Goal: Information Seeking & Learning: Compare options

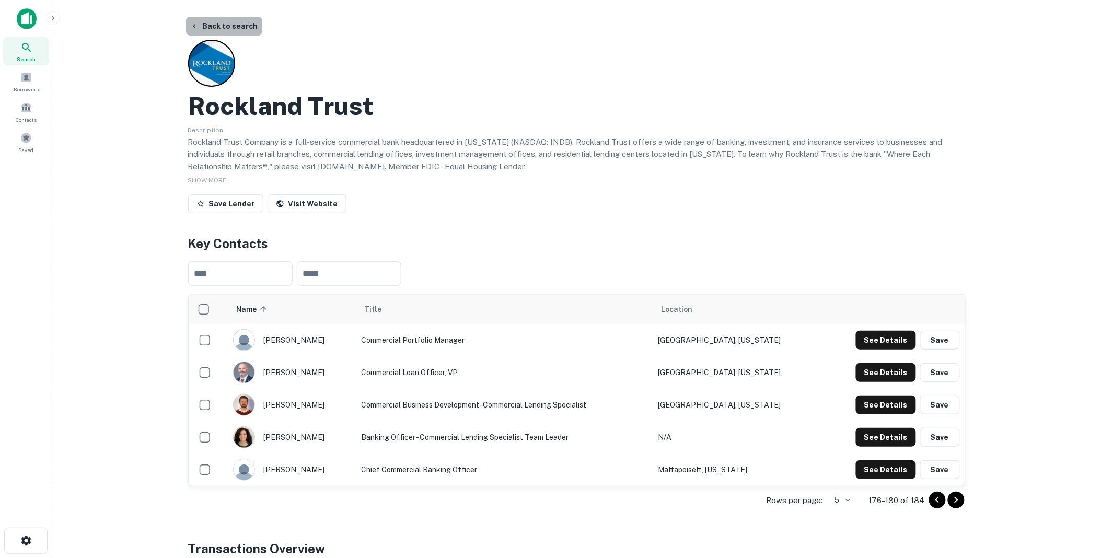
click at [238, 24] on button "Back to search" at bounding box center [224, 26] width 76 height 19
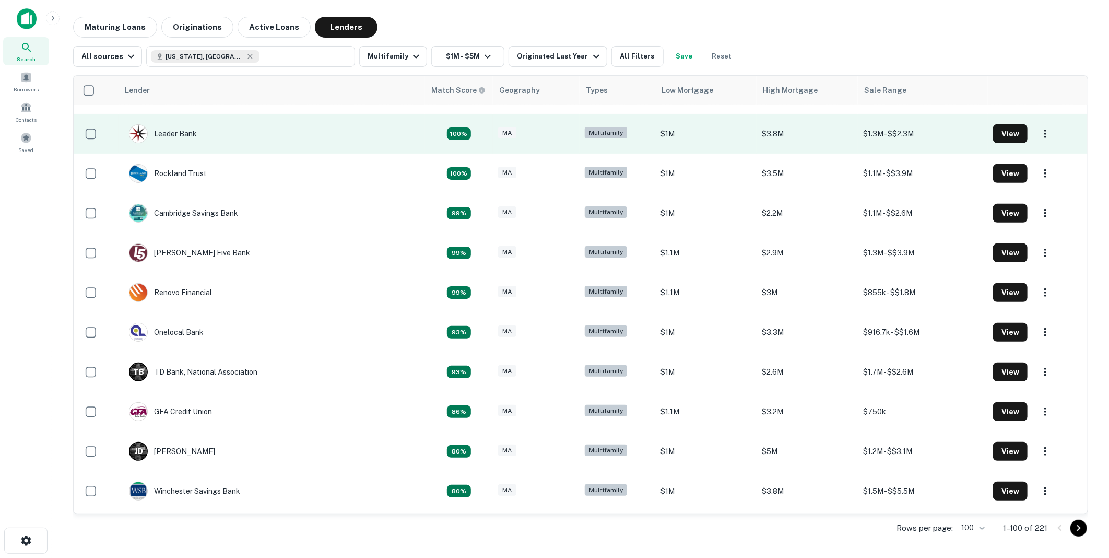
scroll to position [290, 0]
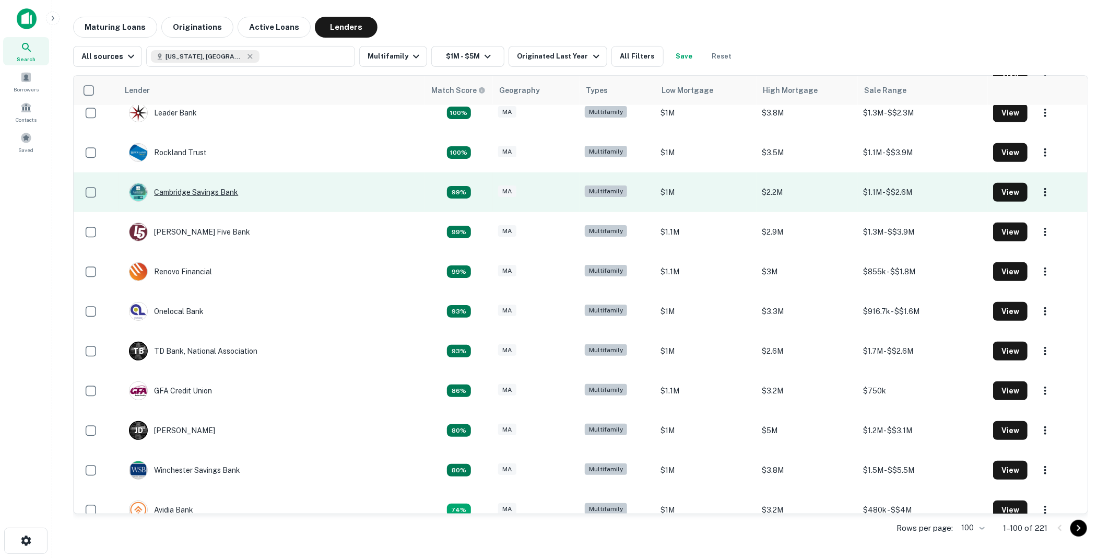
click at [201, 189] on div "Cambridge Savings Bank" at bounding box center [183, 192] width 109 height 19
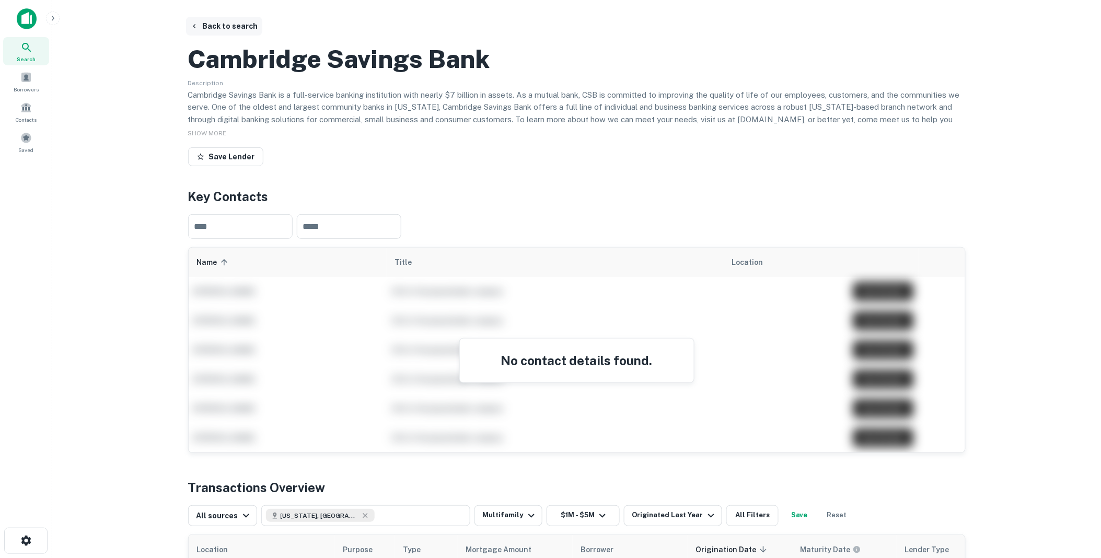
click at [227, 23] on button "Back to search" at bounding box center [224, 26] width 76 height 19
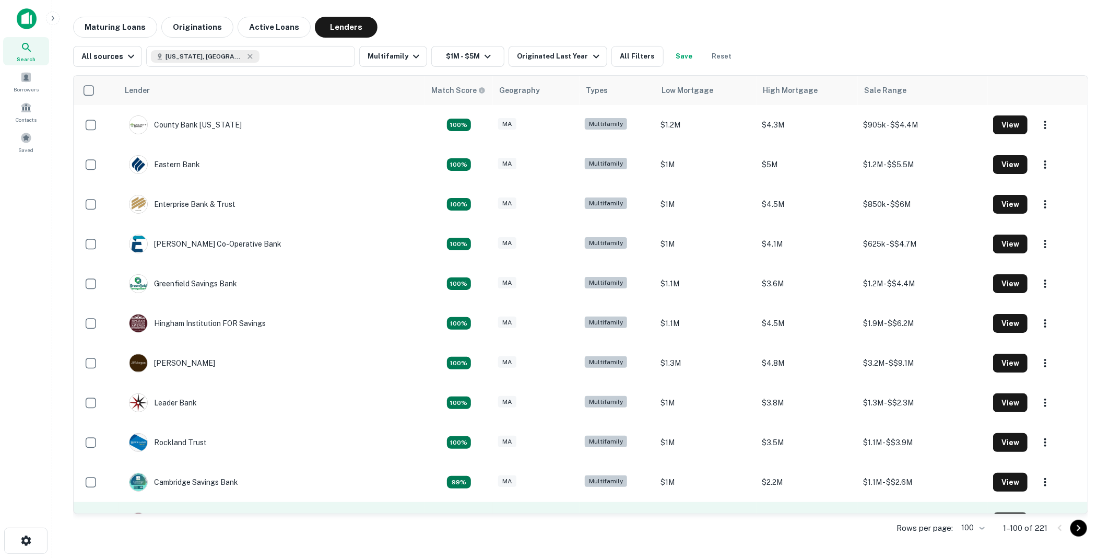
scroll to position [290, 0]
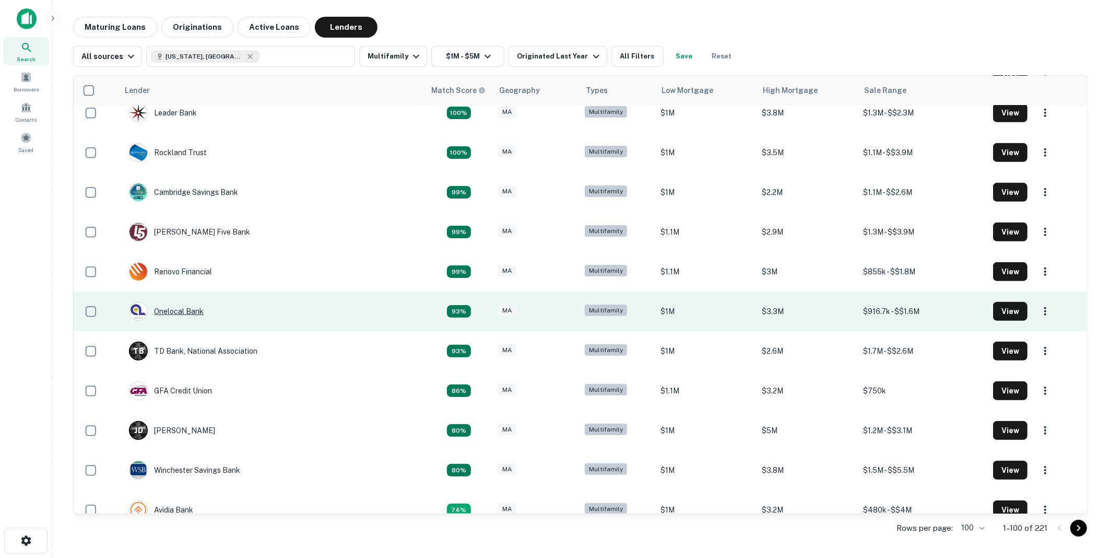
click at [183, 309] on div "Onelocal Bank" at bounding box center [166, 311] width 75 height 19
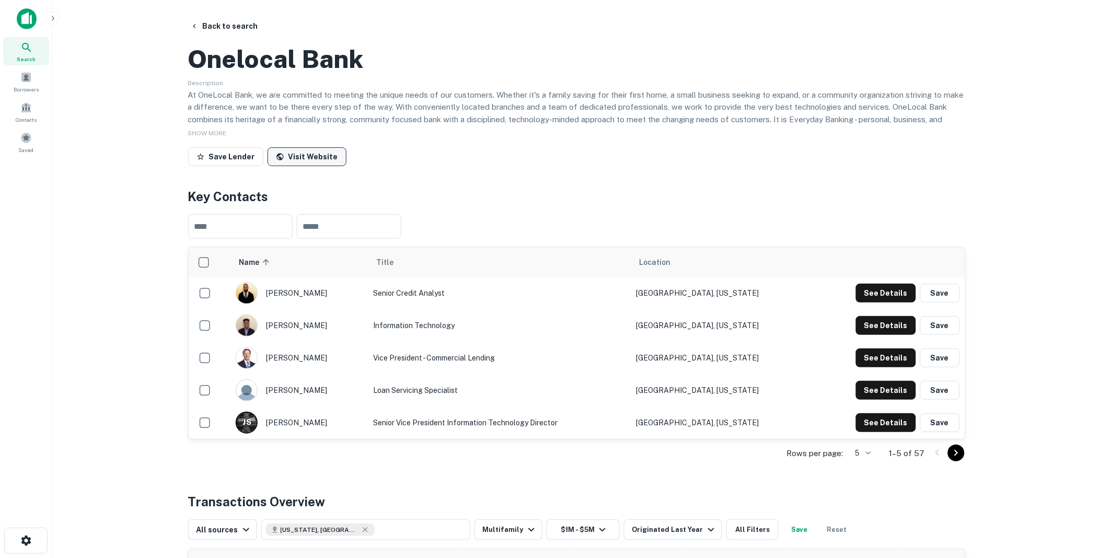
click at [301, 166] on link "Visit Website" at bounding box center [306, 156] width 79 height 19
click at [227, 20] on button "Back to search" at bounding box center [224, 26] width 76 height 19
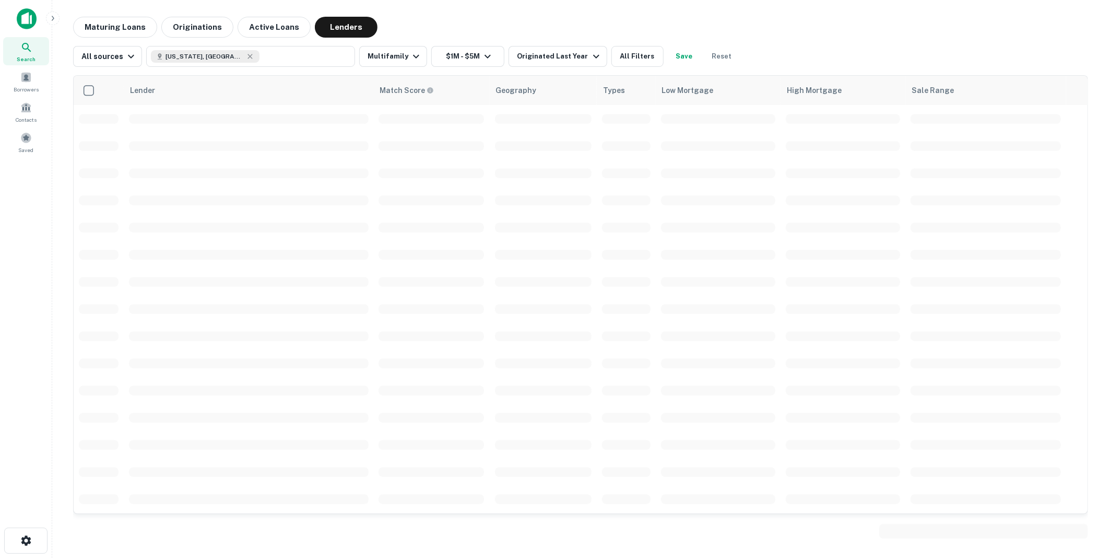
scroll to position [290, 0]
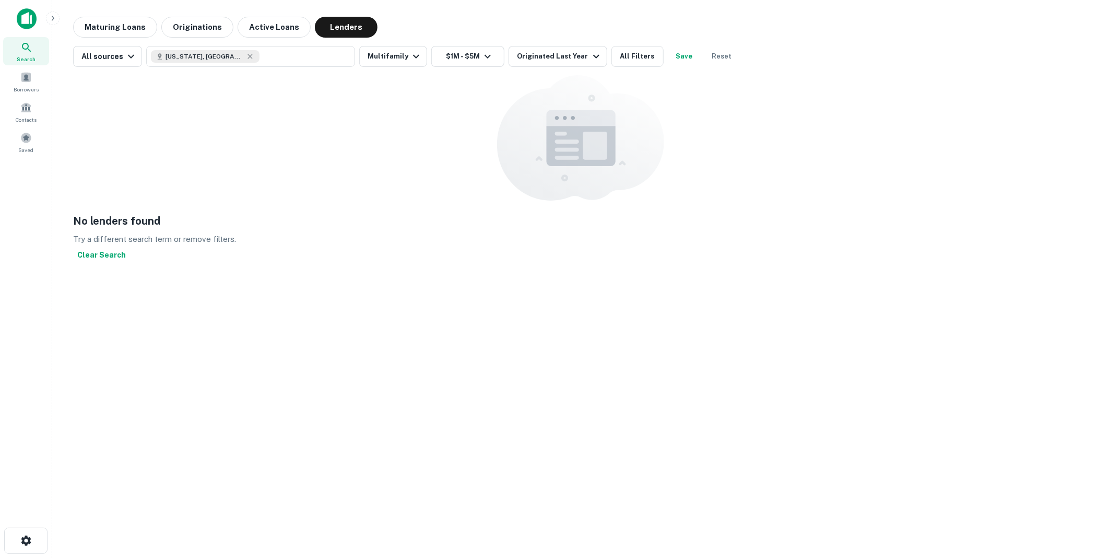
click at [393, 345] on div "No lenders found Try a different search term or remove filters. Clear Search" at bounding box center [580, 309] width 1015 height 468
drag, startPoint x: 197, startPoint y: 152, endPoint x: 190, endPoint y: 155, distance: 7.3
click at [190, 155] on div "No lenders found Try a different search term or remove filters. Clear Search" at bounding box center [580, 169] width 1015 height 189
click at [712, 54] on button "Reset" at bounding box center [722, 56] width 33 height 21
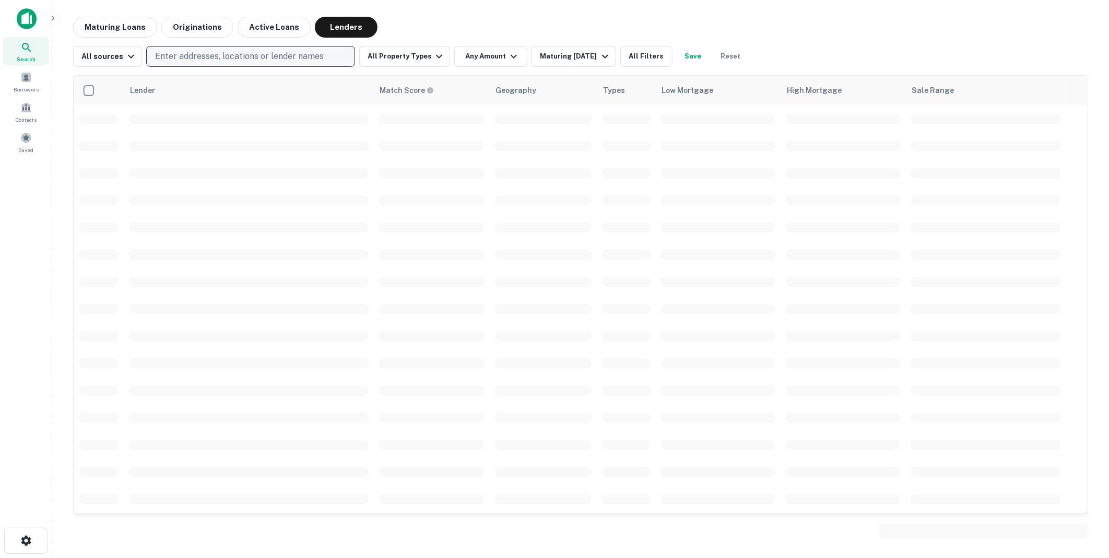
drag, startPoint x: 193, startPoint y: 24, endPoint x: 184, endPoint y: 54, distance: 31.7
click at [193, 24] on button "Originations" at bounding box center [197, 27] width 72 height 21
click at [184, 24] on button "Originations" at bounding box center [197, 27] width 72 height 21
click at [184, 53] on p "Enter addresses, locations or lender names" at bounding box center [239, 56] width 169 height 13
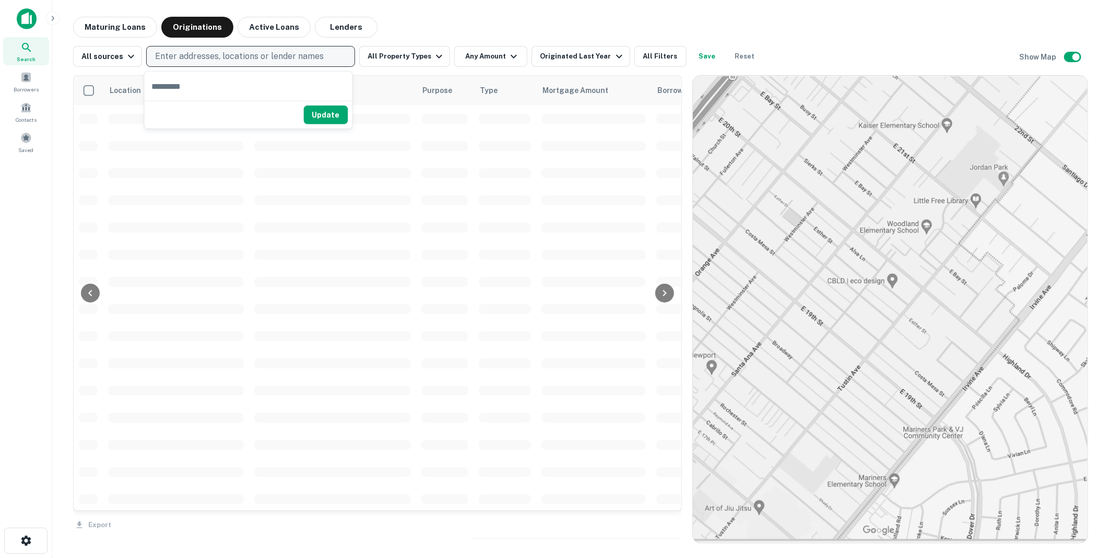
click at [185, 54] on p "Enter addresses, locations or lender names" at bounding box center [239, 56] width 169 height 13
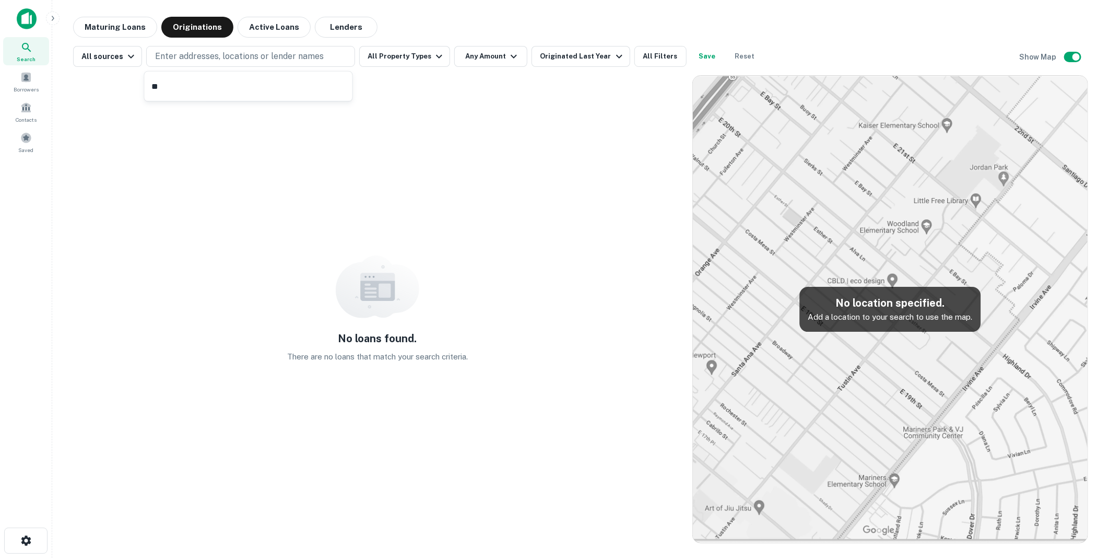
type input "*"
click at [178, 49] on button "Enter addresses, locations or lender names" at bounding box center [250, 56] width 209 height 21
click at [174, 53] on p "Enter addresses, locations or lender names" at bounding box center [239, 56] width 169 height 13
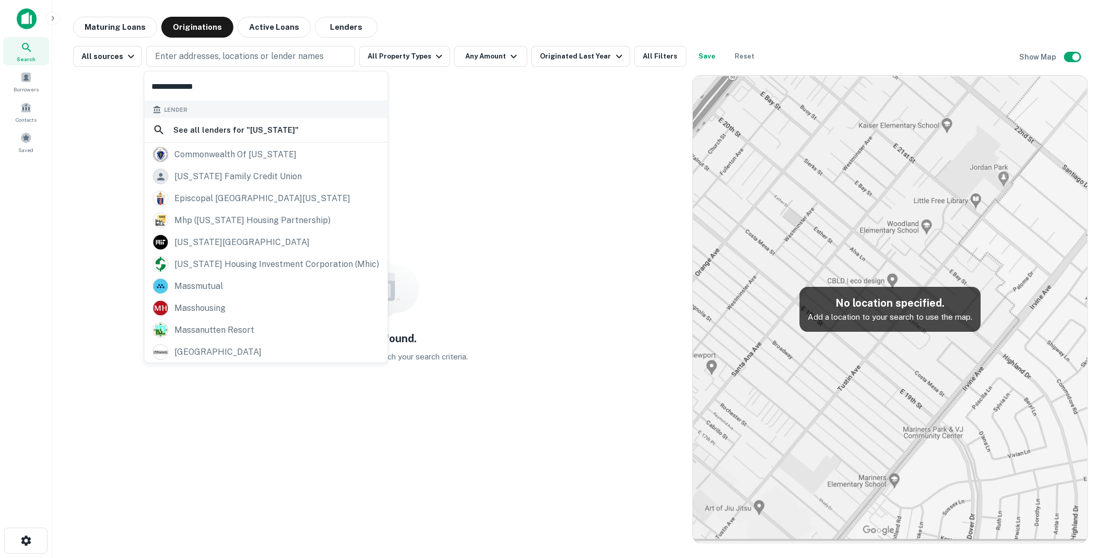
scroll to position [9, 0]
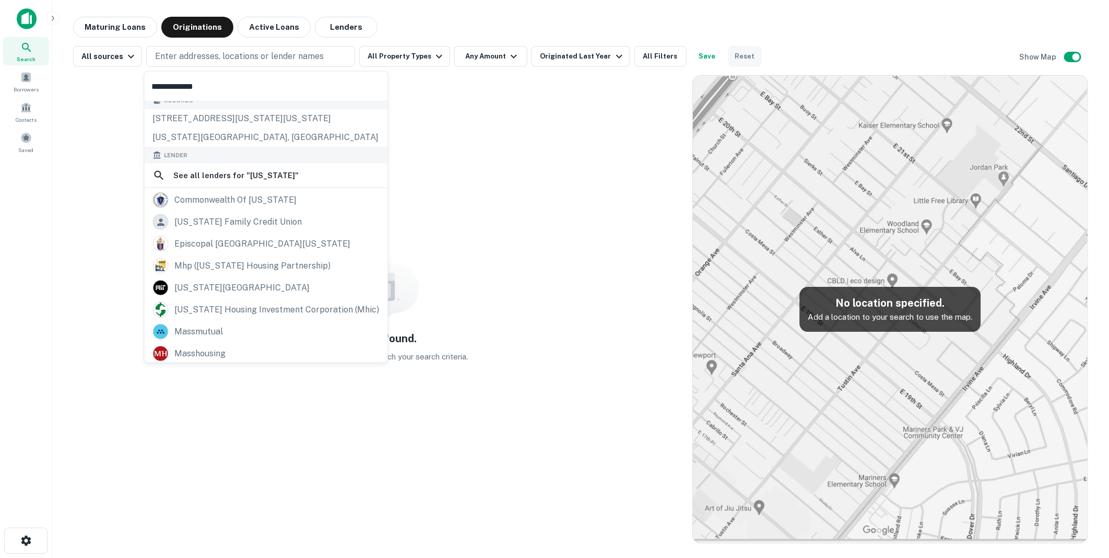
type input "**********"
click at [734, 54] on button "Reset" at bounding box center [745, 56] width 33 height 21
click at [733, 54] on button "Reset" at bounding box center [745, 56] width 33 height 21
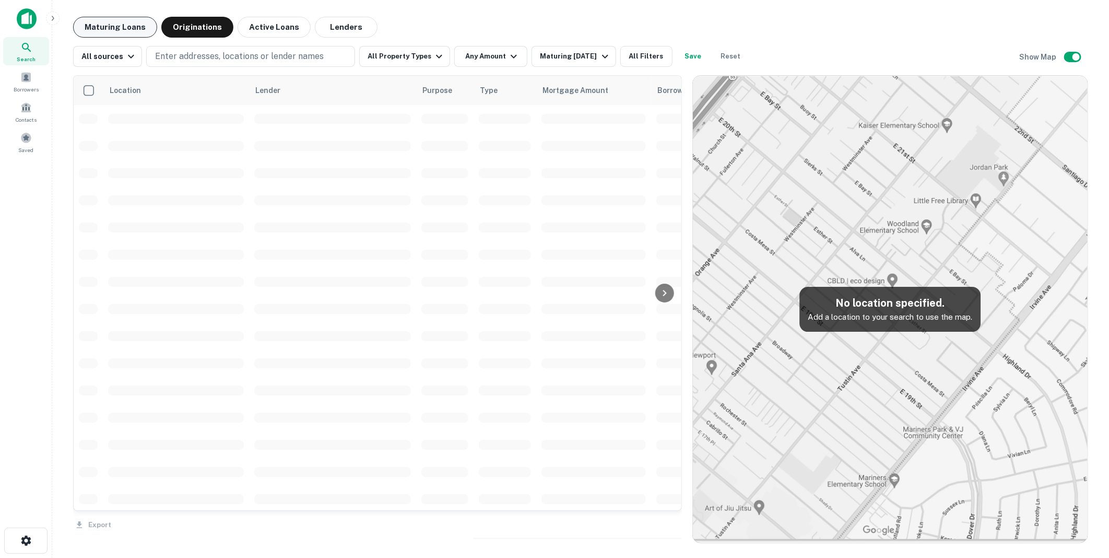
click at [118, 26] on button "Maturing Loans" at bounding box center [115, 27] width 84 height 21
click at [116, 25] on button "Maturing Loans" at bounding box center [115, 27] width 84 height 21
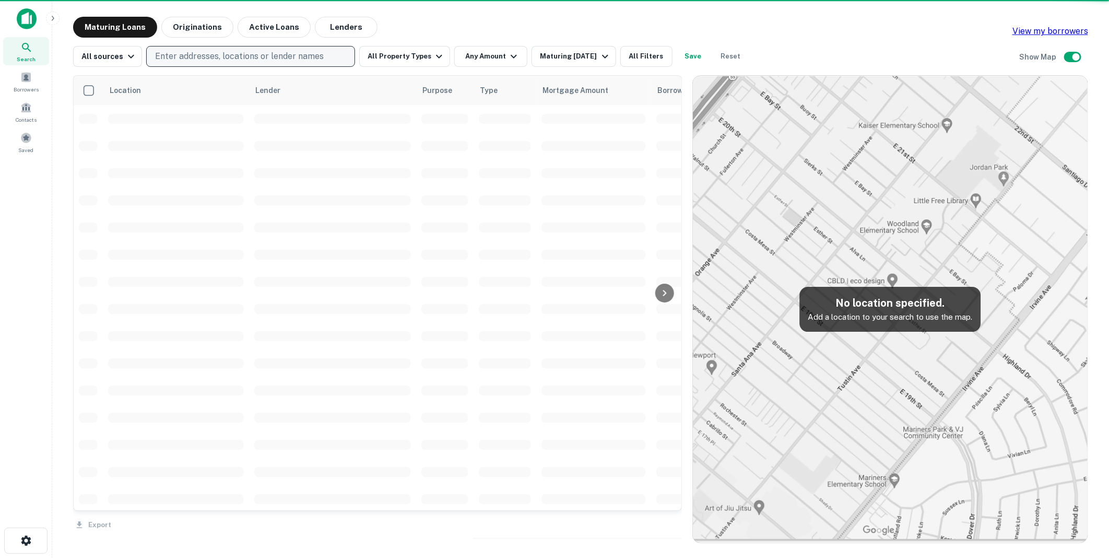
click at [174, 55] on p "Enter addresses, locations or lender names" at bounding box center [239, 56] width 169 height 13
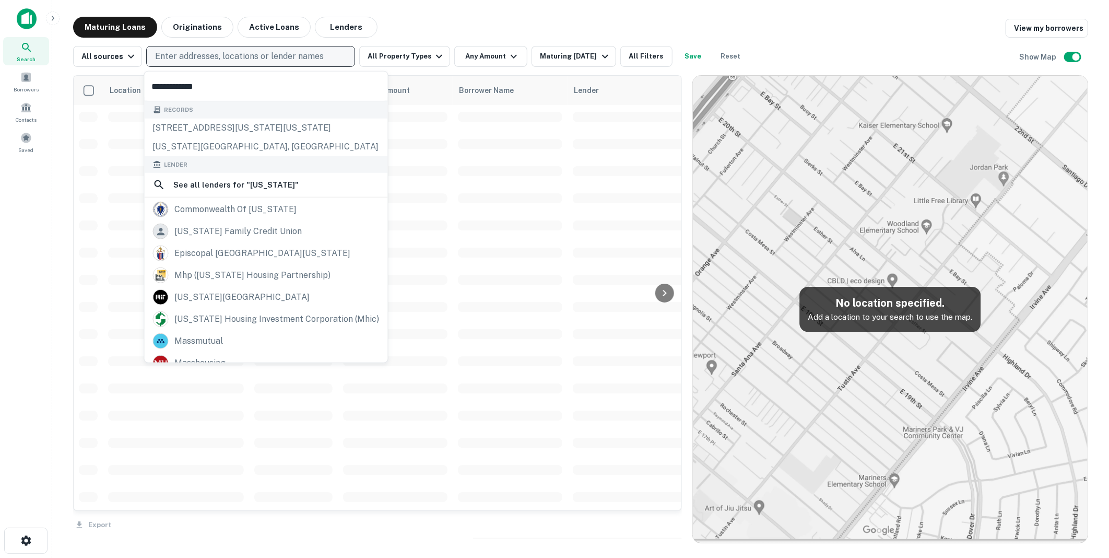
scroll to position [2319, 0]
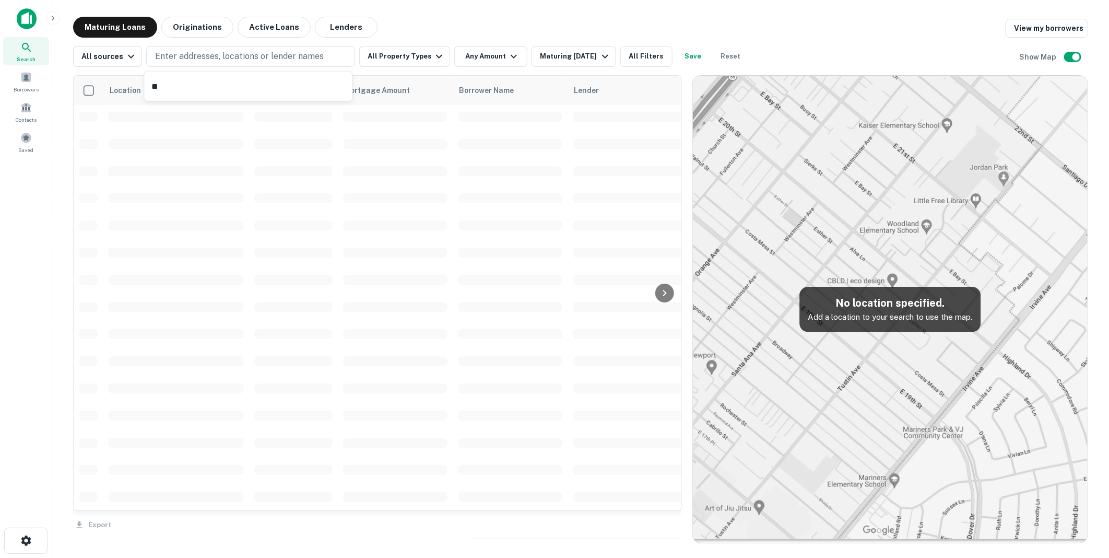
type input "*"
click at [186, 57] on p "Enter addresses, locations or lender names" at bounding box center [239, 56] width 169 height 13
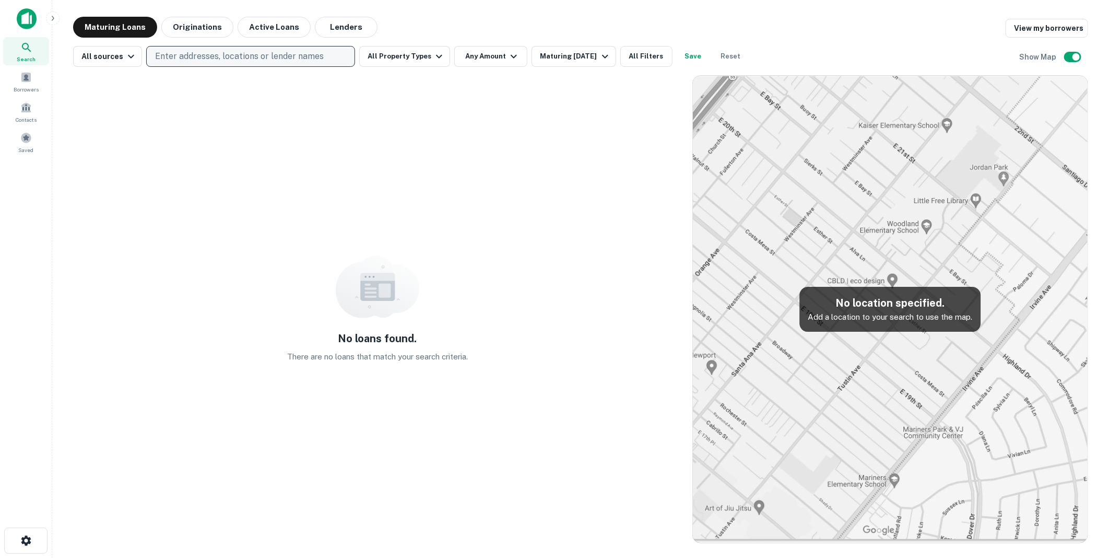
click at [186, 57] on p "Enter addresses, locations or lender names" at bounding box center [239, 56] width 169 height 13
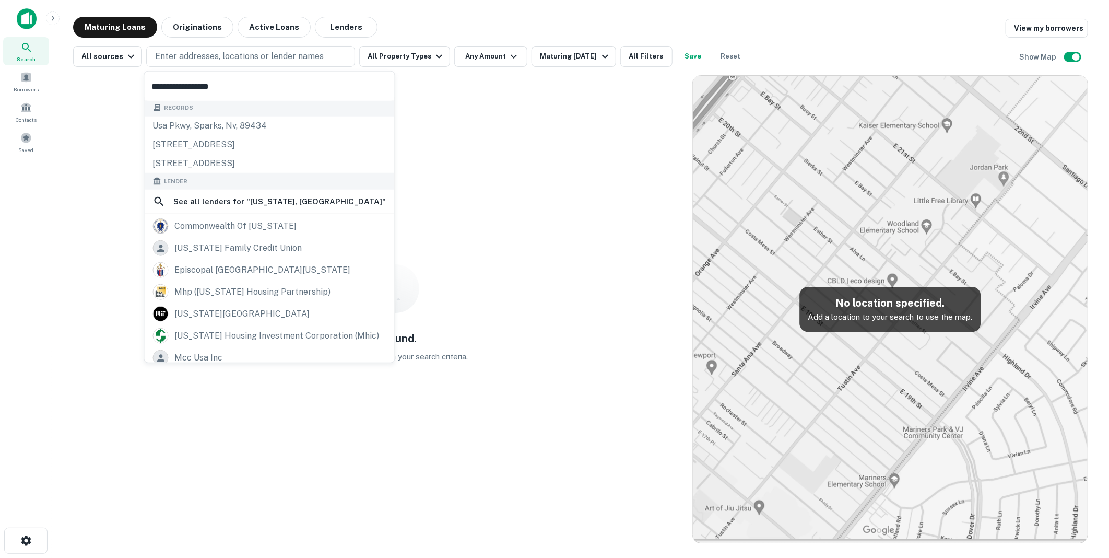
scroll to position [0, 0]
type input "**********"
click at [349, 111] on div "Records" at bounding box center [270, 109] width 250 height 17
click at [514, 102] on div "No loans found. There are no loans that match your search criteria." at bounding box center [377, 309] width 609 height 468
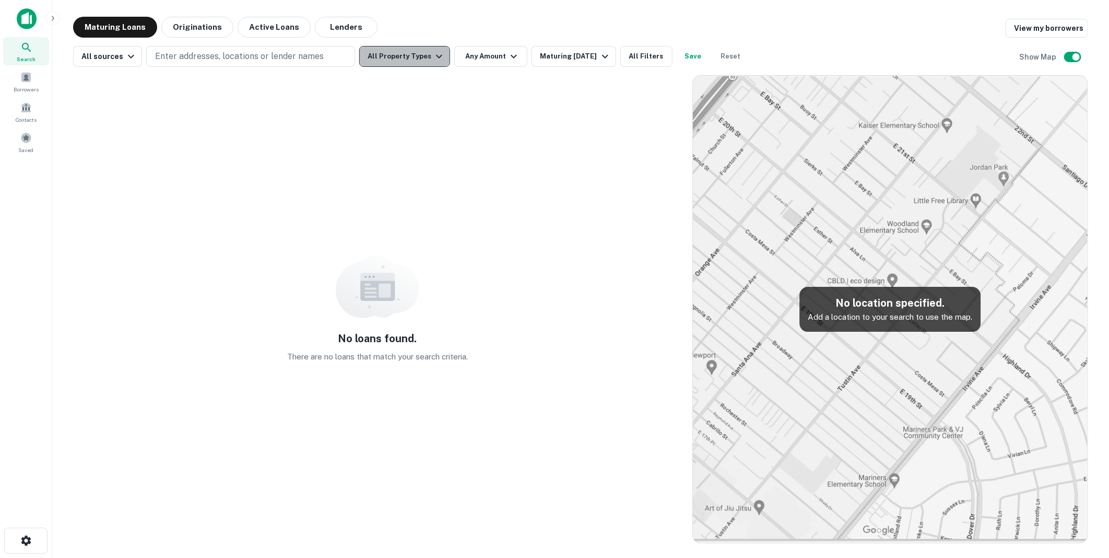
click at [434, 55] on icon "button" at bounding box center [439, 56] width 13 height 13
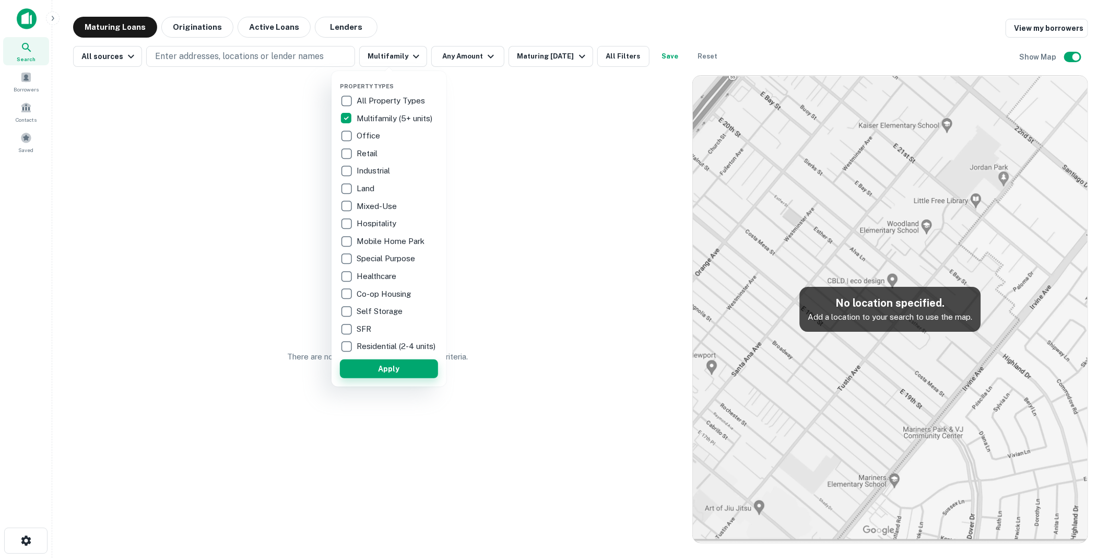
click at [387, 373] on button "Apply" at bounding box center [389, 368] width 98 height 19
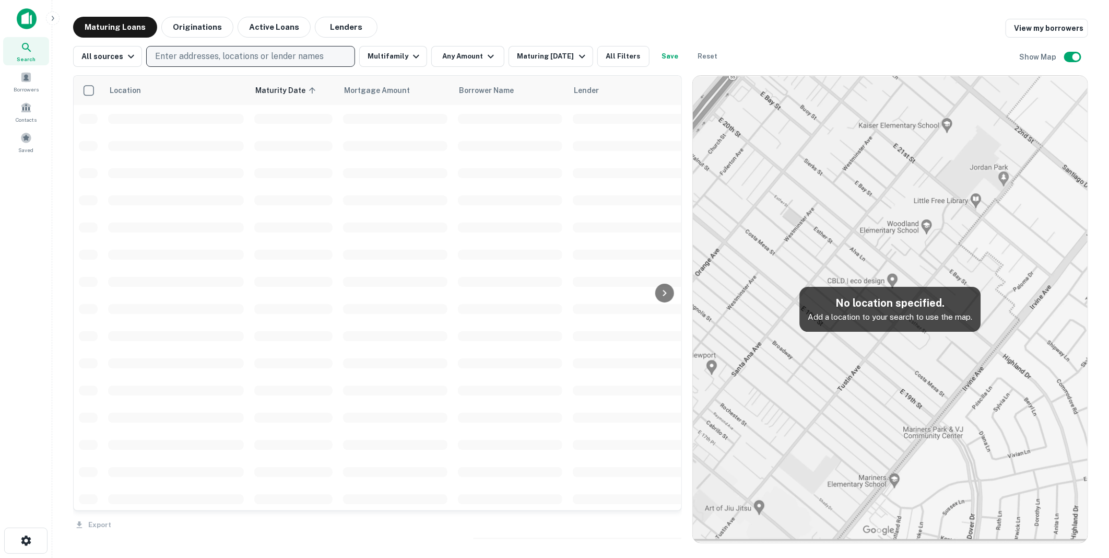
click at [194, 55] on p "Enter addresses, locations or lender names" at bounding box center [239, 56] width 169 height 13
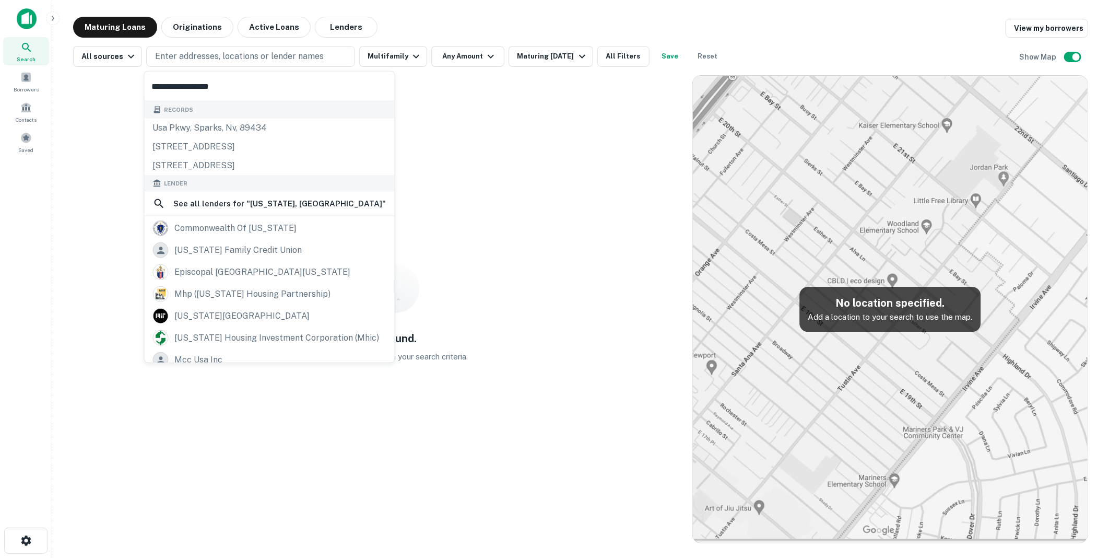
click at [254, 90] on input "**********" at bounding box center [270, 86] width 250 height 29
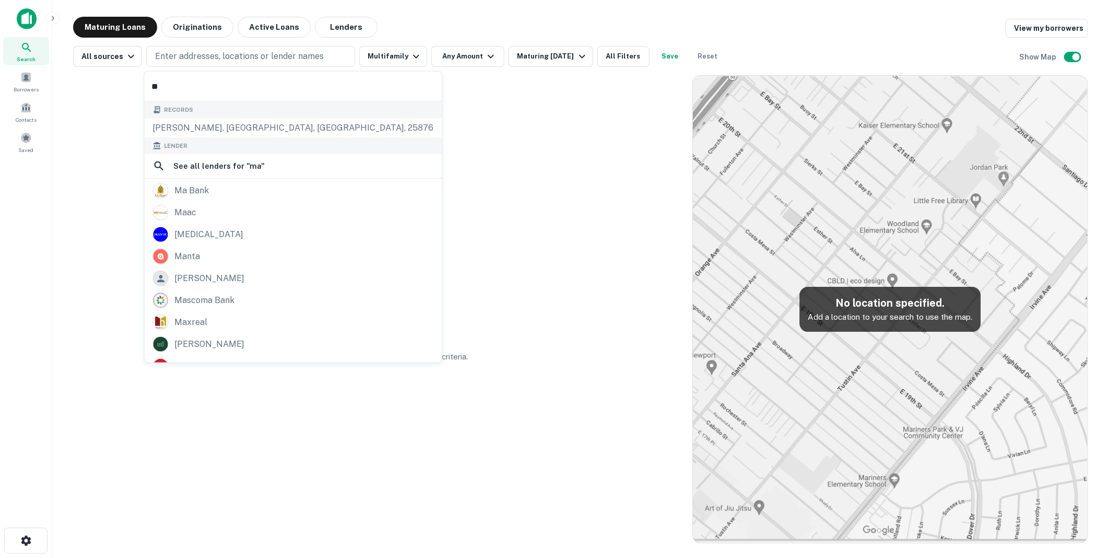
type input "*"
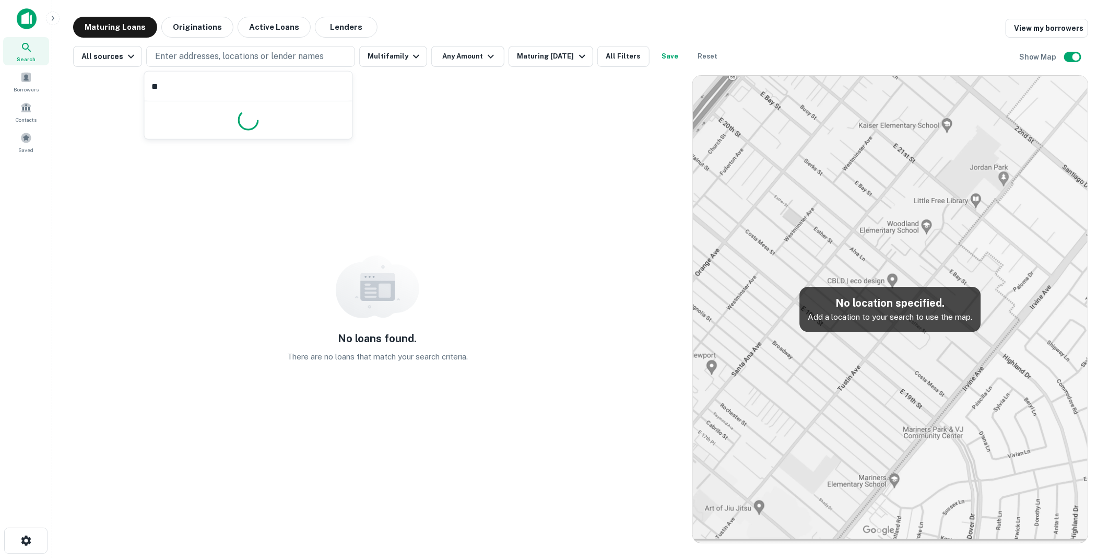
type input "*"
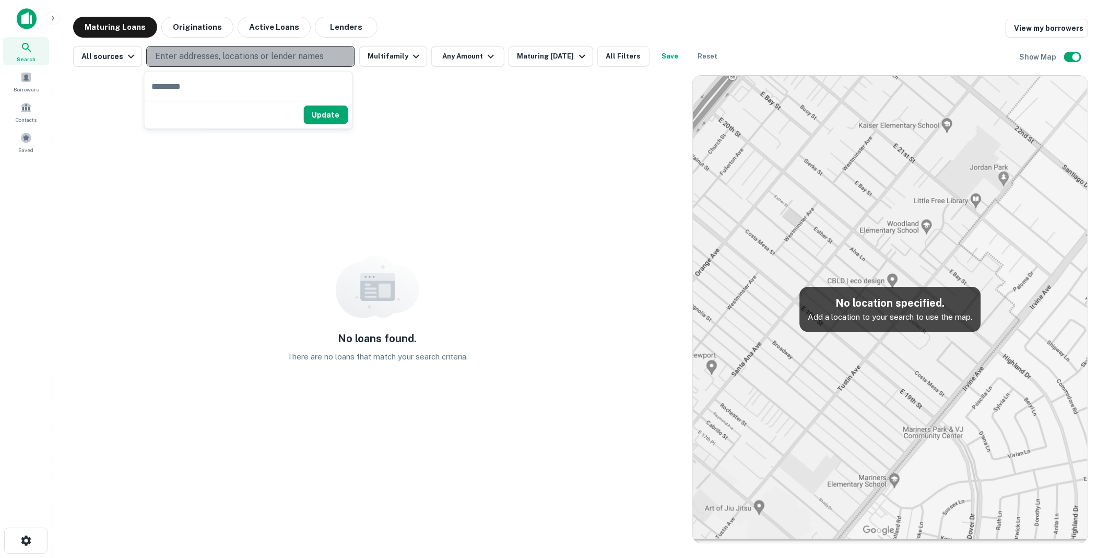
click at [201, 54] on p "Enter addresses, locations or lender names" at bounding box center [239, 56] width 169 height 13
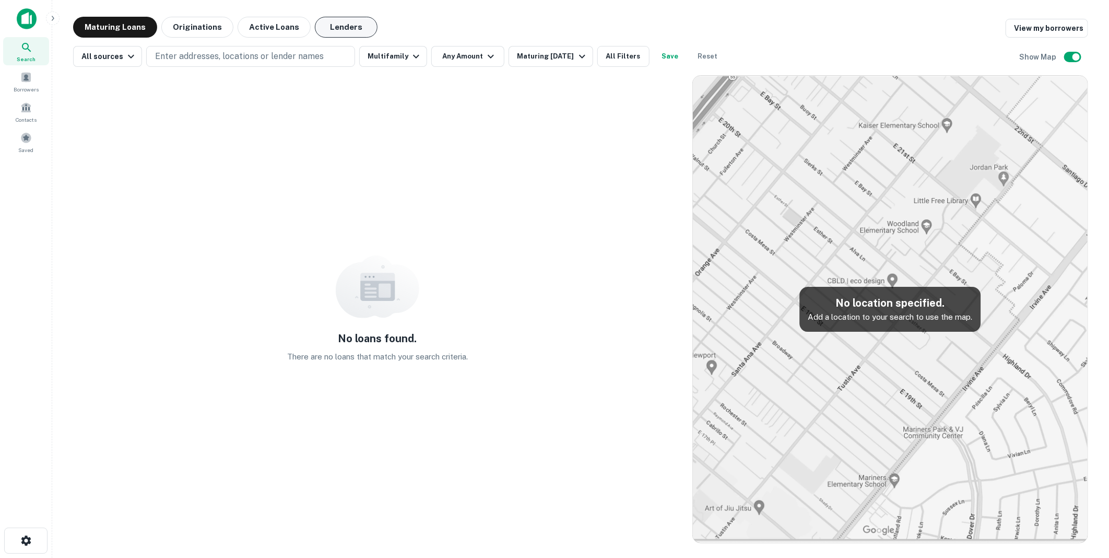
click at [331, 25] on button "Lenders" at bounding box center [346, 27] width 63 height 21
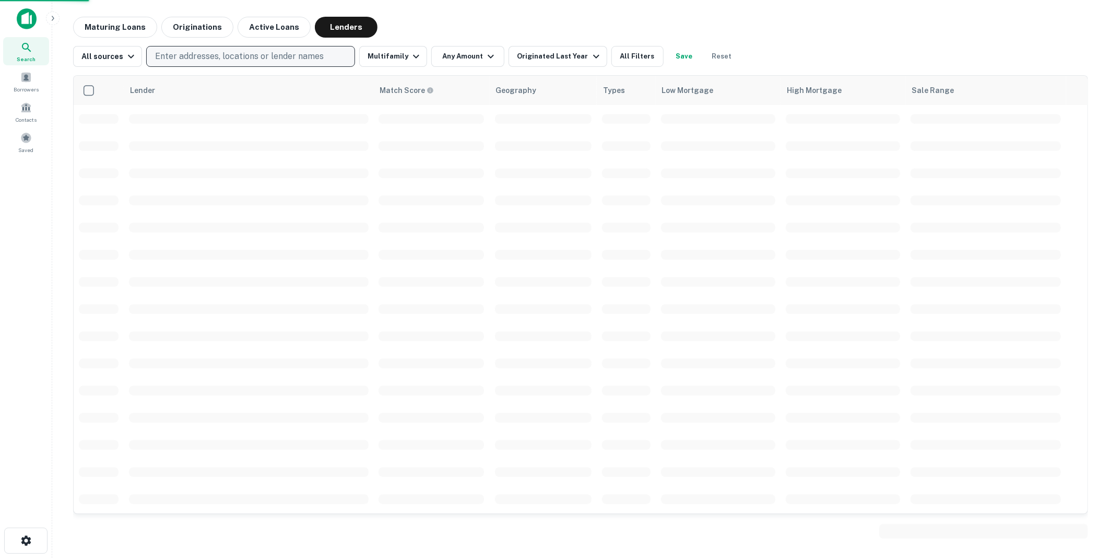
scroll to position [290, 0]
click at [183, 55] on p "Enter addresses, locations or lender names" at bounding box center [239, 56] width 169 height 13
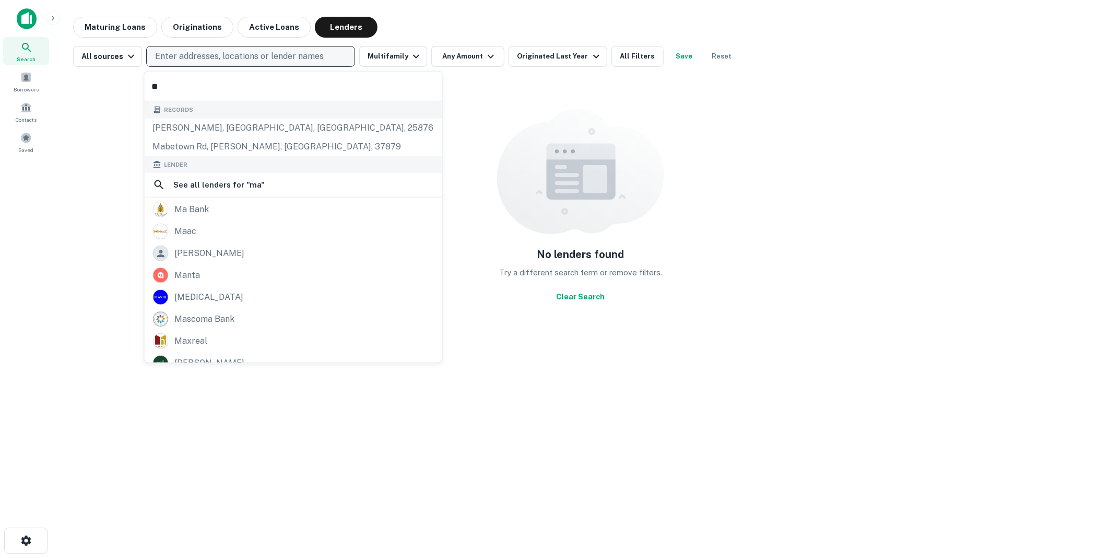
type input "*"
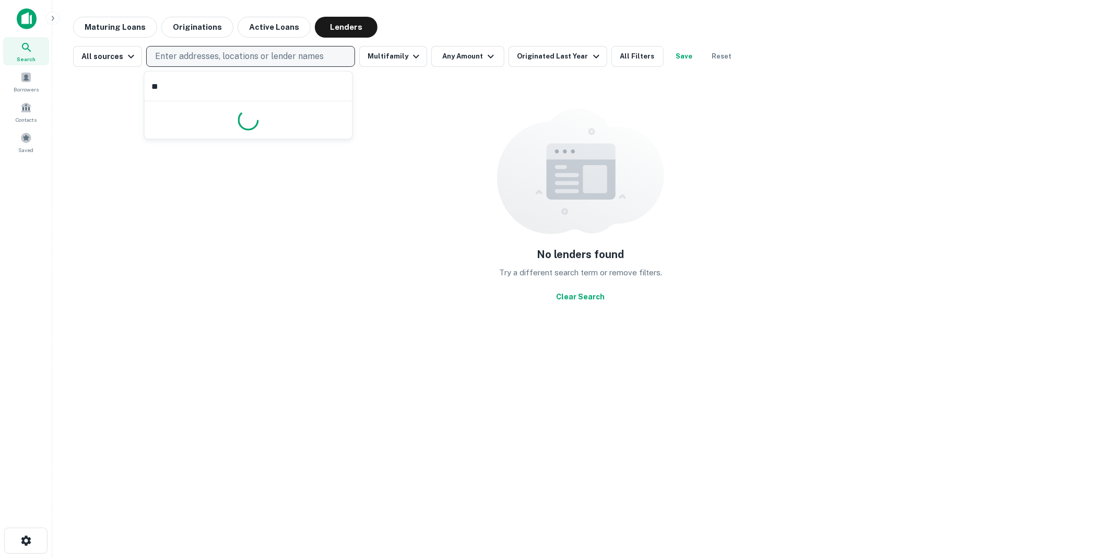
type input "*"
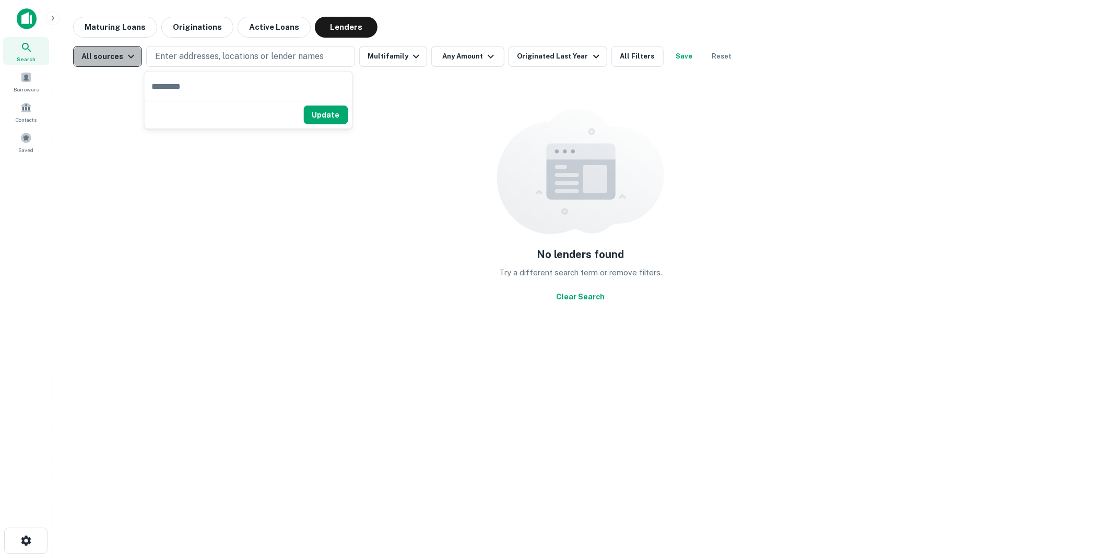
click at [129, 54] on icon "button" at bounding box center [131, 56] width 13 height 13
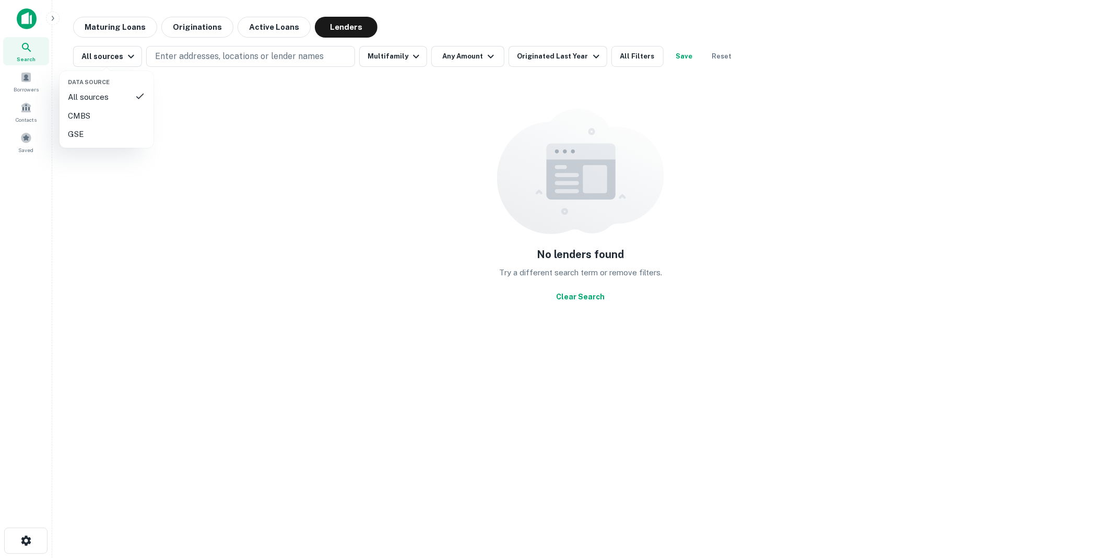
click at [200, 55] on div at bounding box center [554, 279] width 1109 height 558
click at [264, 24] on button "Active Loans" at bounding box center [274, 27] width 73 height 21
click at [192, 25] on button "Originations" at bounding box center [197, 27] width 72 height 21
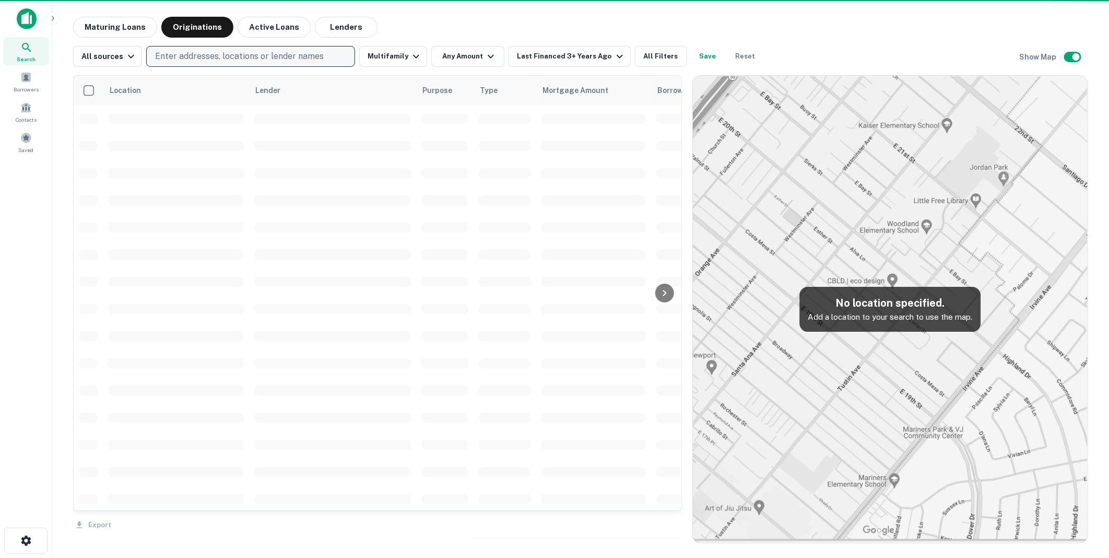
click at [190, 54] on p "Enter addresses, locations or lender names" at bounding box center [239, 56] width 169 height 13
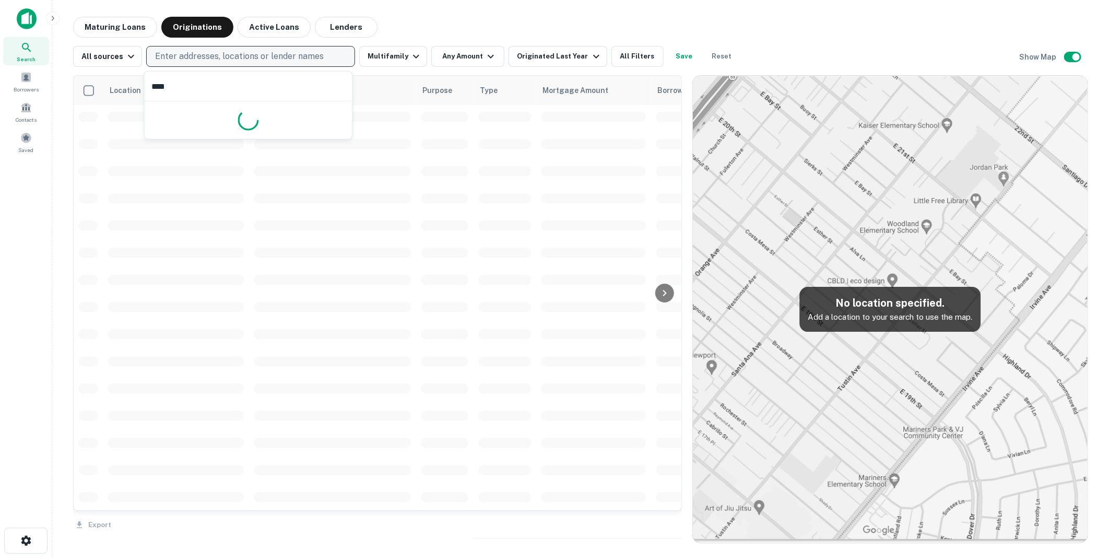
scroll to position [2319, 0]
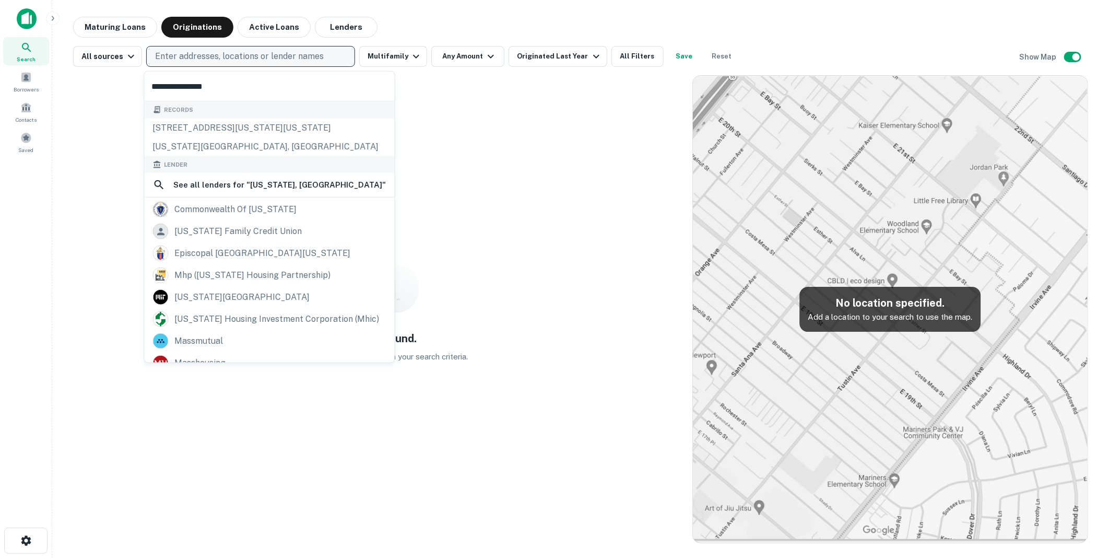
type input "**********"
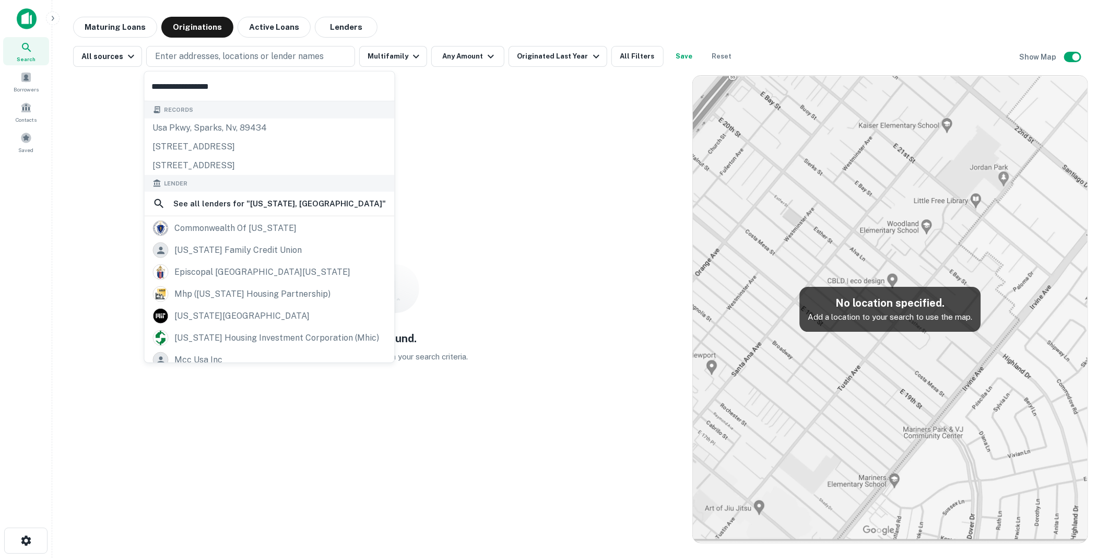
click at [372, 86] on input "**********" at bounding box center [270, 86] width 250 height 29
drag, startPoint x: 243, startPoint y: 86, endPoint x: 147, endPoint y: 87, distance: 95.6
click at [147, 87] on input "**********" at bounding box center [270, 86] width 250 height 29
type input "**********"
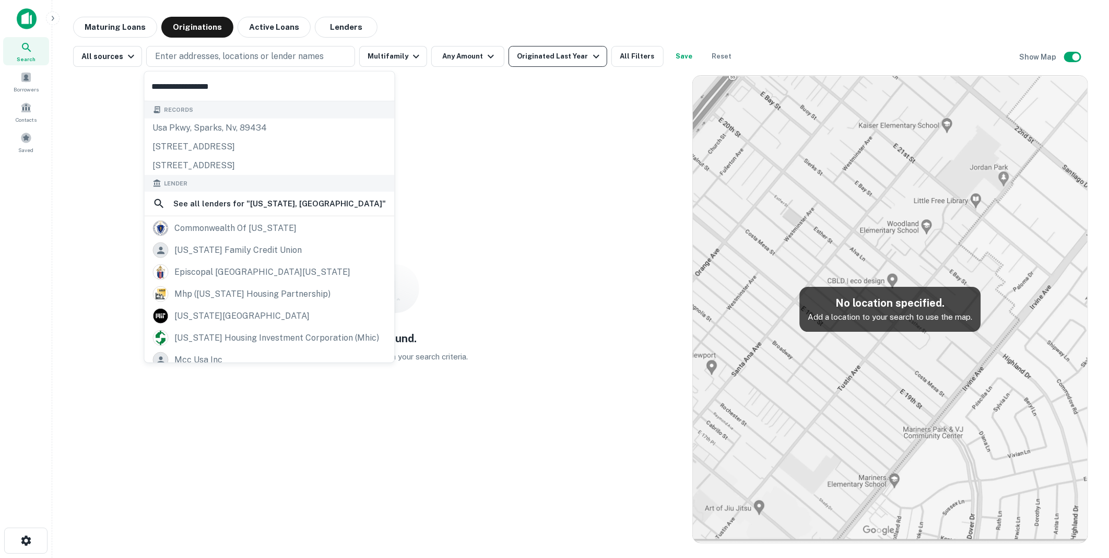
click at [556, 184] on div "No loans found. There are no loans that match your search criteria." at bounding box center [377, 309] width 609 height 468
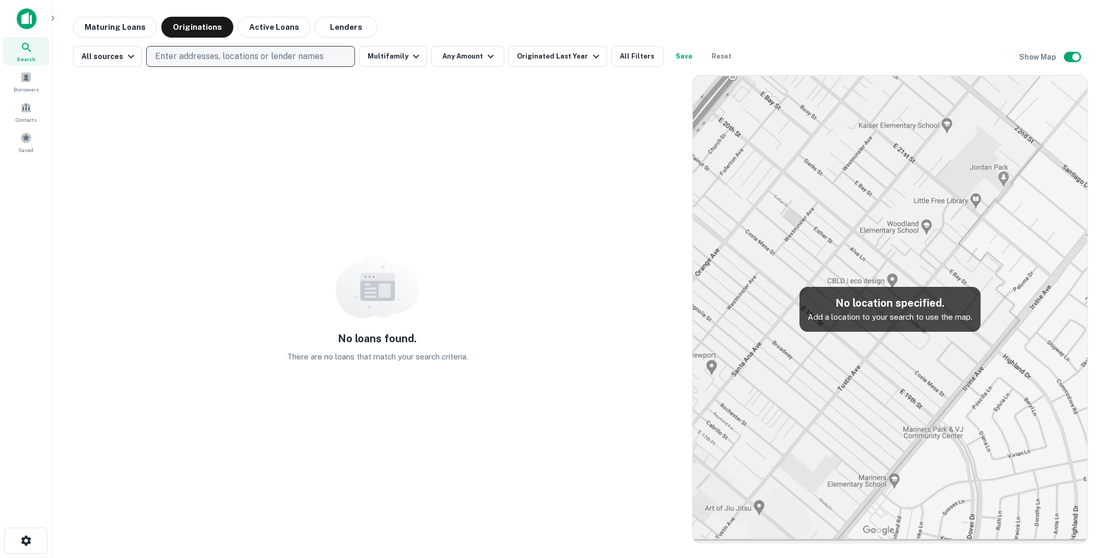
click at [220, 53] on p "Enter addresses, locations or lender names" at bounding box center [239, 56] width 169 height 13
type input "*"
click at [27, 15] on img at bounding box center [27, 18] width 20 height 21
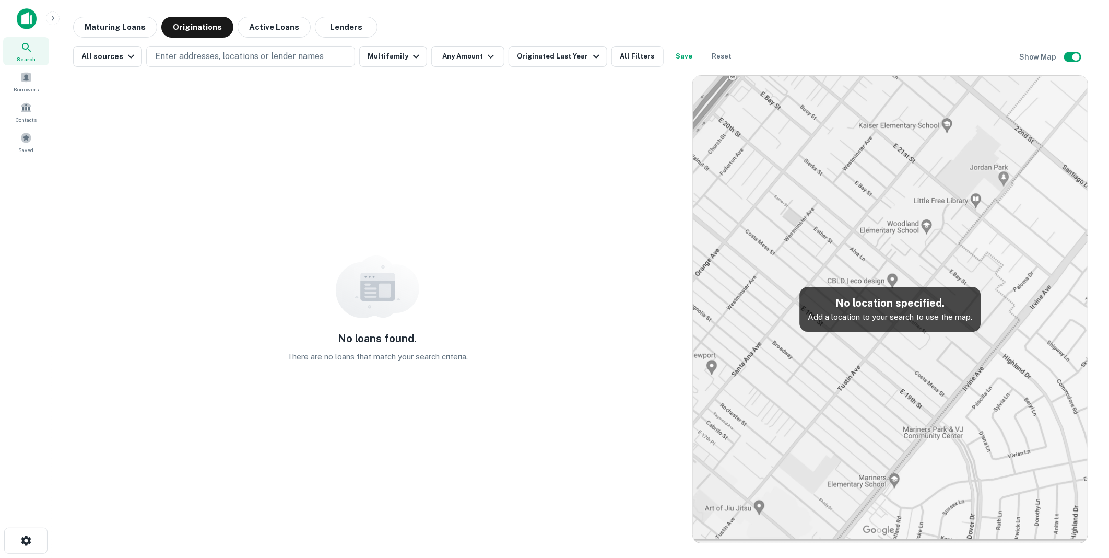
click at [28, 17] on img at bounding box center [27, 18] width 20 height 21
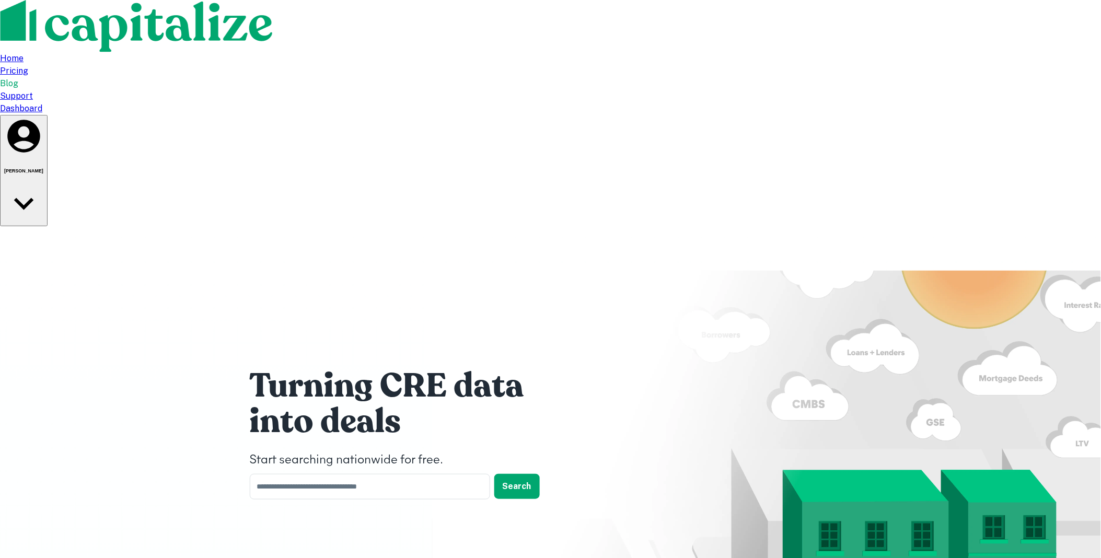
click at [807, 102] on div "Dashboard" at bounding box center [550, 108] width 1101 height 13
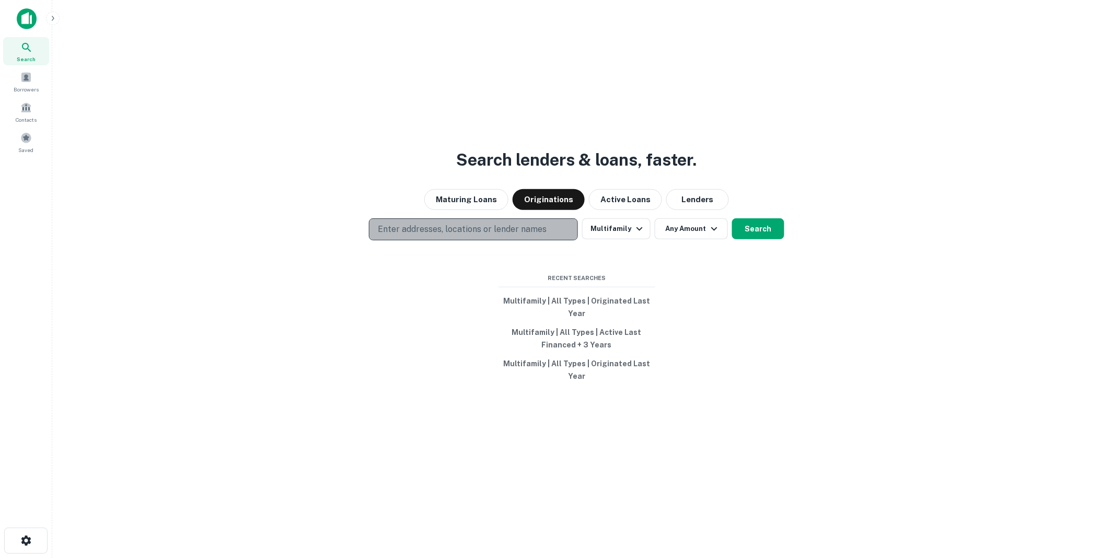
click at [412, 225] on p "Enter addresses, locations or lender names" at bounding box center [462, 229] width 169 height 13
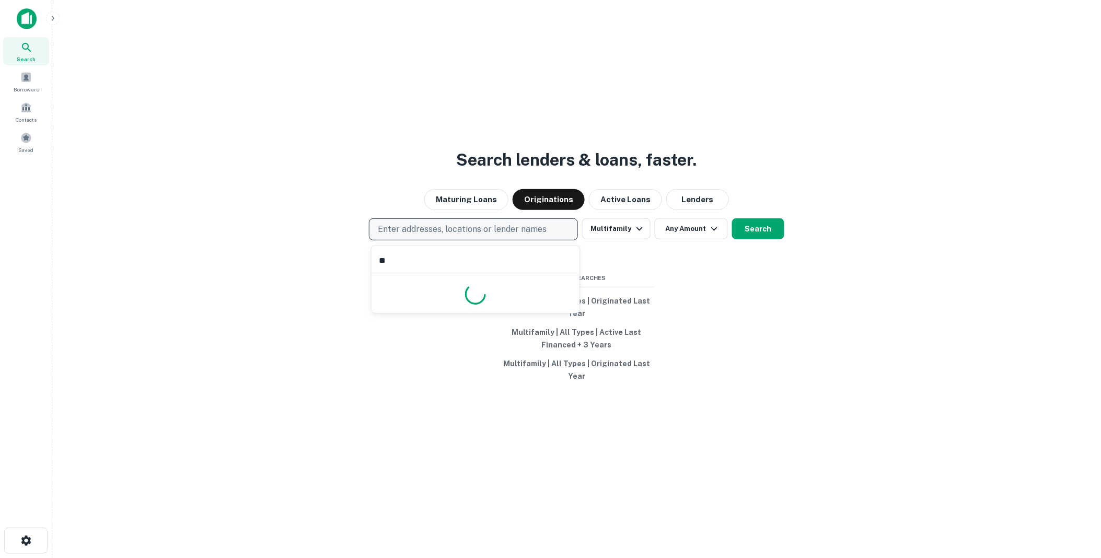
type input "*"
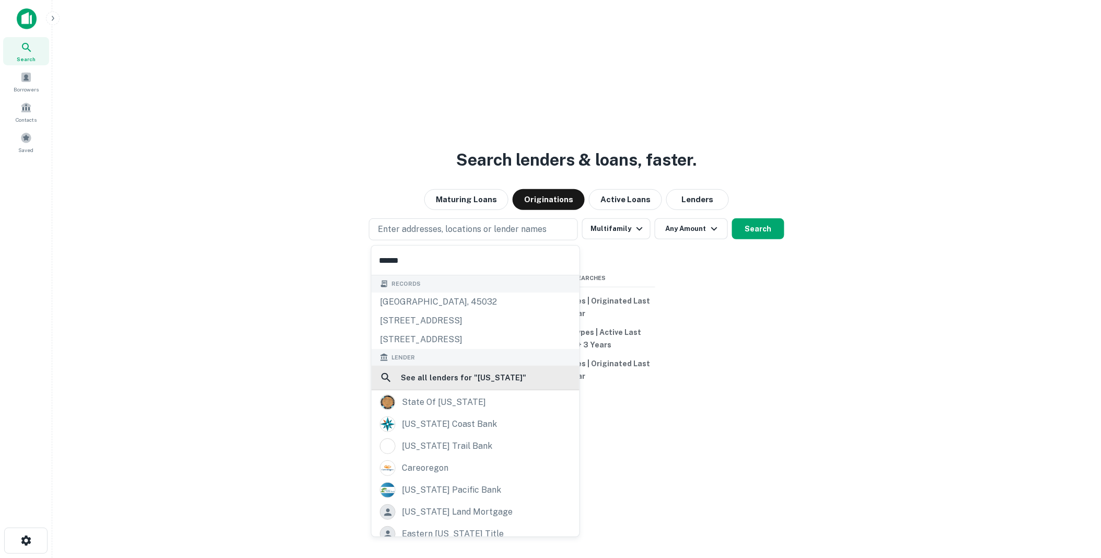
type input "******"
click at [439, 376] on h6 "See all lenders for " oregon "" at bounding box center [463, 378] width 125 height 13
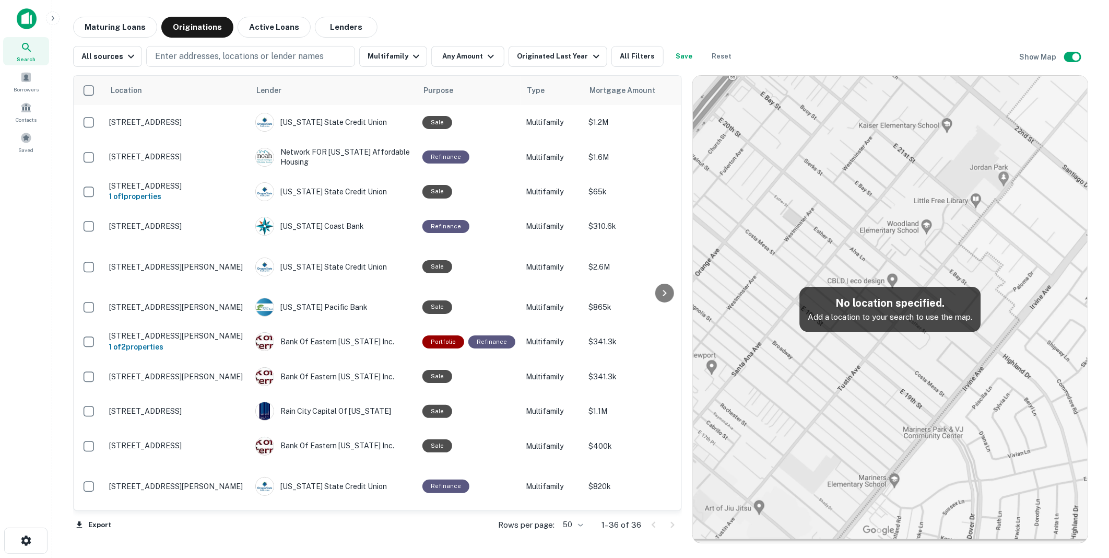
scroll to position [912, 0]
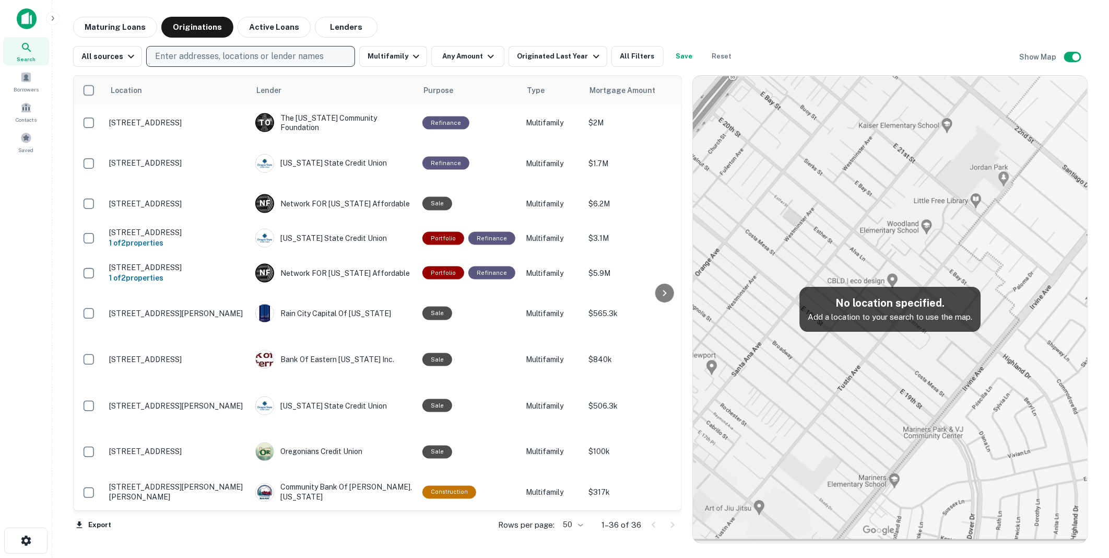
click at [181, 59] on p "Enter addresses, locations or lender names" at bounding box center [239, 56] width 169 height 13
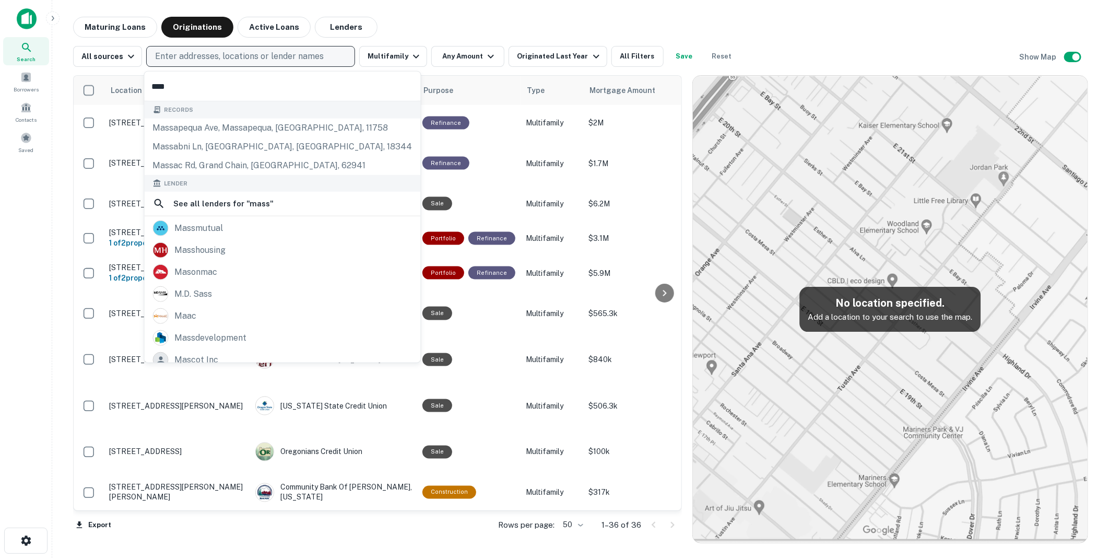
type input "****"
click at [175, 55] on p "Enter addresses, locations or lender names" at bounding box center [239, 56] width 169 height 13
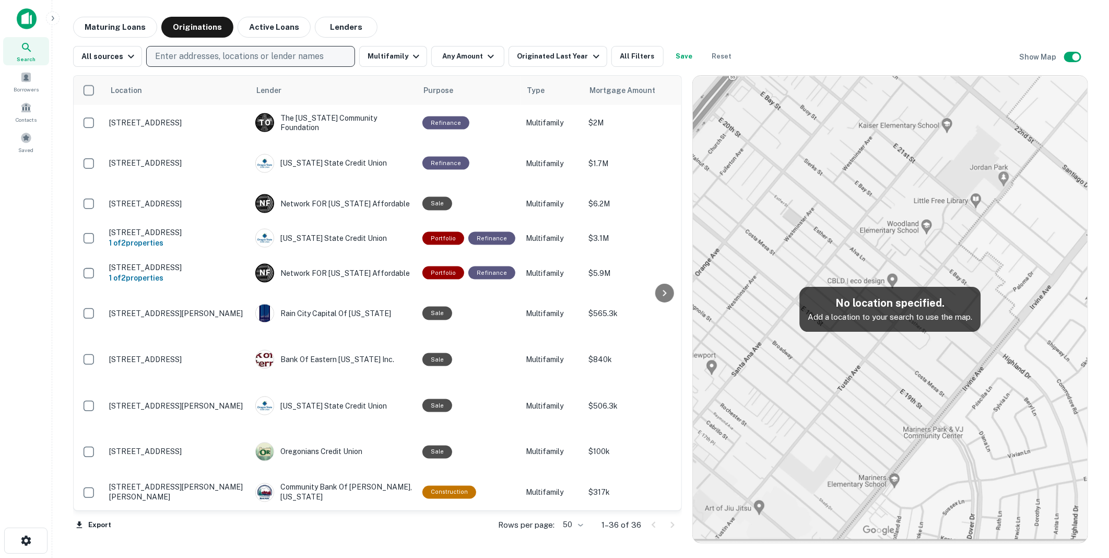
click at [146, 46] on button "Enter addresses, locations or lender names" at bounding box center [250, 56] width 209 height 21
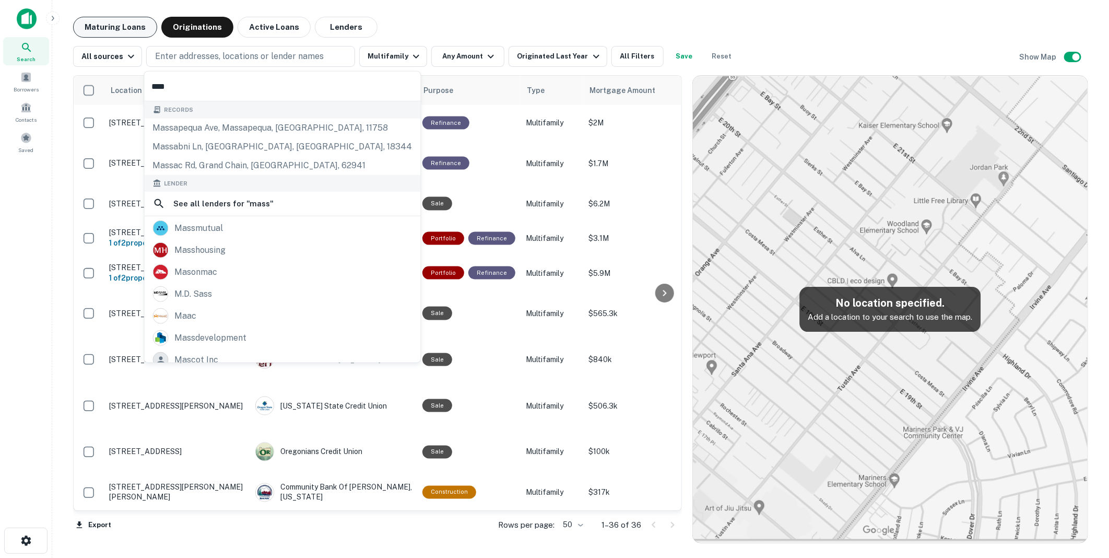
click at [105, 24] on button "Maturing Loans" at bounding box center [115, 27] width 84 height 21
click at [105, 25] on button "Maturing Loans" at bounding box center [115, 27] width 84 height 21
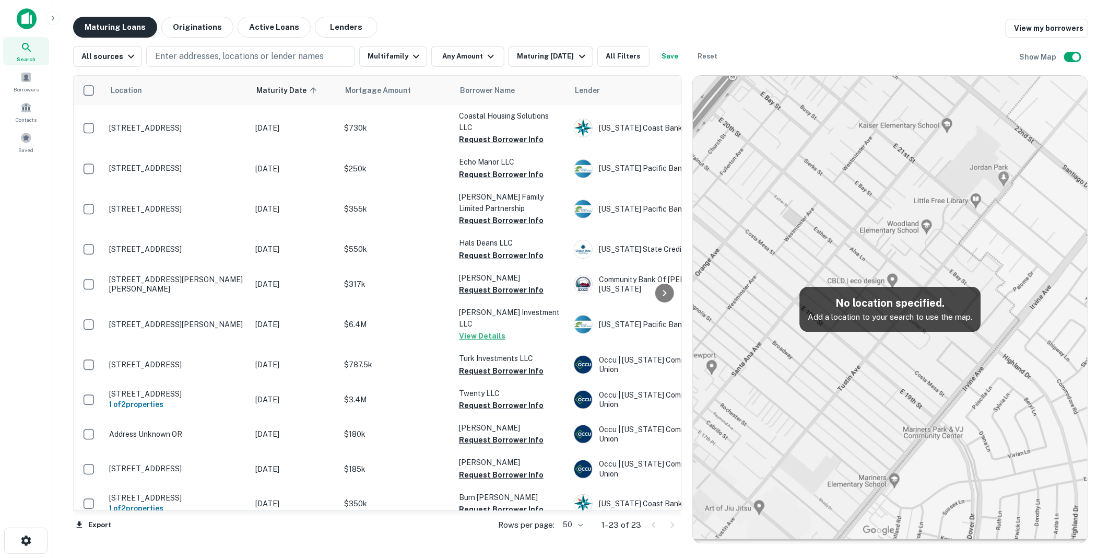
scroll to position [432, 0]
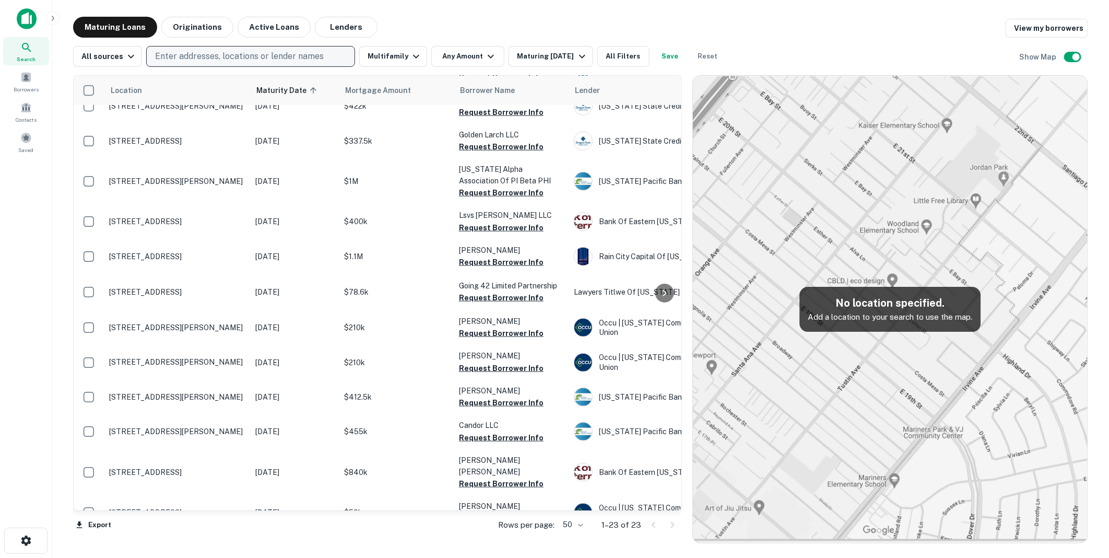
click at [179, 55] on p "Enter addresses, locations or lender names" at bounding box center [239, 56] width 169 height 13
type input "*"
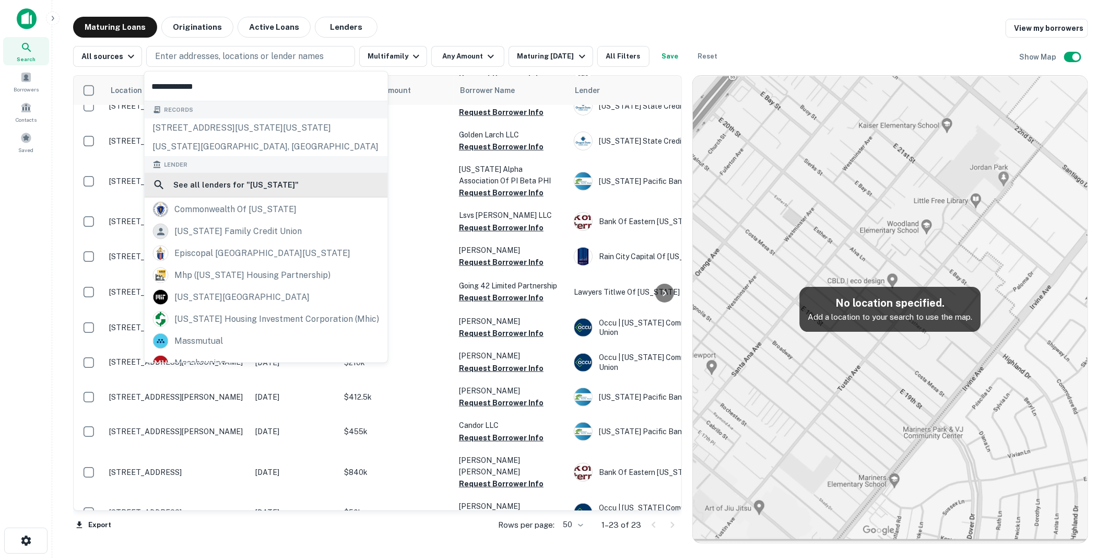
type input "**********"
click at [223, 181] on h6 "See all lenders for " massachusetts "" at bounding box center [236, 185] width 125 height 13
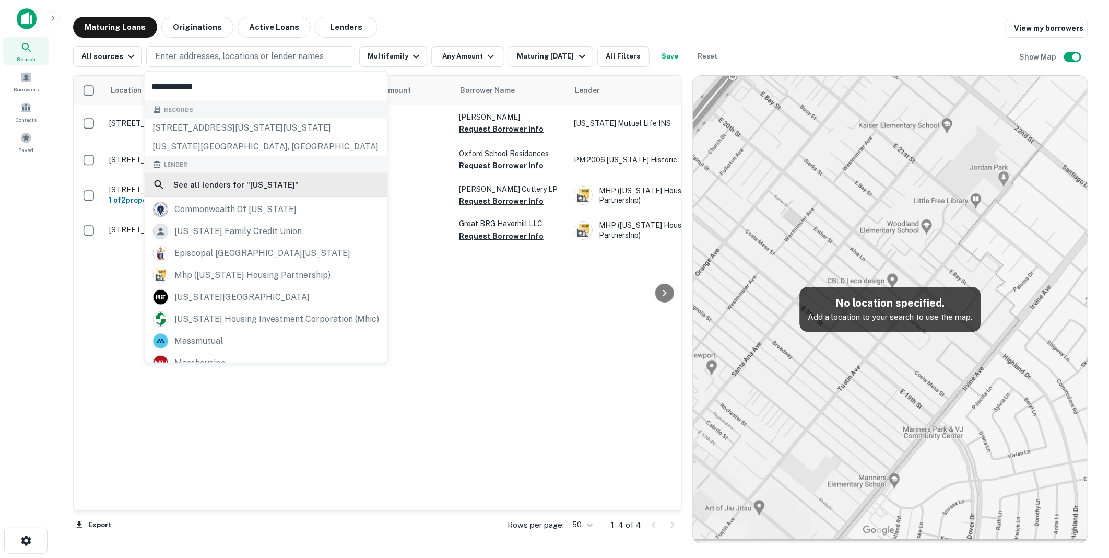
click at [214, 182] on h6 "See all lenders for " massachusetts "" at bounding box center [236, 185] width 125 height 13
click at [538, 312] on div "Location Maturity Date sorted ascending Mortgage Amount Borrower Name Lender Pu…" at bounding box center [378, 293] width 608 height 435
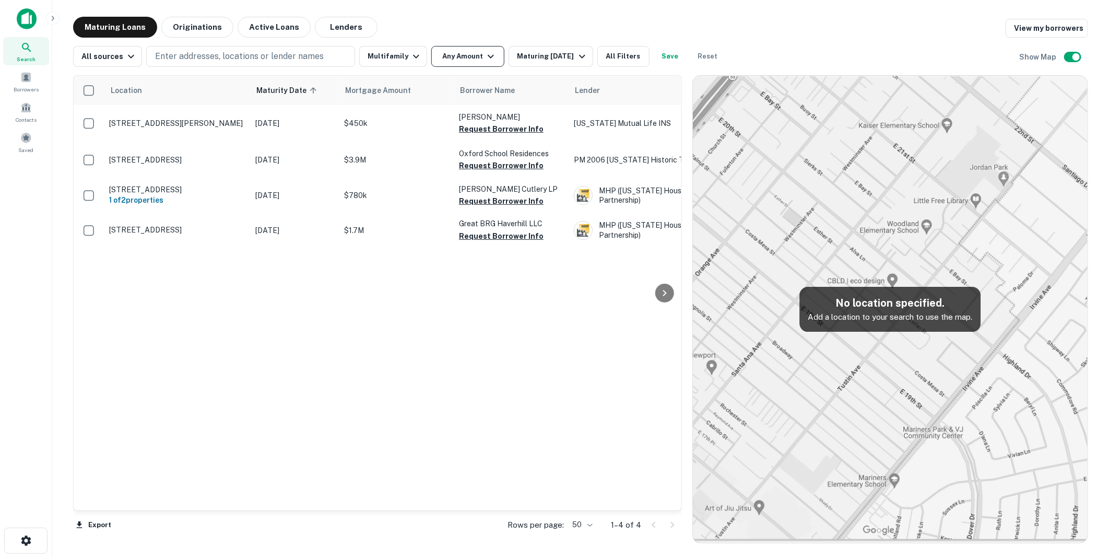
click at [486, 53] on icon "button" at bounding box center [491, 56] width 13 height 13
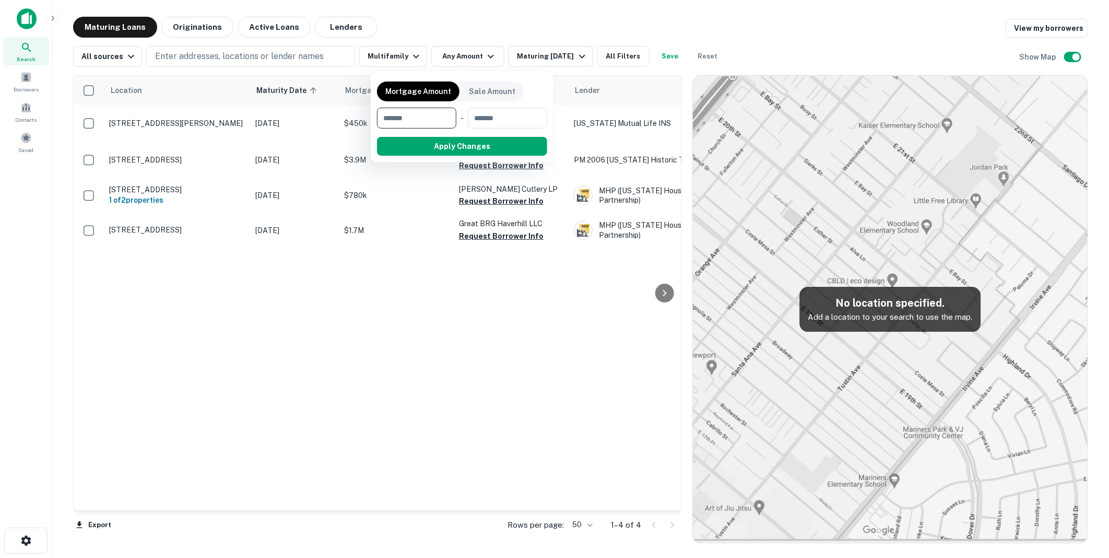
click at [395, 121] on input "number" at bounding box center [413, 118] width 72 height 21
type input "*******"
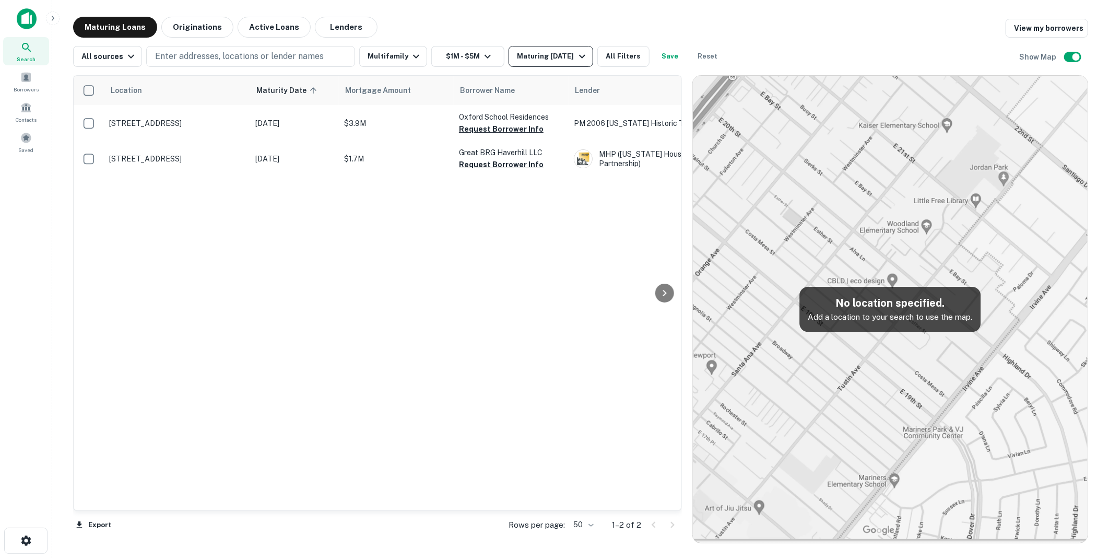
click at [579, 54] on icon "button" at bounding box center [582, 56] width 13 height 13
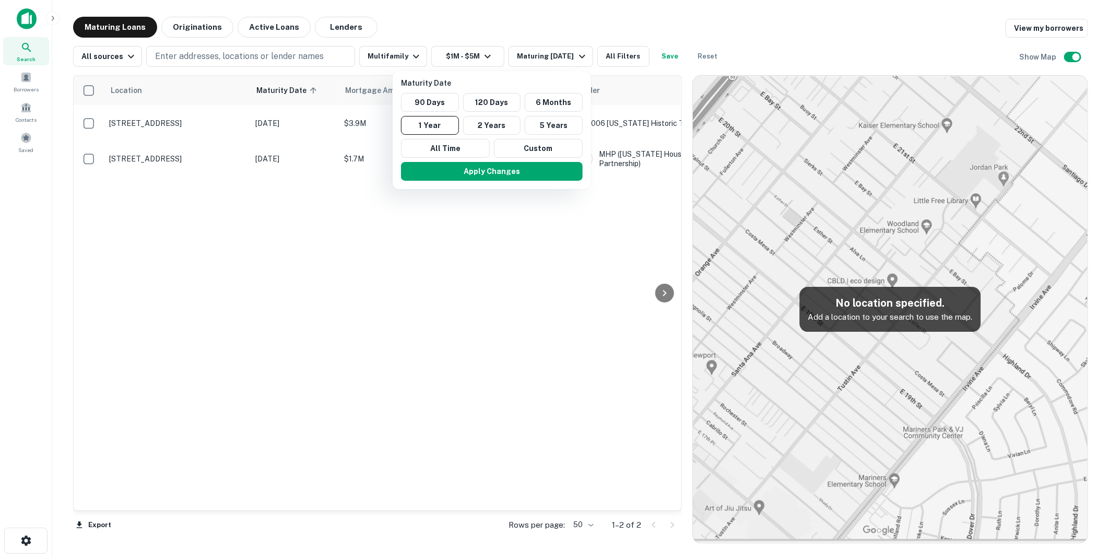
click at [565, 31] on div at bounding box center [554, 279] width 1109 height 558
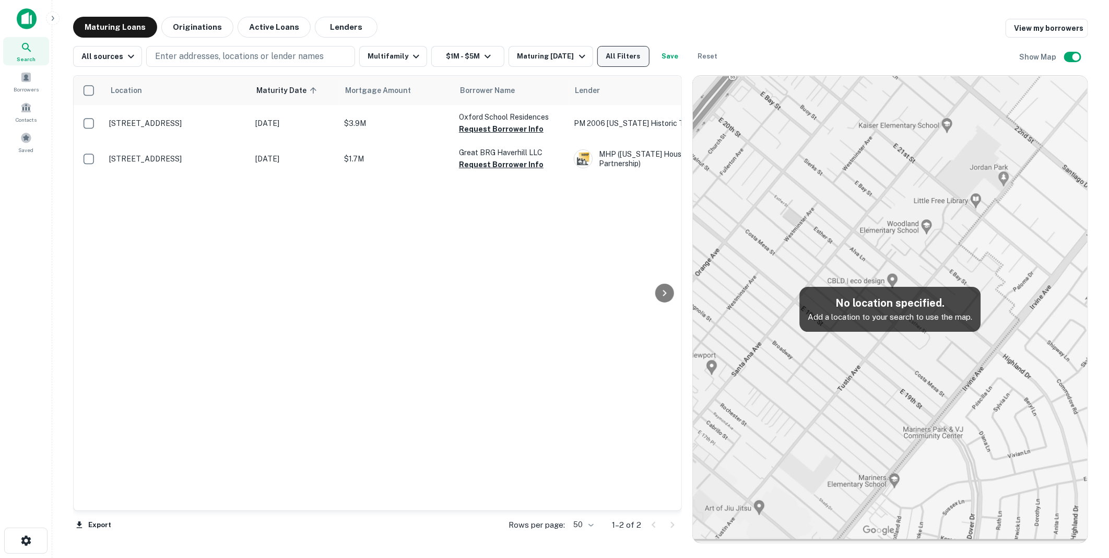
click at [614, 55] on button "All Filters" at bounding box center [624, 56] width 52 height 21
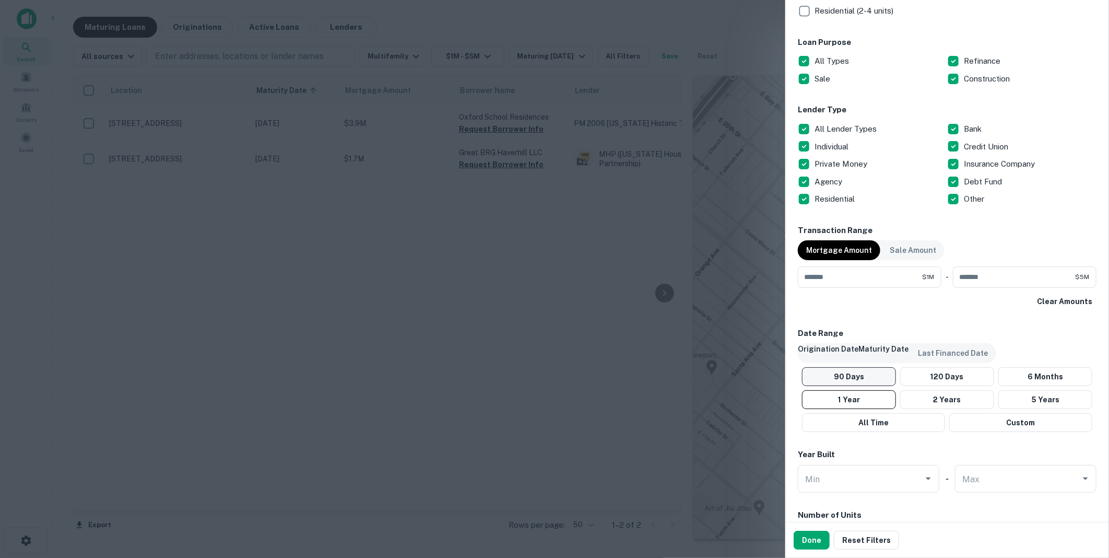
scroll to position [522, 0]
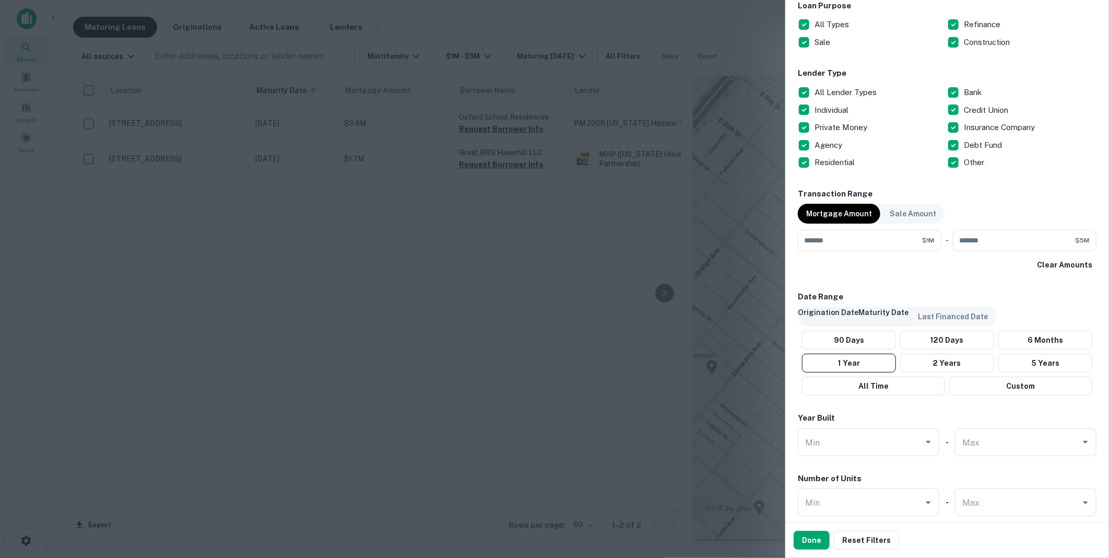
click at [829, 307] on p "Origination Date" at bounding box center [828, 312] width 61 height 11
click at [844, 354] on button "1 Year" at bounding box center [846, 363] width 97 height 19
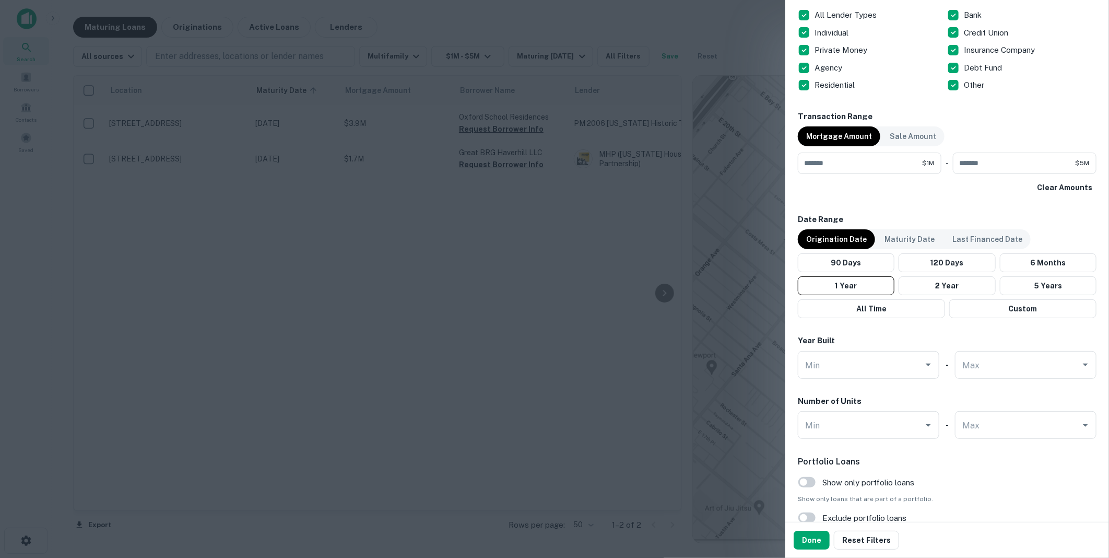
scroll to position [619, 0]
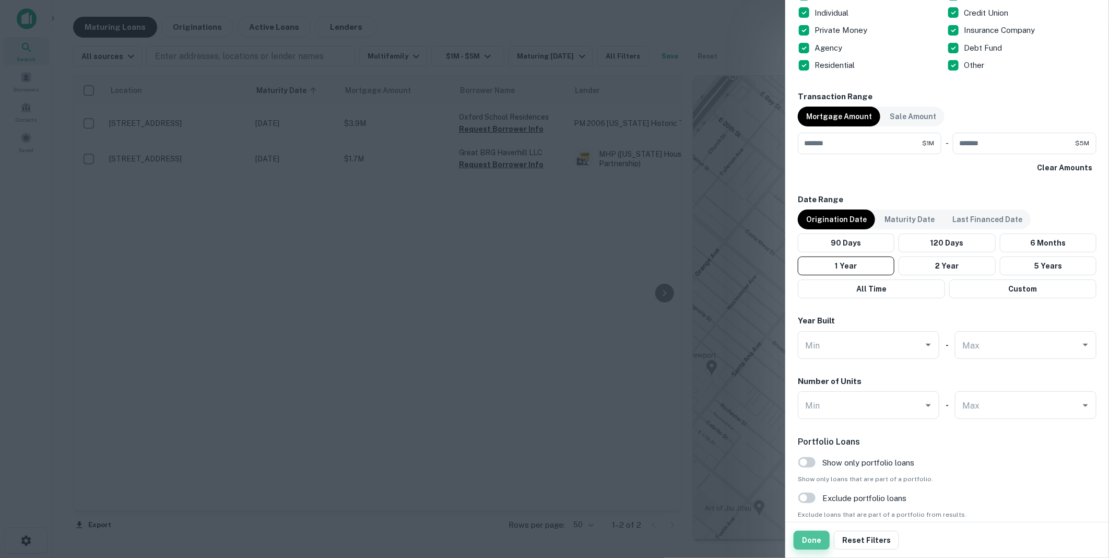
click at [808, 539] on button "Done" at bounding box center [812, 540] width 36 height 19
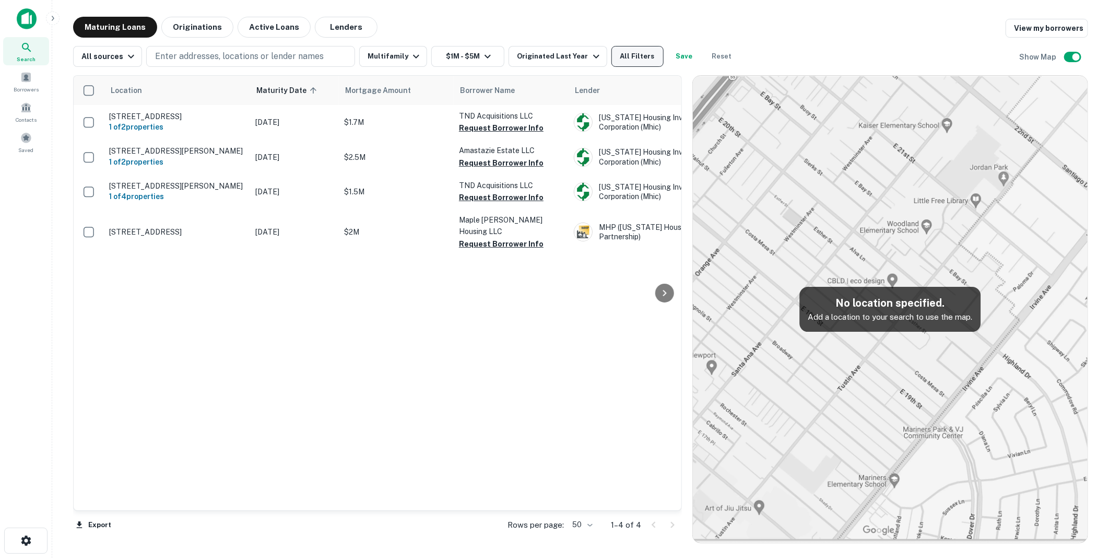
click at [629, 55] on button "All Filters" at bounding box center [638, 56] width 52 height 21
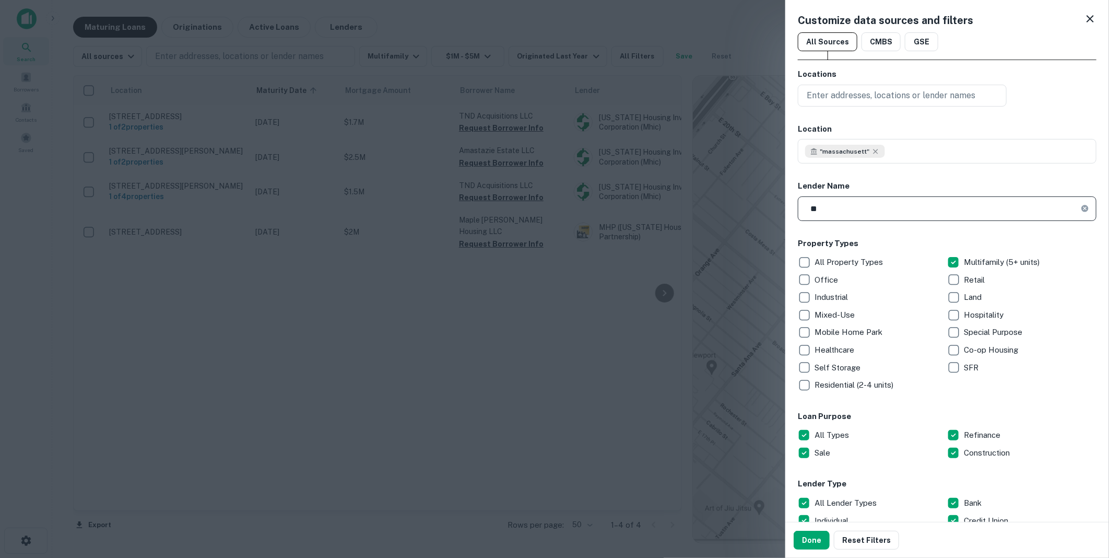
type input "*"
click at [848, 149] on input "text" at bounding box center [950, 151] width 291 height 25
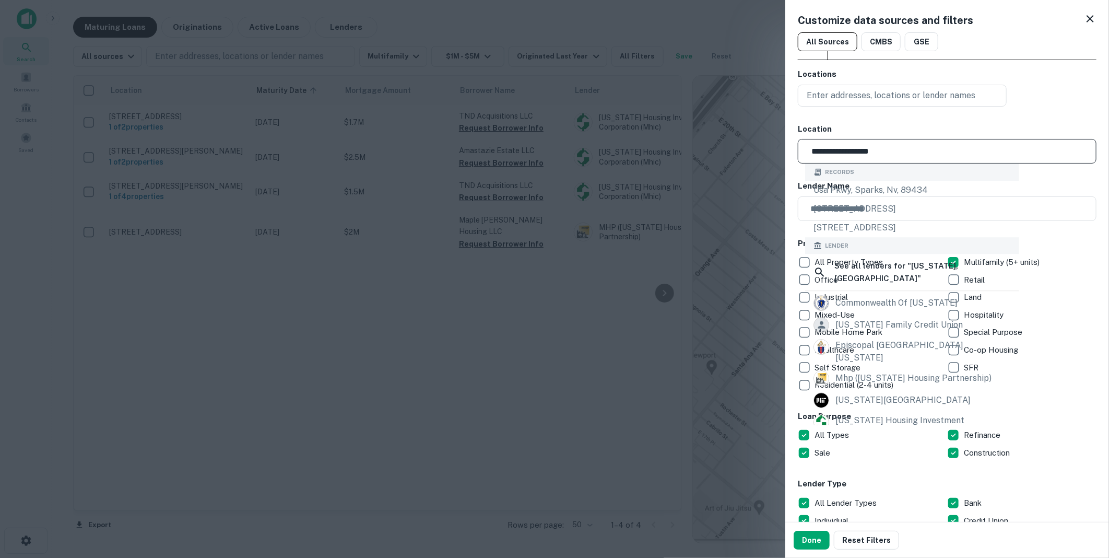
type input "**********"
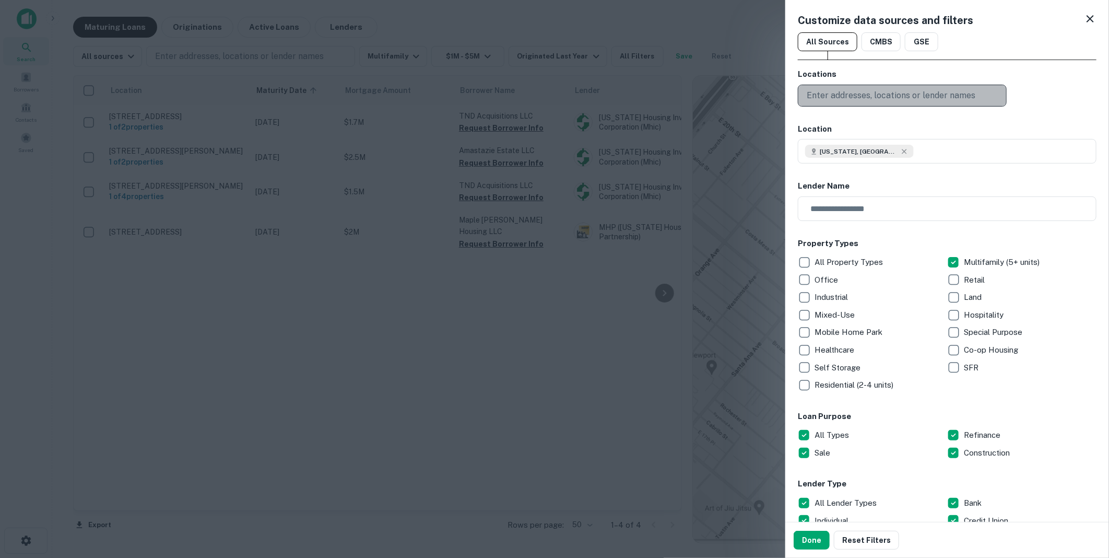
click at [843, 96] on p "Enter addresses, locations or lender names" at bounding box center [891, 95] width 169 height 13
click at [843, 95] on p "Enter addresses, locations or lender names" at bounding box center [891, 95] width 169 height 13
click at [808, 539] on button "Done" at bounding box center [812, 540] width 36 height 19
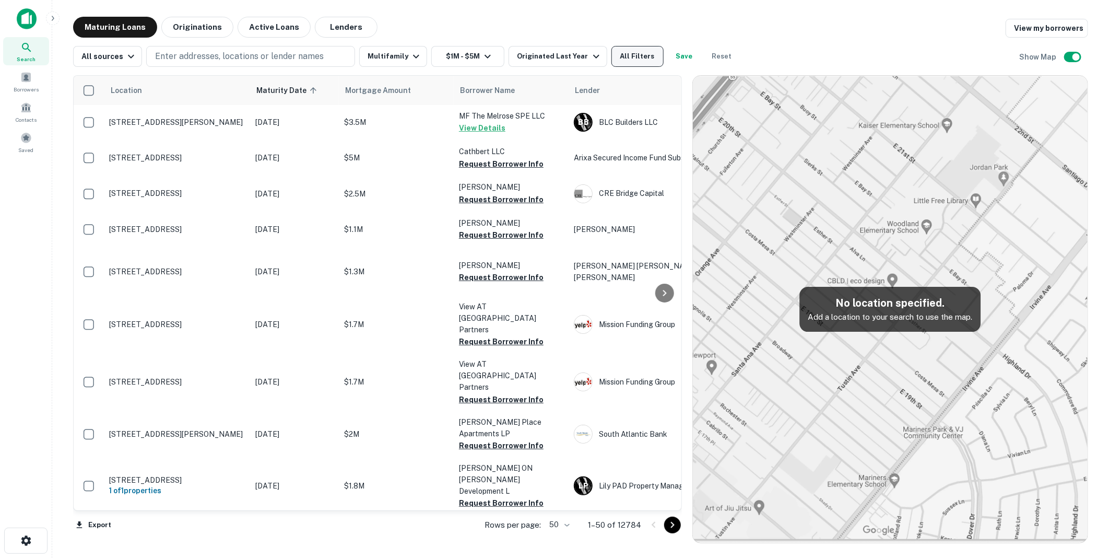
click at [626, 53] on button "All Filters" at bounding box center [638, 56] width 52 height 21
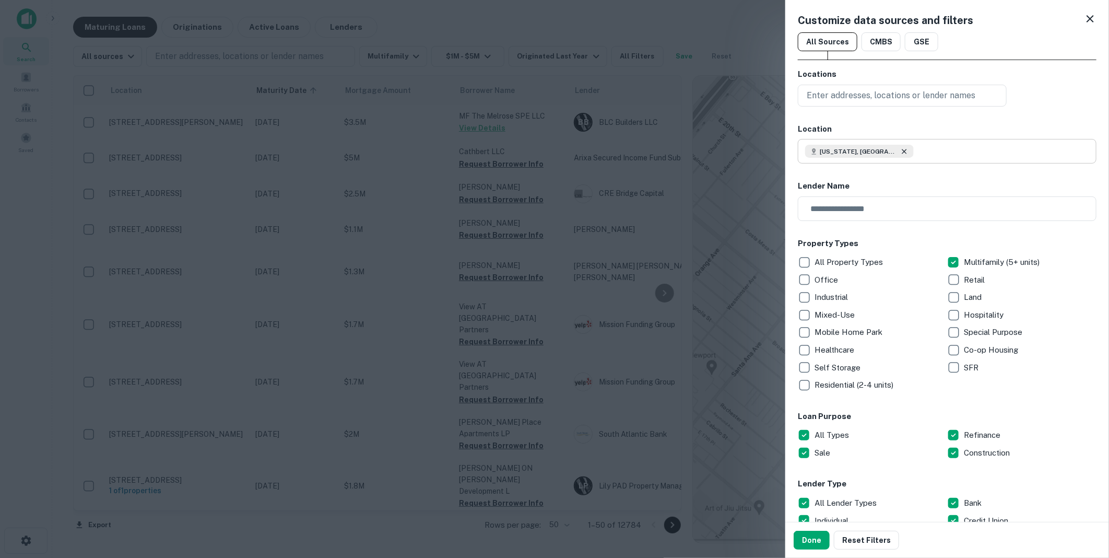
click at [902, 153] on icon at bounding box center [904, 151] width 5 height 5
click at [855, 91] on p "Enter addresses, locations or lender names" at bounding box center [891, 95] width 169 height 13
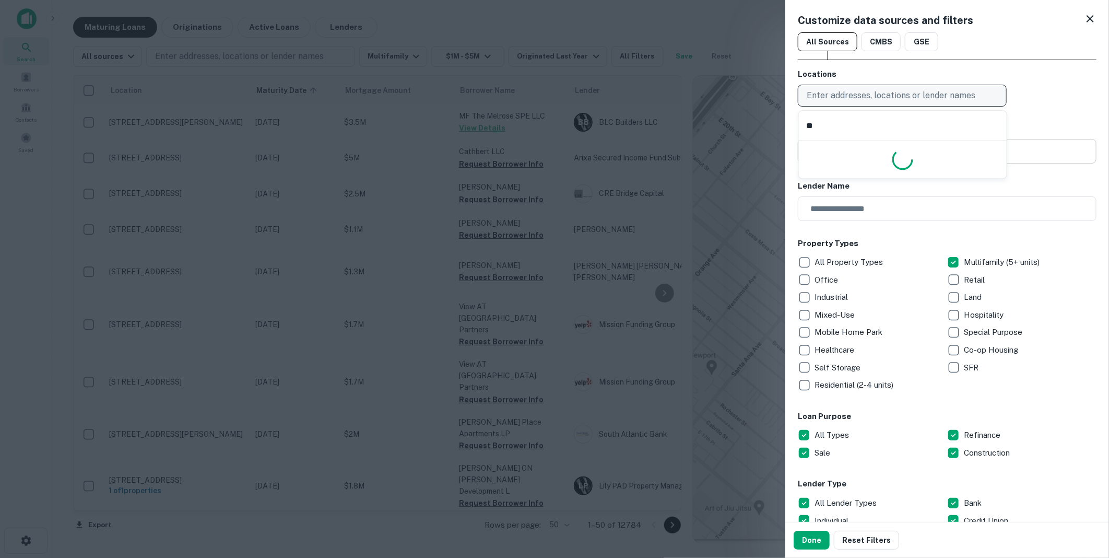
type input "*"
click at [843, 149] on input "text" at bounding box center [950, 151] width 291 height 25
type input "*"
click at [844, 95] on p "Enter addresses, locations or lender names" at bounding box center [891, 95] width 169 height 13
click at [845, 90] on p "Enter addresses, locations or lender names" at bounding box center [891, 95] width 169 height 13
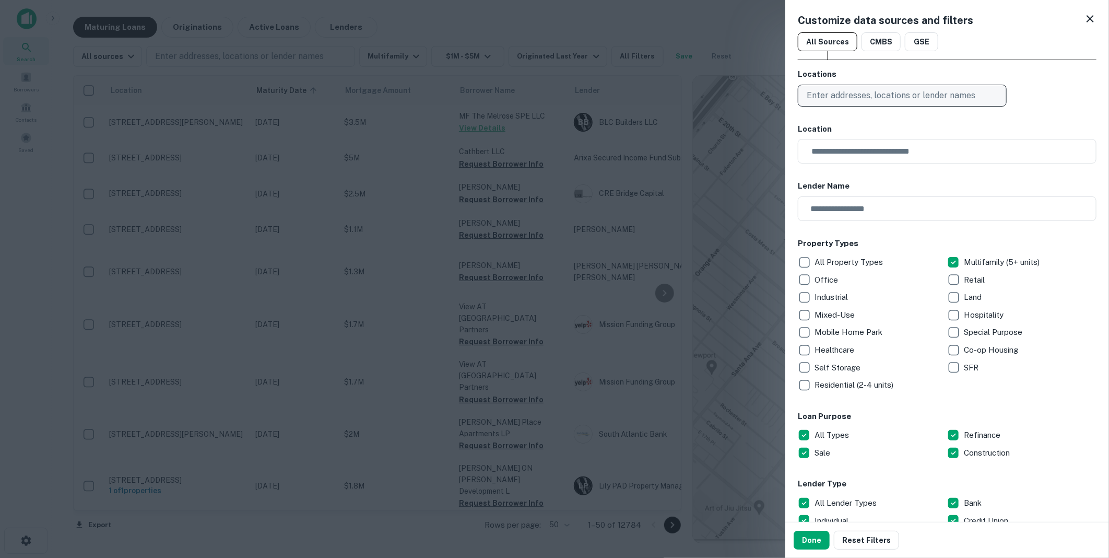
click at [845, 90] on p "Enter addresses, locations or lender names" at bounding box center [891, 95] width 169 height 13
click at [846, 92] on p "Enter addresses, locations or lender names" at bounding box center [891, 95] width 169 height 13
type input "*"
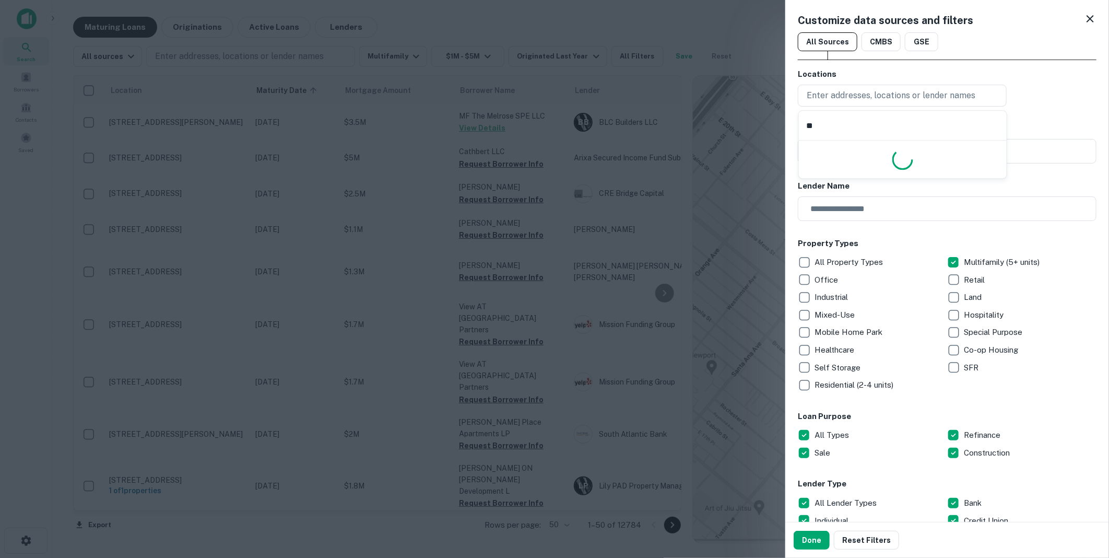
type input "*"
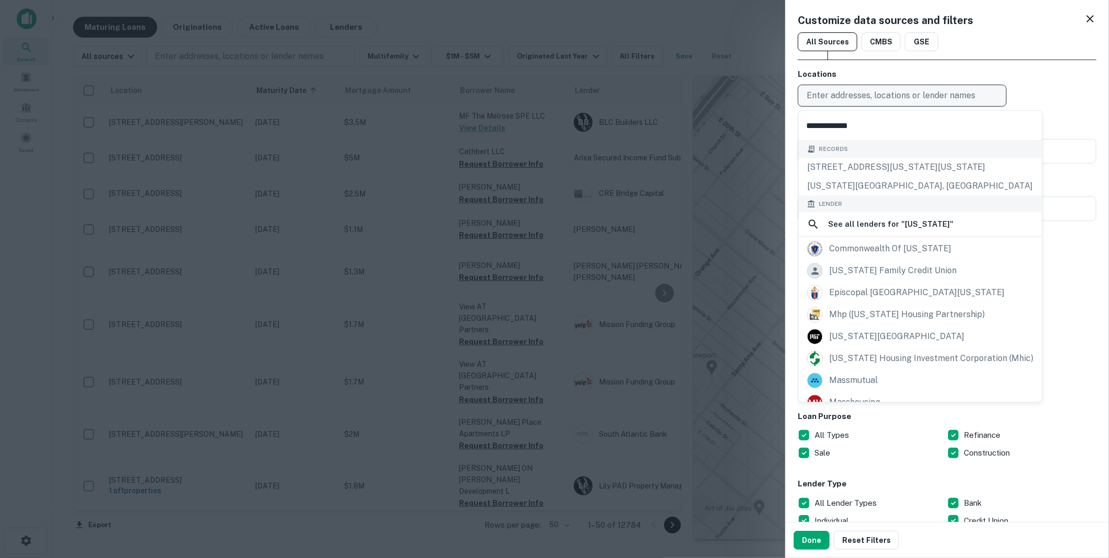
type input "**********"
click at [906, 95] on p "Enter addresses, locations or lender names" at bounding box center [891, 95] width 169 height 13
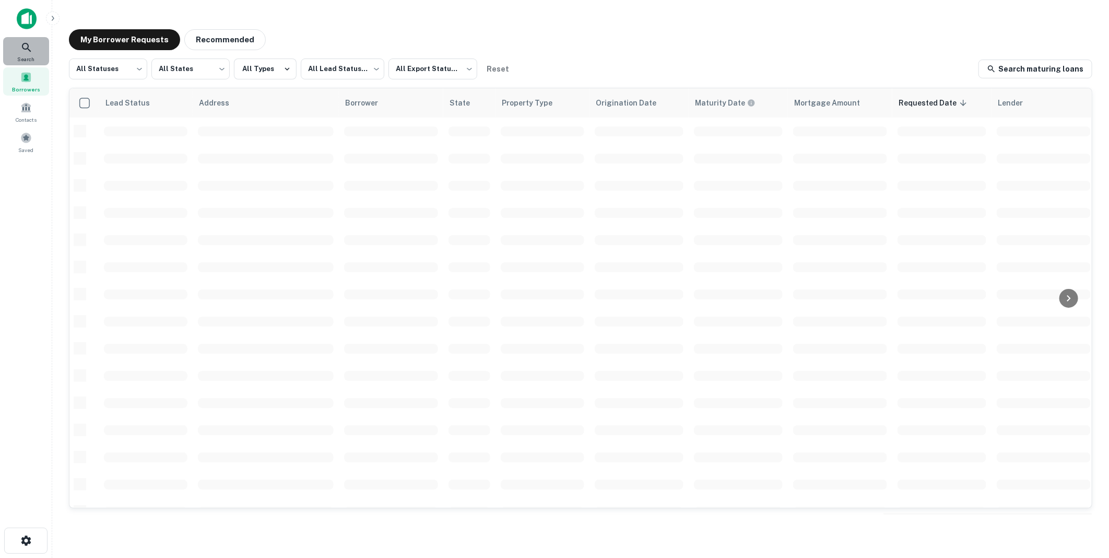
click at [25, 44] on icon at bounding box center [26, 47] width 13 height 13
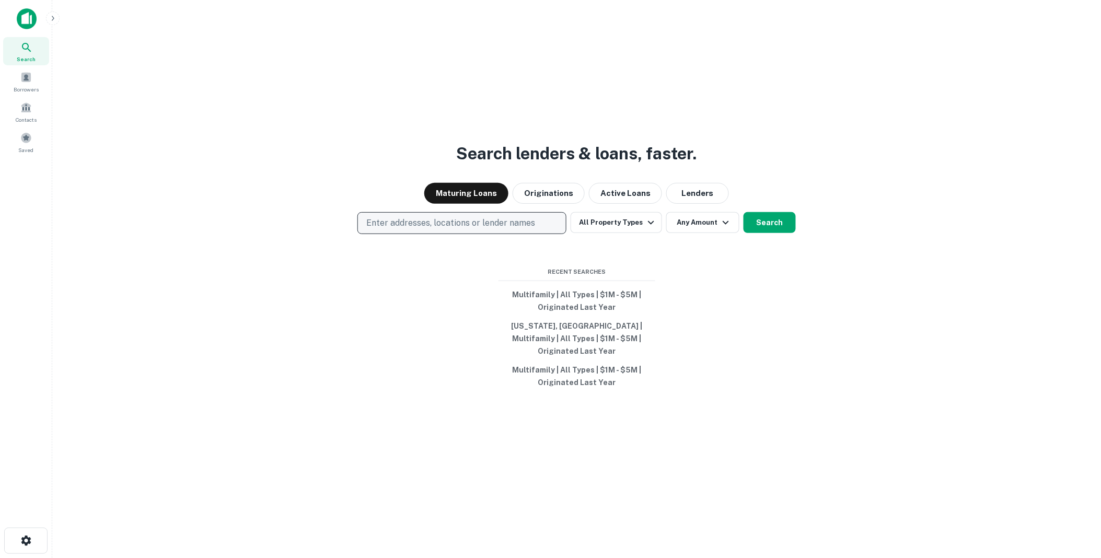
click at [403, 229] on p "Enter addresses, locations or lender names" at bounding box center [450, 223] width 169 height 13
type input "****"
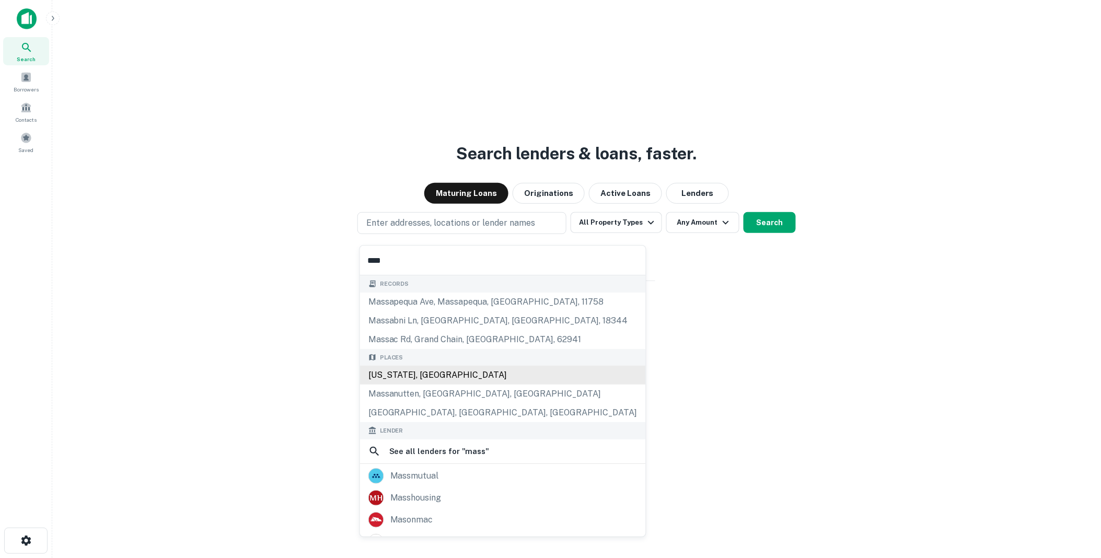
click at [395, 372] on div "[US_STATE], [GEOGRAPHIC_DATA]" at bounding box center [503, 375] width 286 height 19
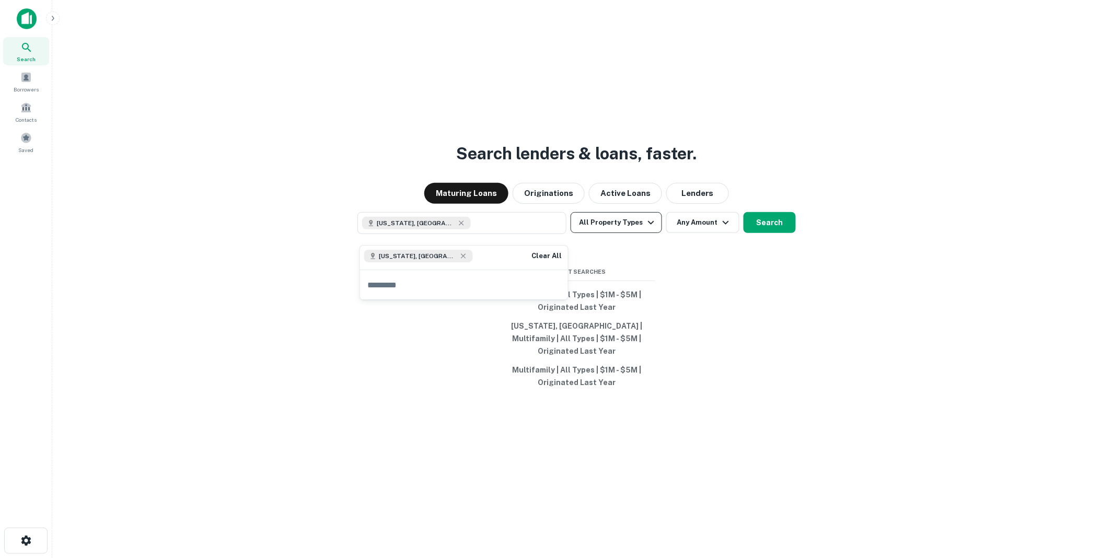
click at [652, 227] on icon "button" at bounding box center [651, 222] width 13 height 13
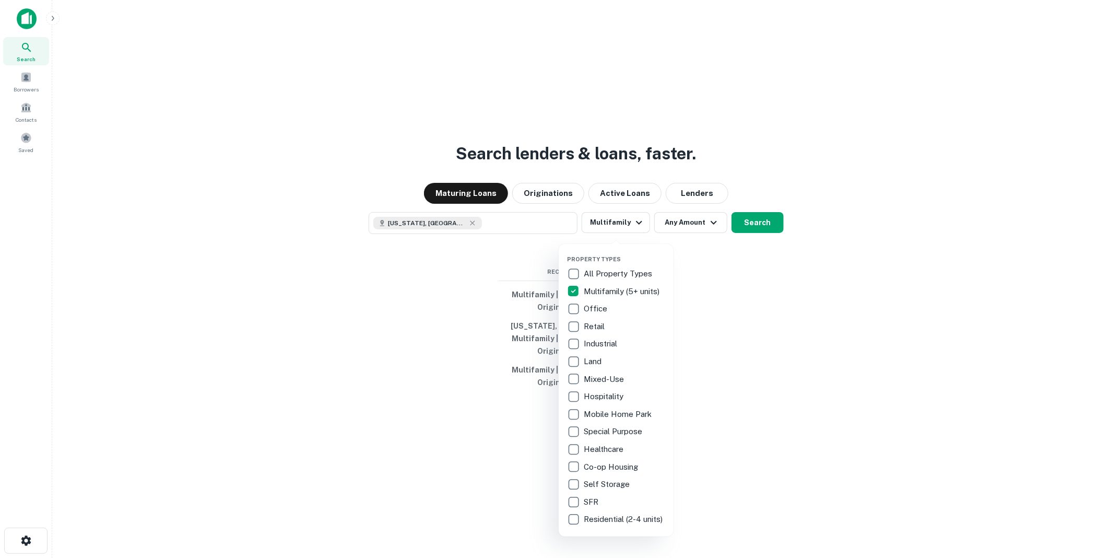
click at [712, 227] on div at bounding box center [554, 279] width 1109 height 558
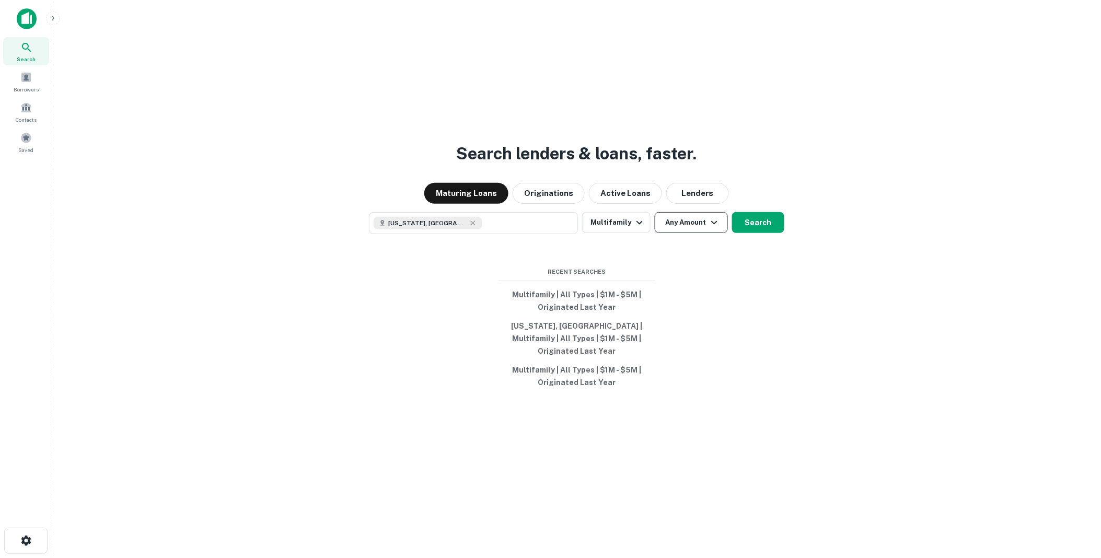
click at [714, 229] on icon "button" at bounding box center [714, 222] width 13 height 13
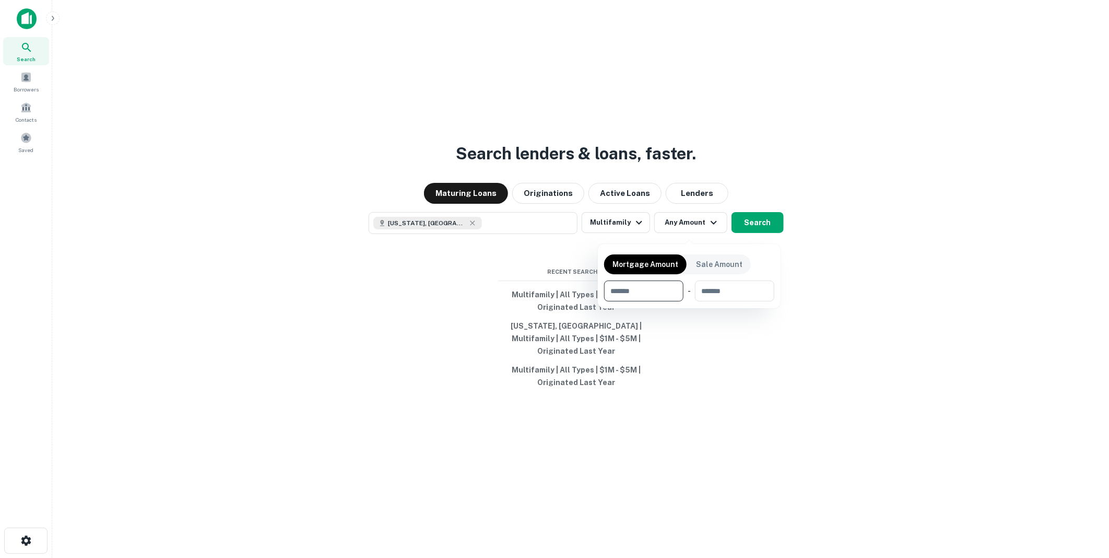
click at [640, 290] on input "number" at bounding box center [640, 290] width 72 height 21
type input "*******"
click at [819, 298] on div at bounding box center [554, 279] width 1109 height 558
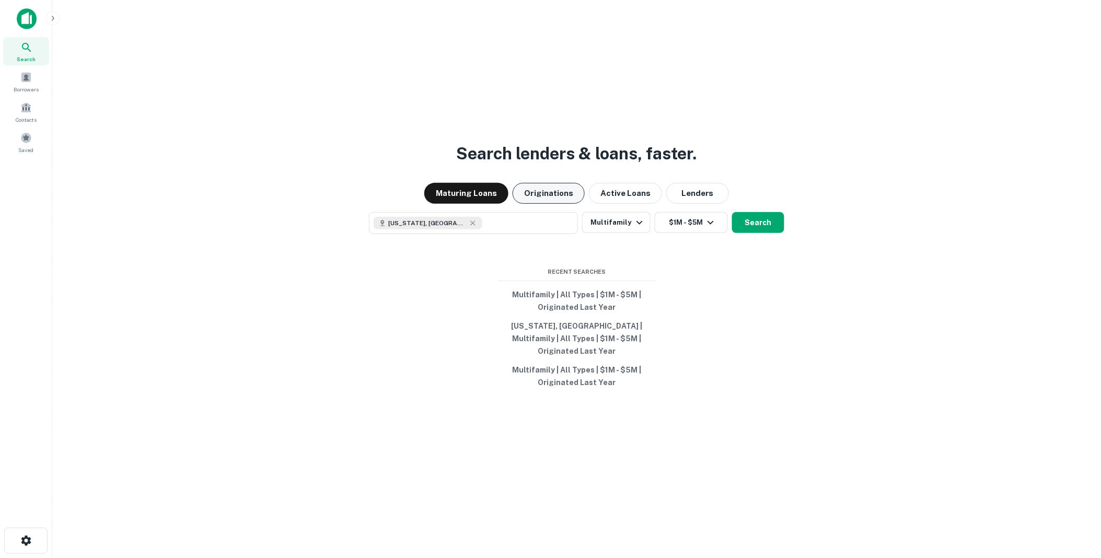
click at [541, 197] on button "Originations" at bounding box center [548, 193] width 72 height 21
click at [754, 227] on button "Search" at bounding box center [758, 222] width 52 height 21
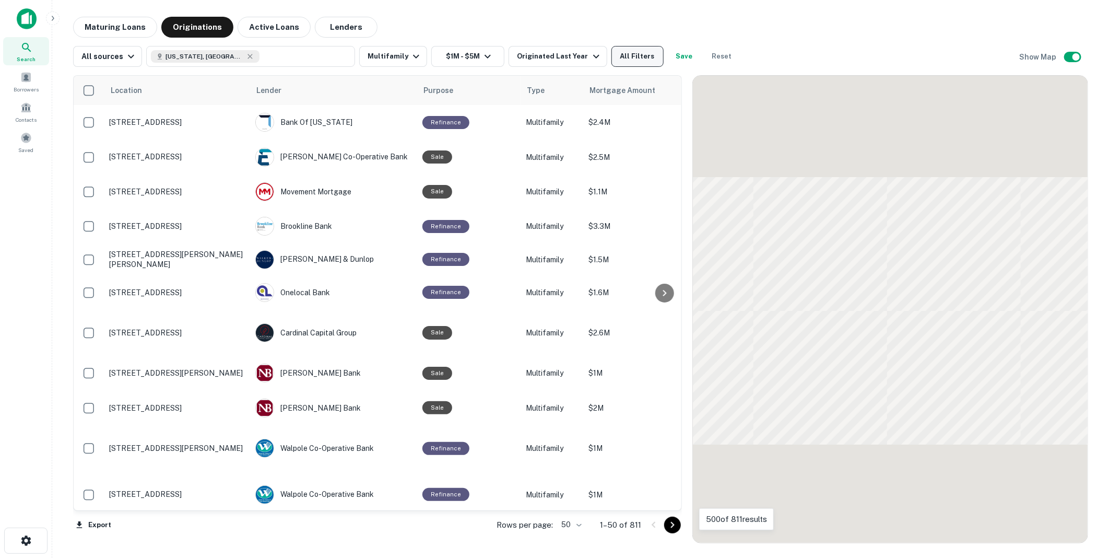
click at [635, 53] on button "All Filters" at bounding box center [638, 56] width 52 height 21
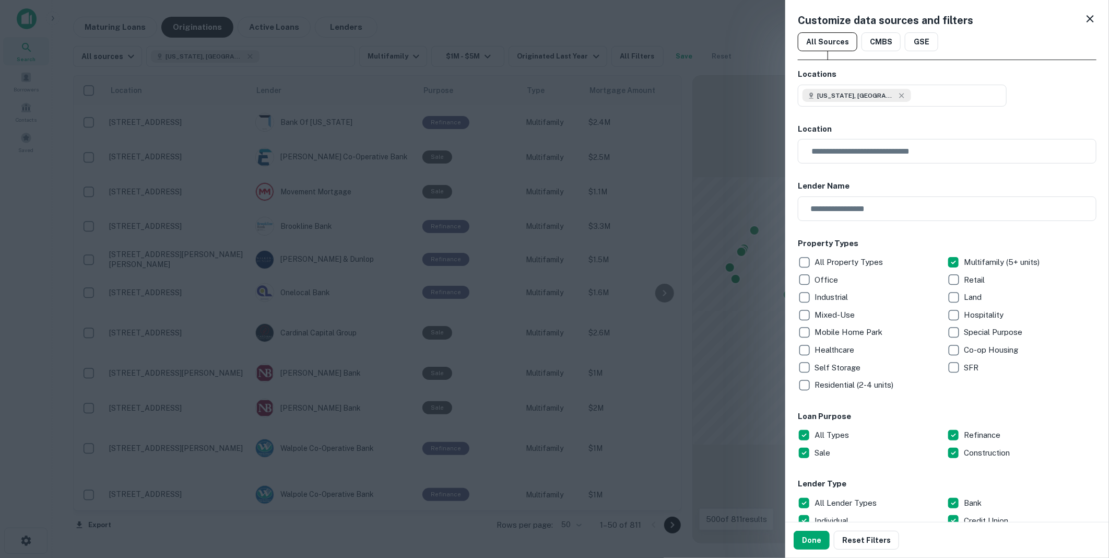
click at [746, 27] on div at bounding box center [554, 279] width 1109 height 558
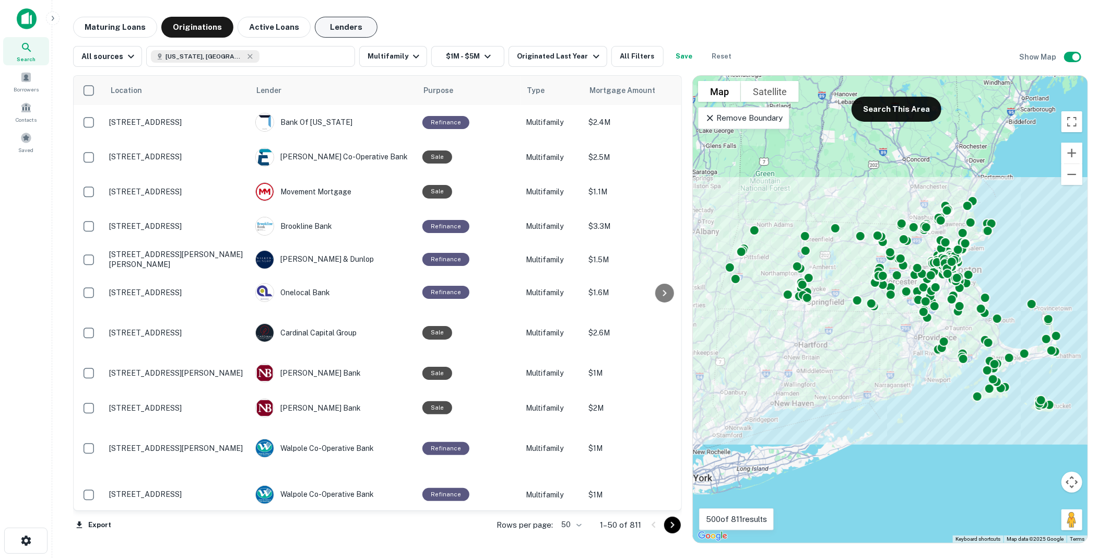
click at [336, 26] on button "Lenders" at bounding box center [346, 27] width 63 height 21
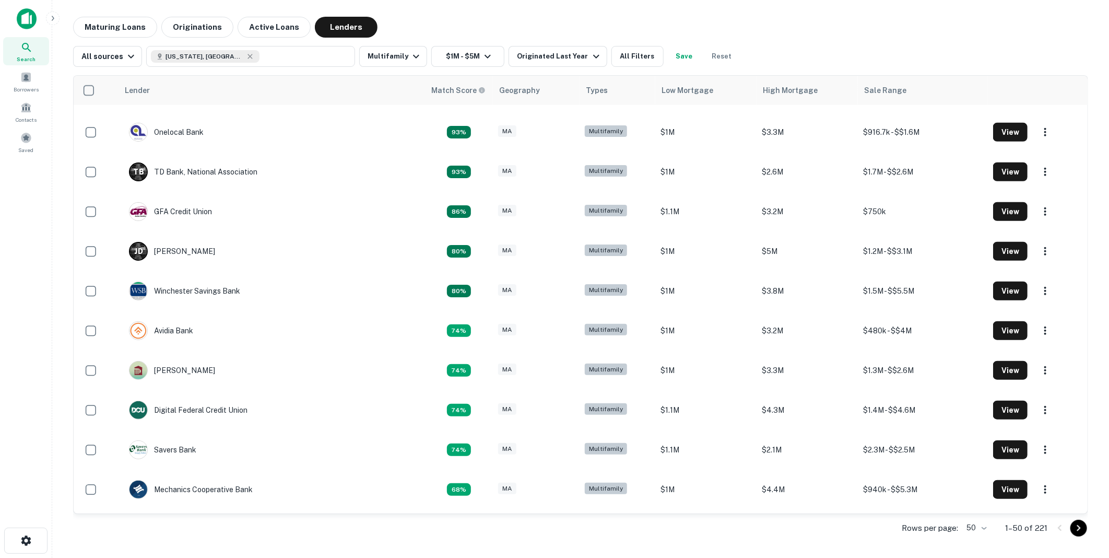
scroll to position [522, 0]
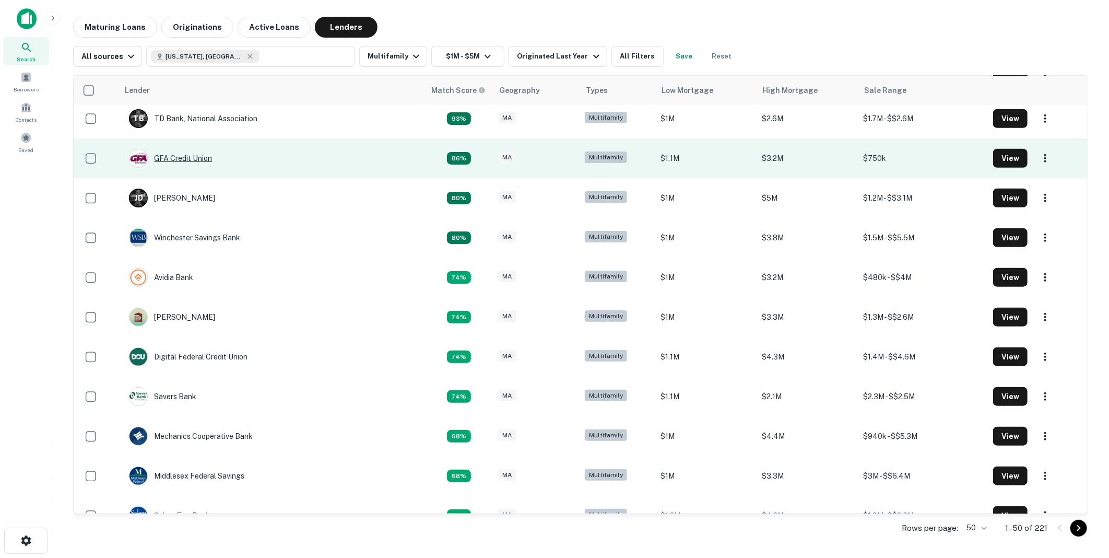
click at [181, 155] on div "GFA Credit Union" at bounding box center [170, 158] width 83 height 19
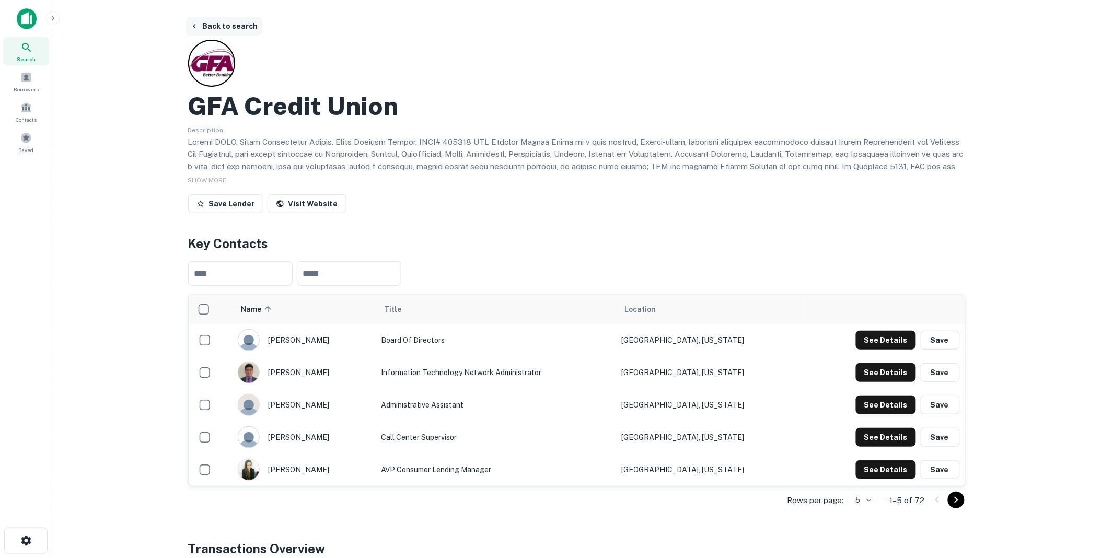
click at [217, 23] on button "Back to search" at bounding box center [224, 26] width 76 height 19
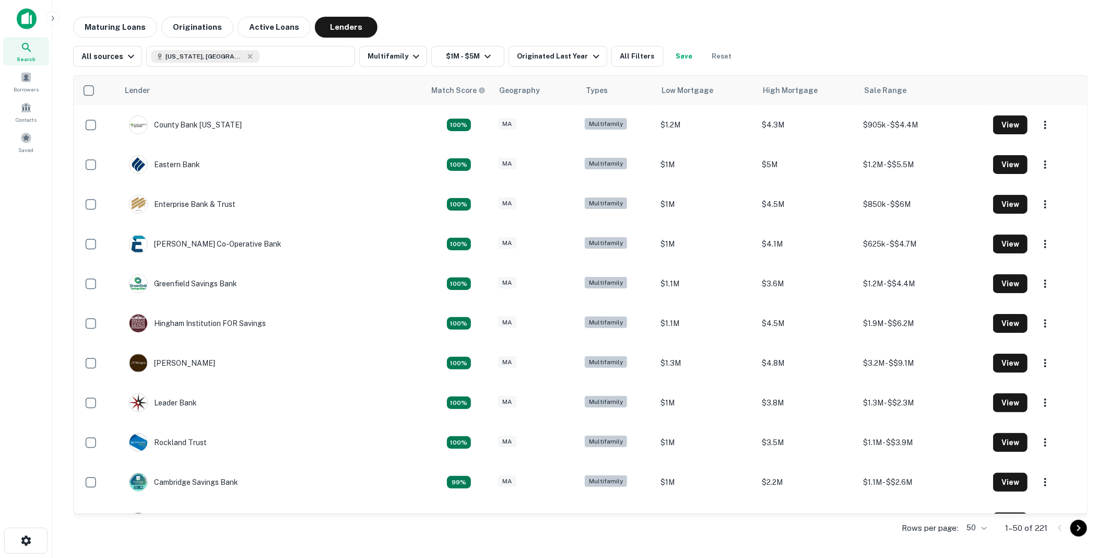
scroll to position [522, 0]
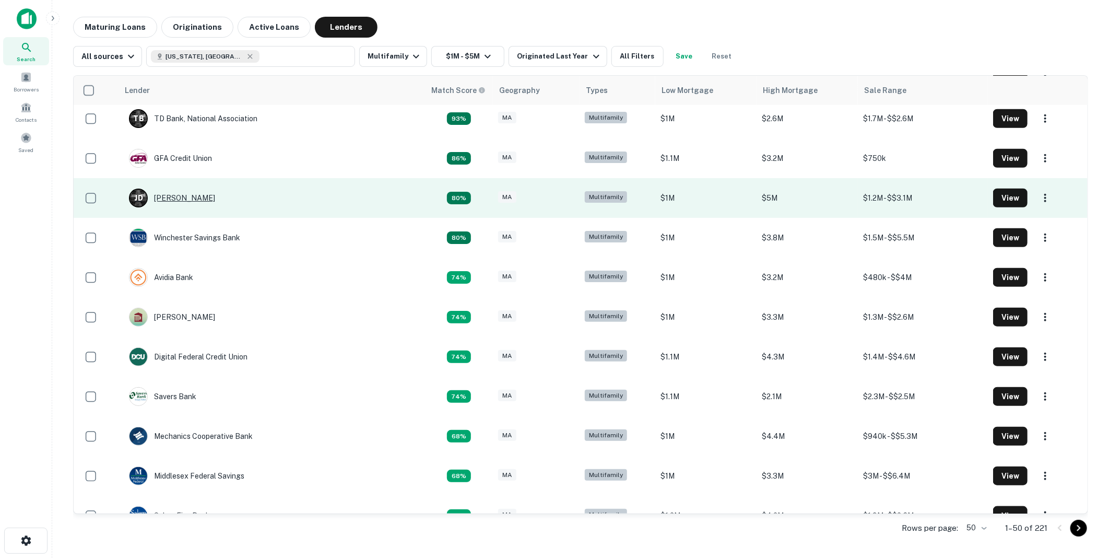
click at [181, 196] on div "[PERSON_NAME] [PERSON_NAME]" at bounding box center [172, 198] width 86 height 19
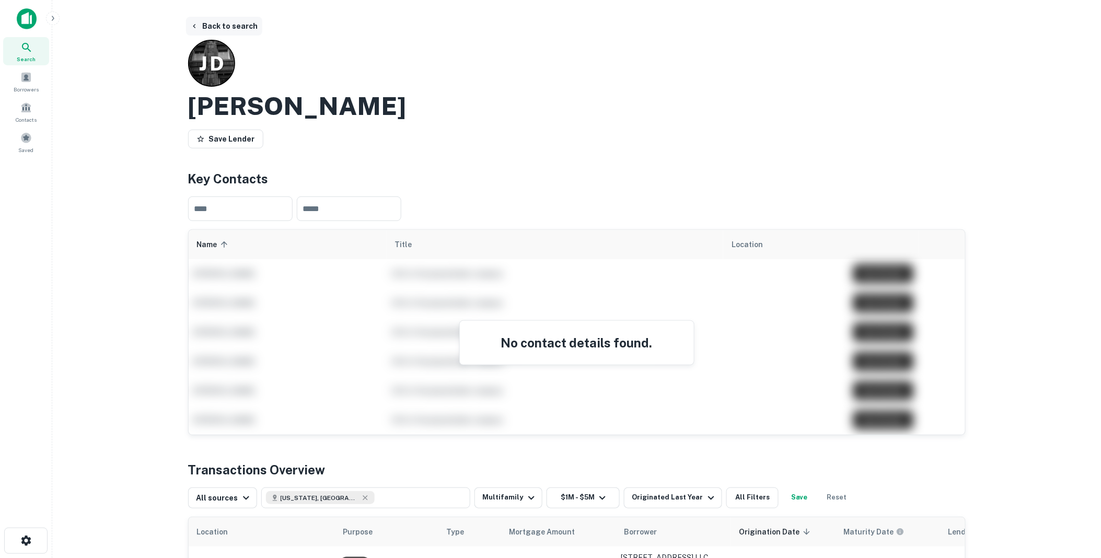
click at [230, 25] on button "Back to search" at bounding box center [224, 26] width 76 height 19
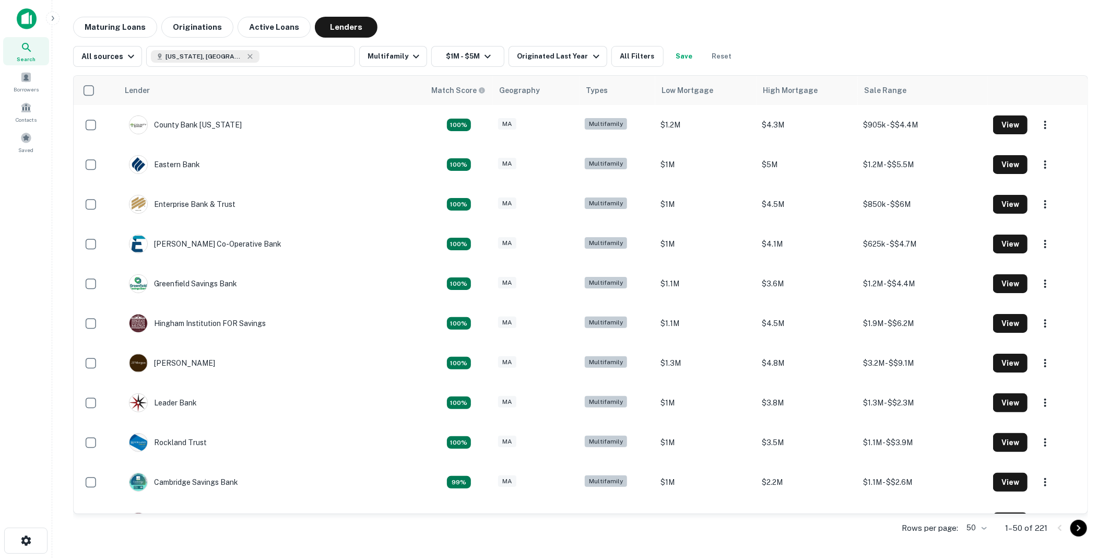
scroll to position [522, 0]
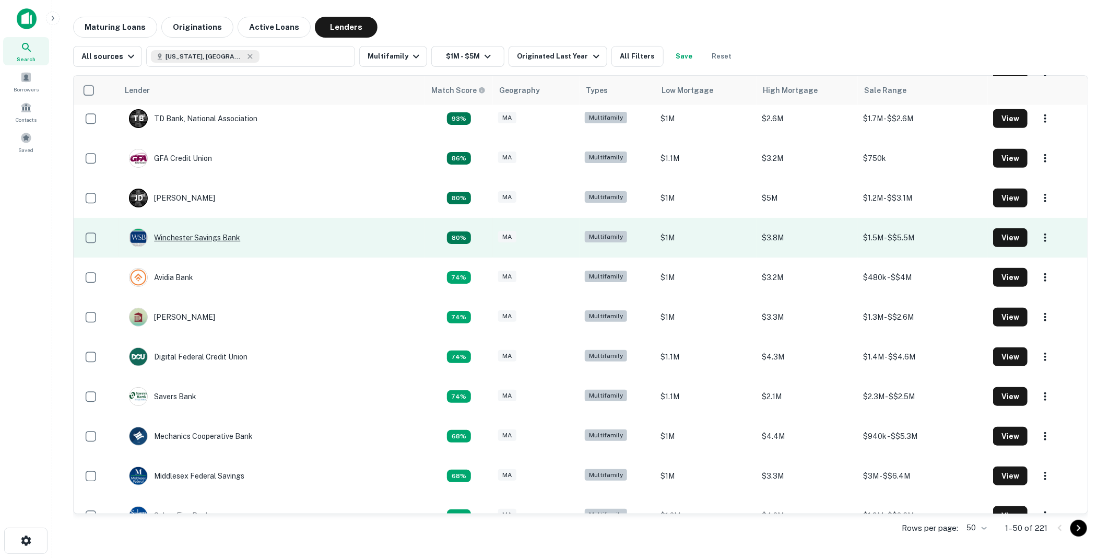
click at [186, 233] on div "Winchester Savings Bank" at bounding box center [184, 237] width 111 height 19
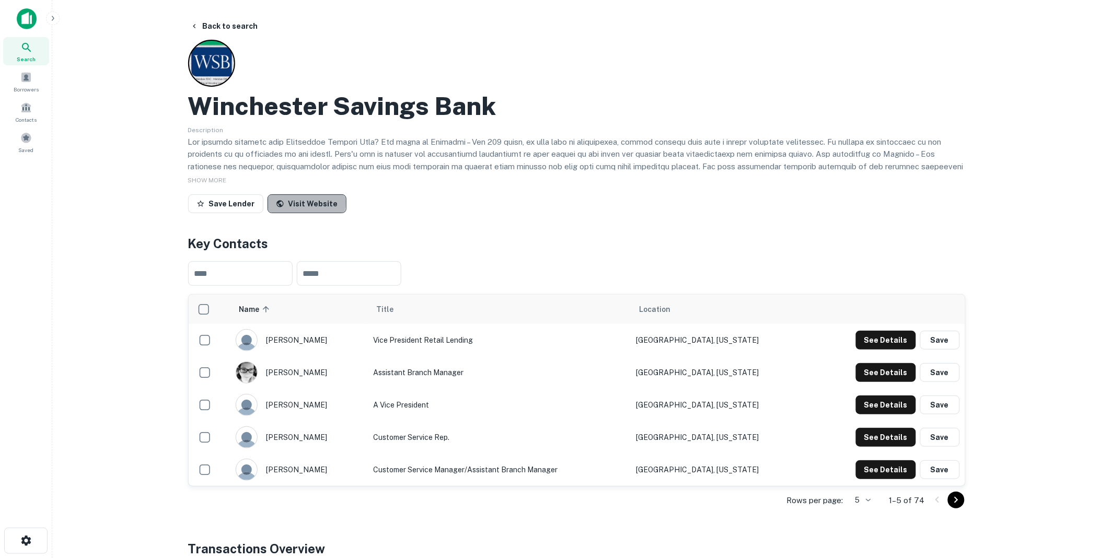
click at [303, 202] on link "Visit Website" at bounding box center [306, 203] width 79 height 19
click at [235, 23] on button "Back to search" at bounding box center [224, 26] width 76 height 19
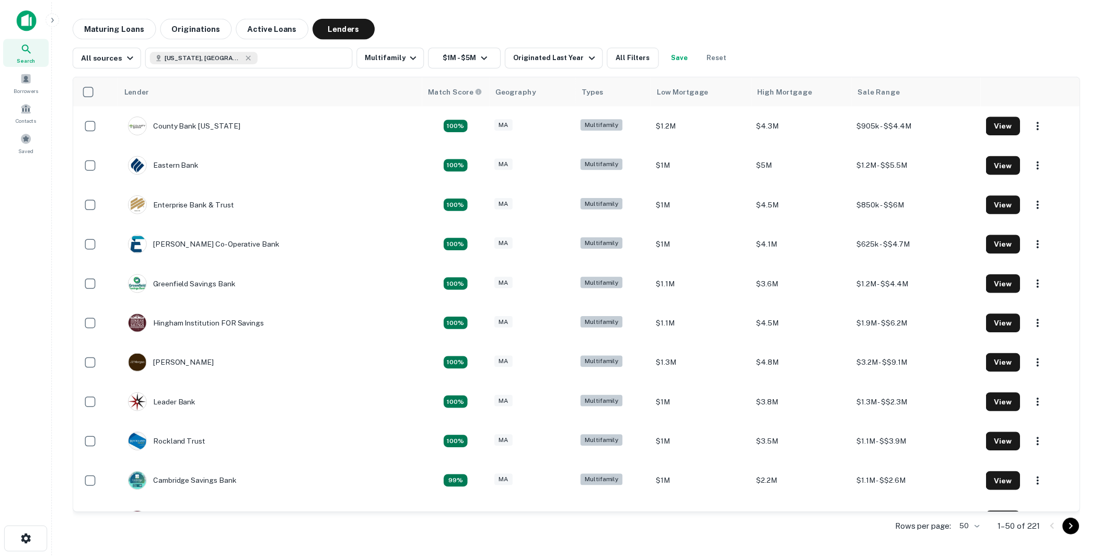
scroll to position [522, 0]
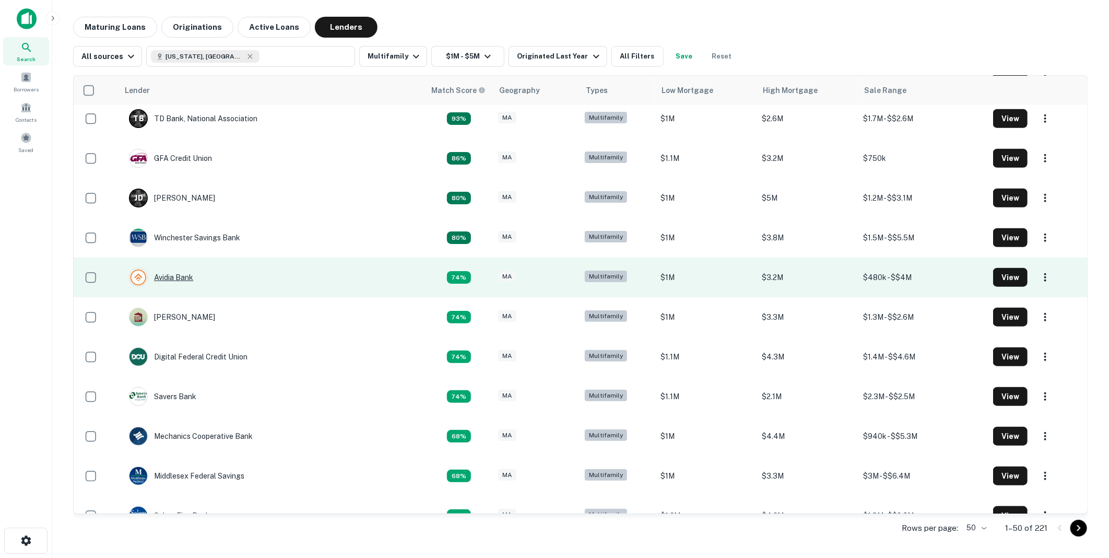
click at [174, 276] on div "Avidia Bank" at bounding box center [161, 277] width 64 height 19
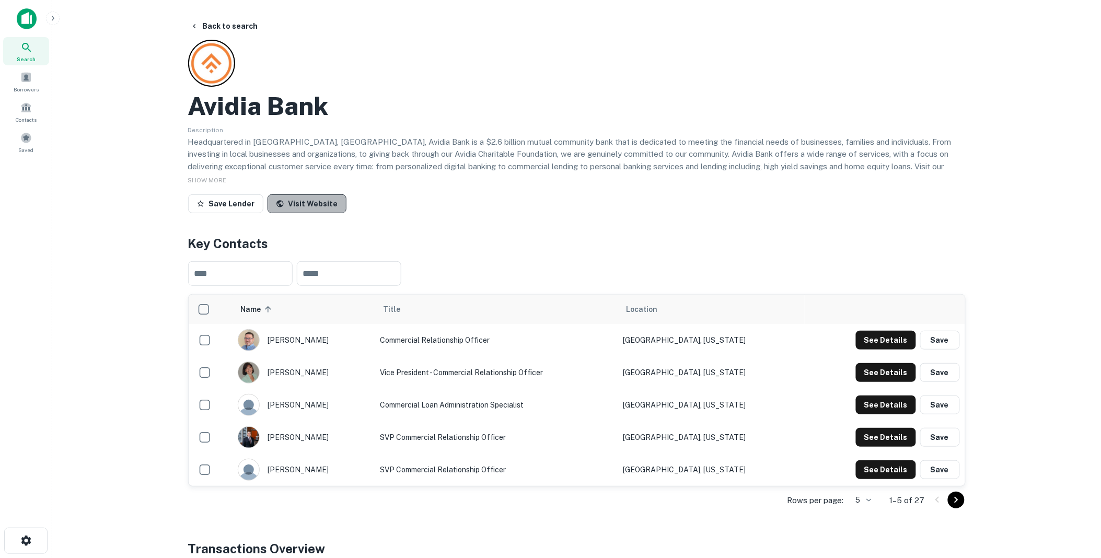
click at [307, 200] on link "Visit Website" at bounding box center [306, 203] width 79 height 19
click at [233, 25] on button "Back to search" at bounding box center [224, 26] width 76 height 19
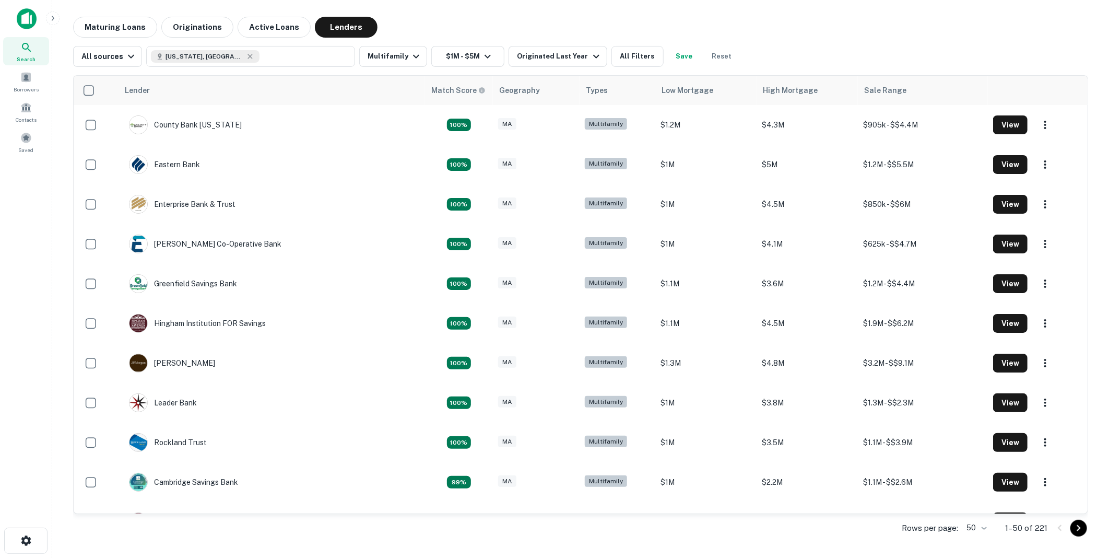
scroll to position [522, 0]
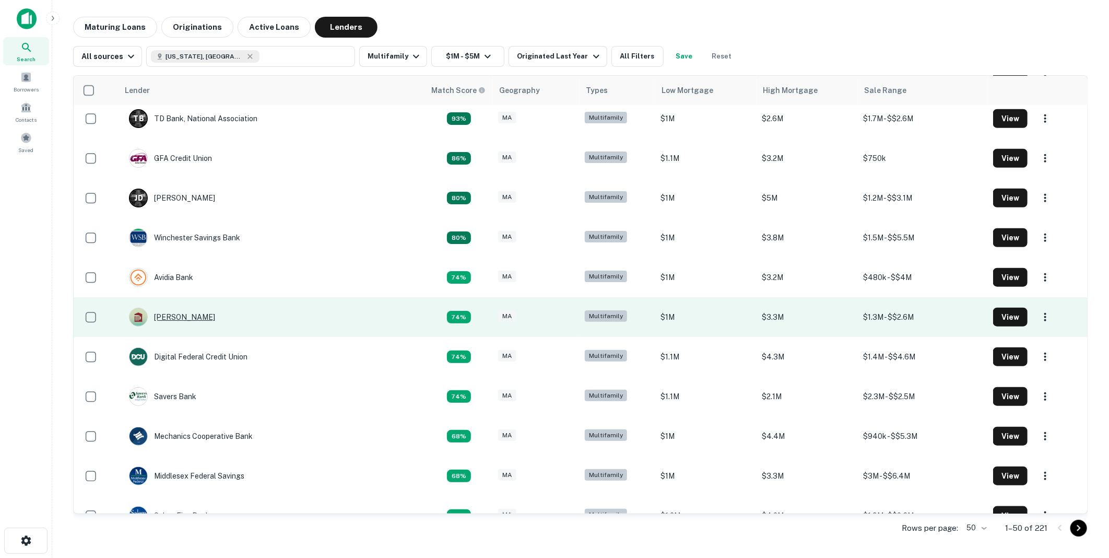
click at [176, 315] on div "[PERSON_NAME]" at bounding box center [172, 317] width 86 height 19
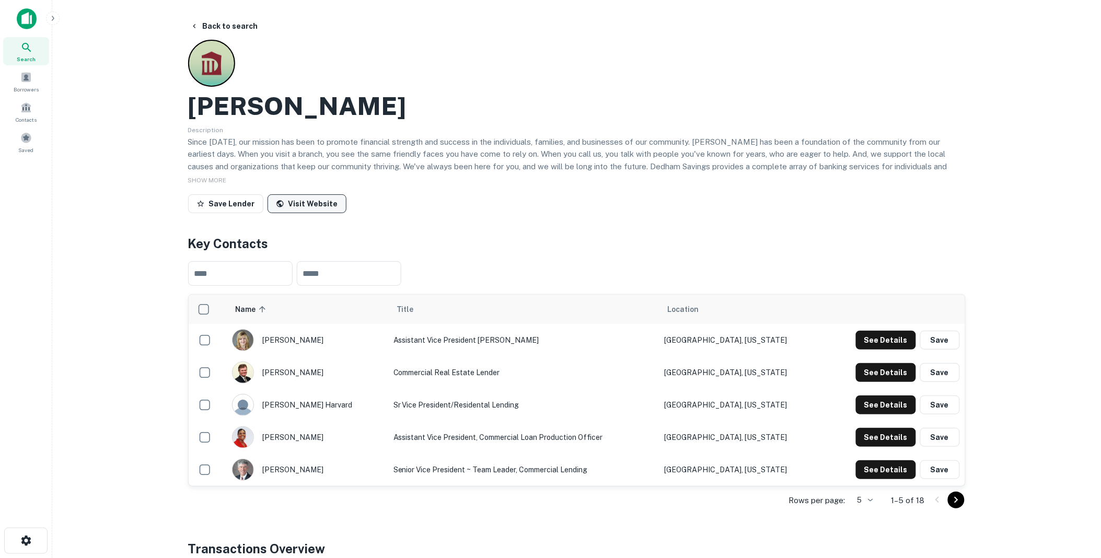
click at [299, 202] on link "Visit Website" at bounding box center [306, 203] width 79 height 19
click at [226, 22] on button "Back to search" at bounding box center [224, 26] width 76 height 19
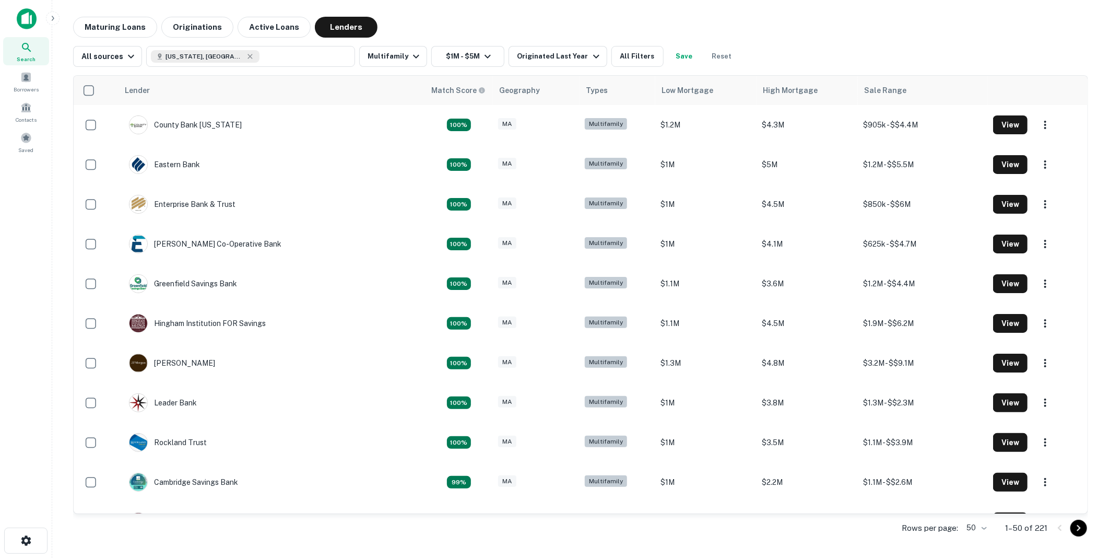
scroll to position [522, 0]
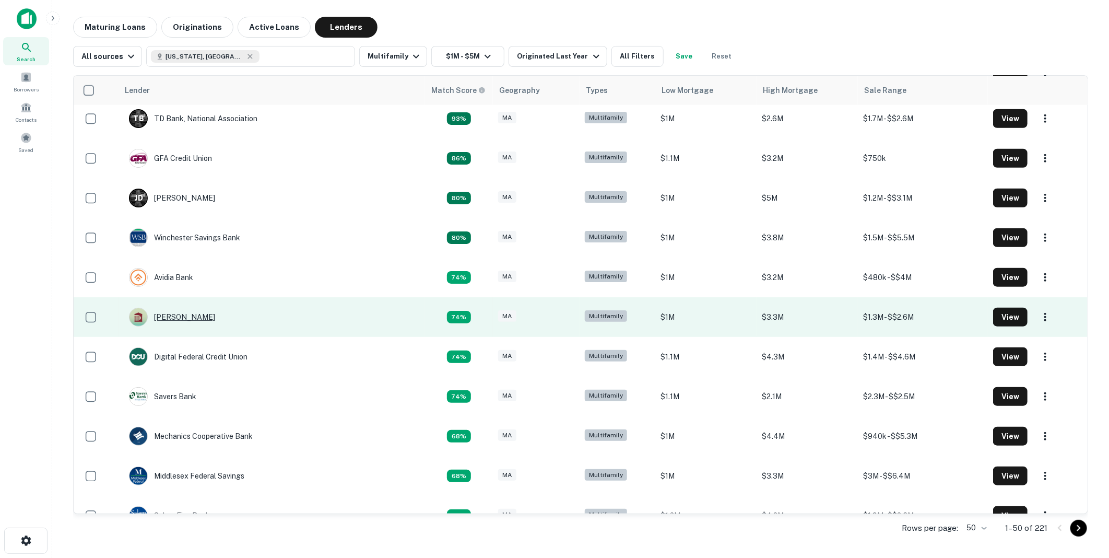
click at [177, 314] on div "[PERSON_NAME]" at bounding box center [172, 317] width 86 height 19
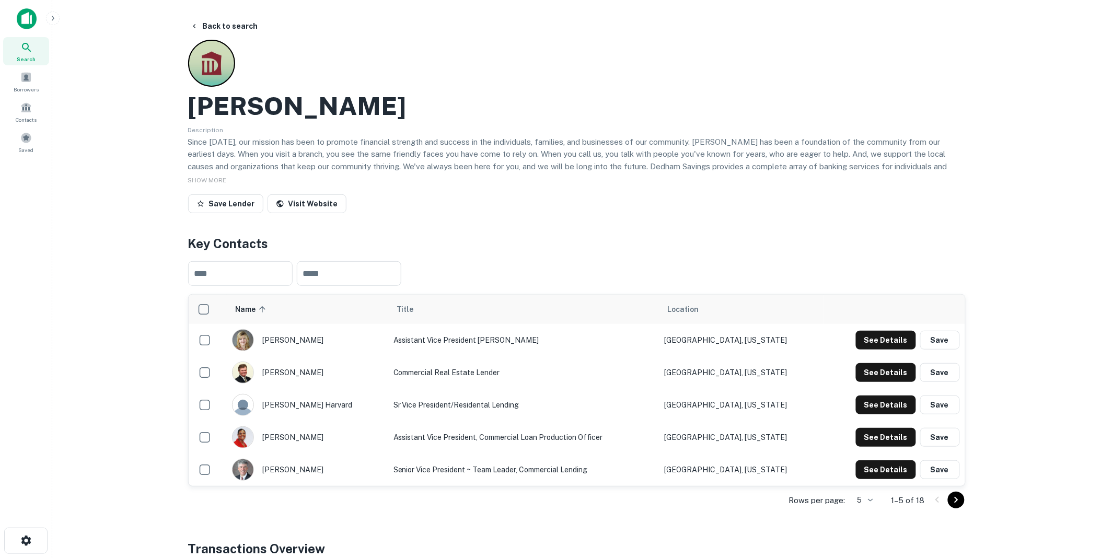
click at [956, 497] on icon "Go to next page" at bounding box center [956, 500] width 13 height 13
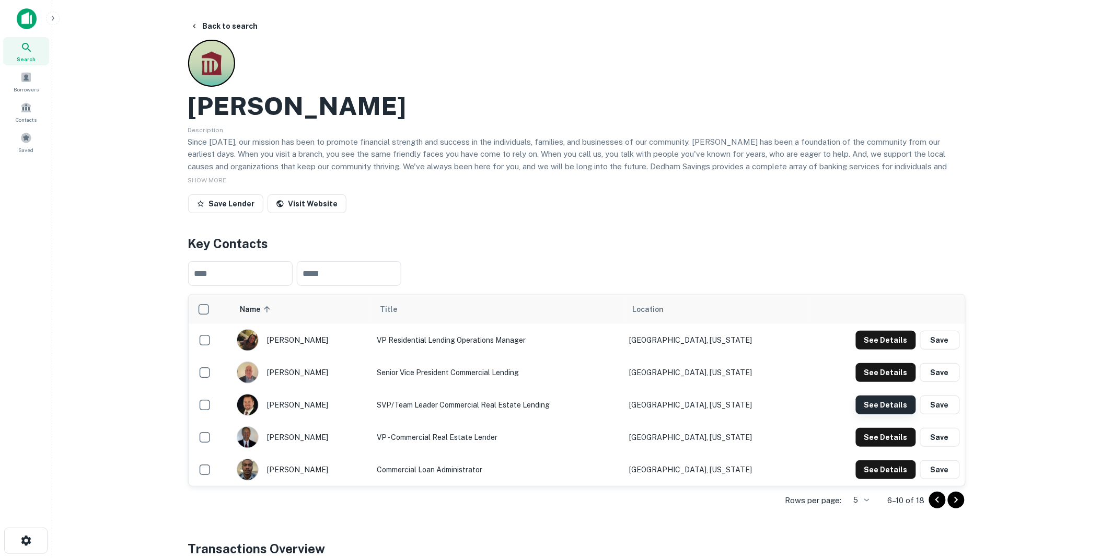
click at [889, 400] on button "See Details" at bounding box center [886, 404] width 60 height 19
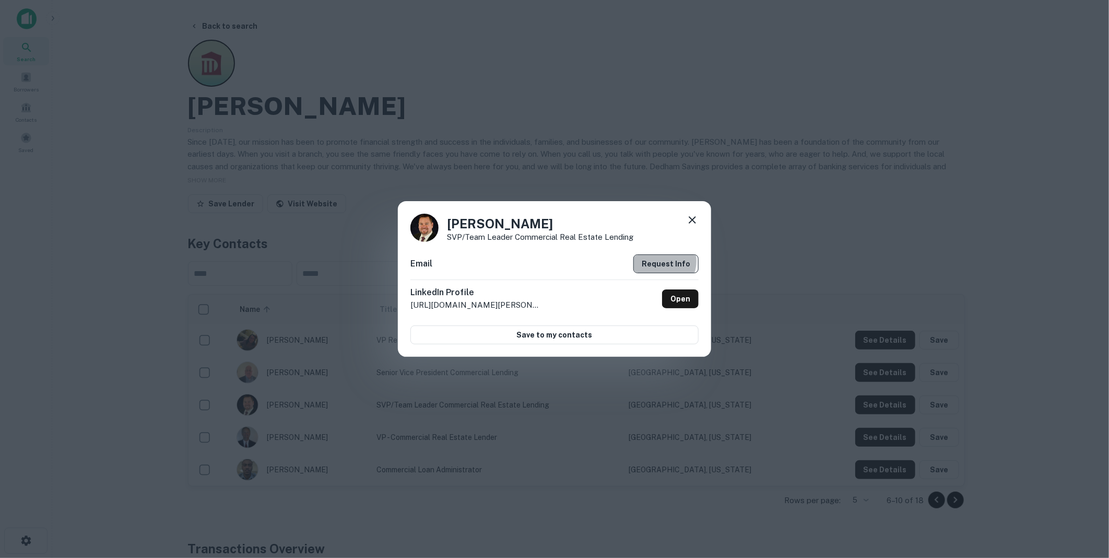
click at [661, 261] on button "Request Info" at bounding box center [666, 263] width 65 height 19
click at [693, 217] on icon at bounding box center [692, 220] width 13 height 13
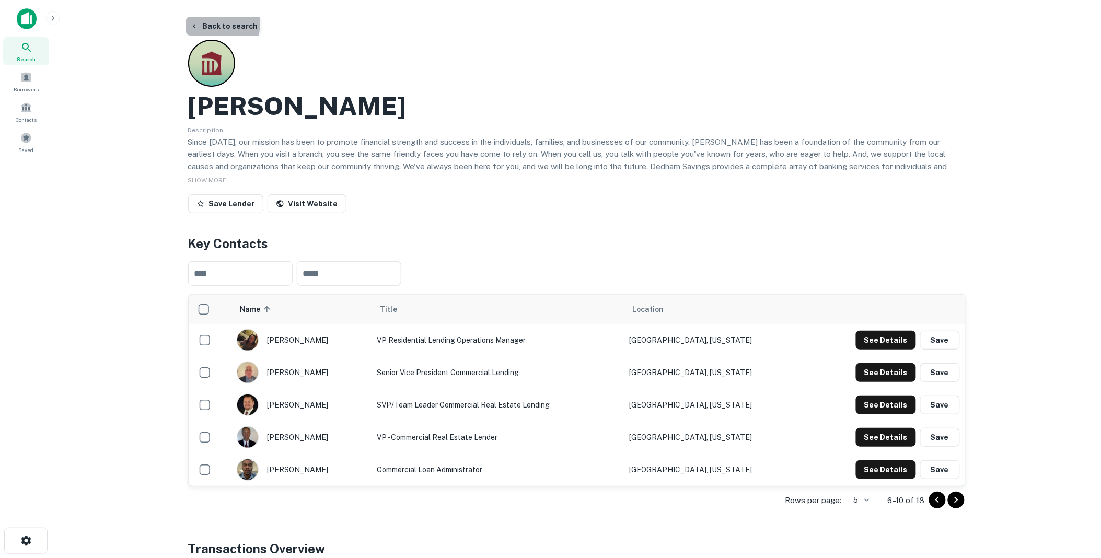
click at [216, 24] on button "Back to search" at bounding box center [224, 26] width 76 height 19
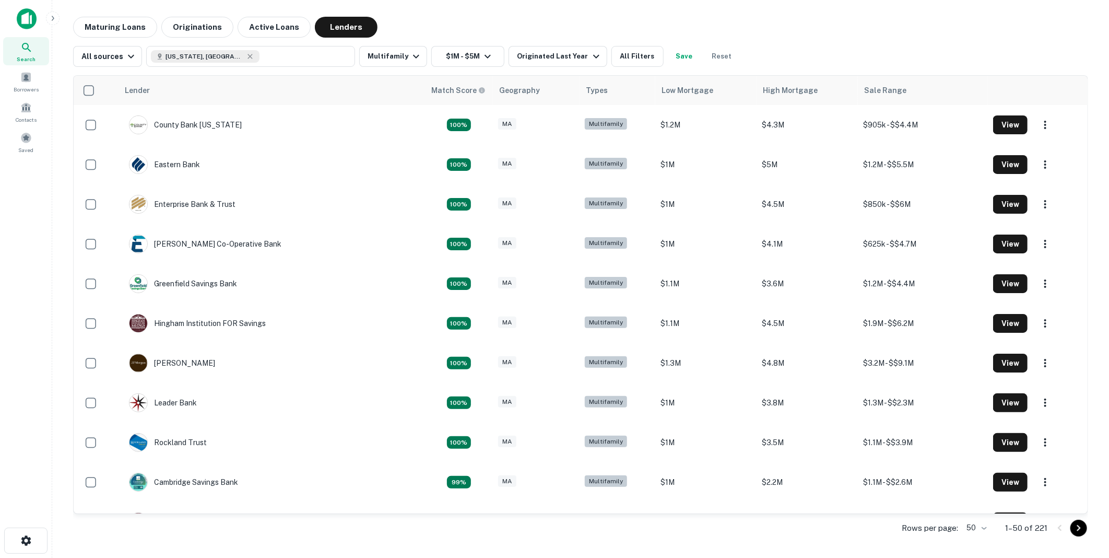
click at [24, 17] on img at bounding box center [27, 18] width 20 height 21
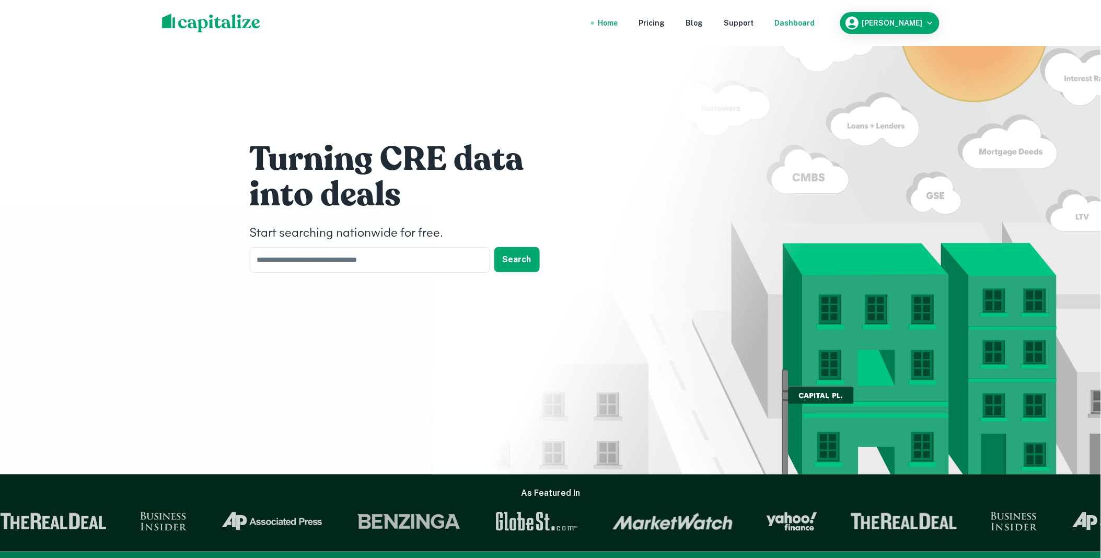
click at [815, 21] on div "Dashboard" at bounding box center [795, 22] width 40 height 11
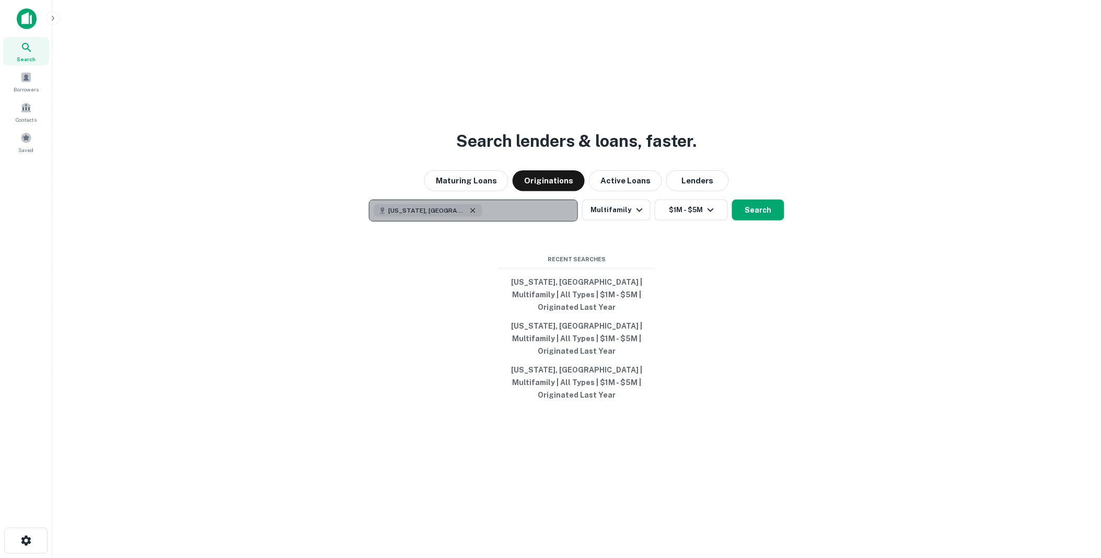
click at [471, 213] on icon "button" at bounding box center [473, 210] width 5 height 5
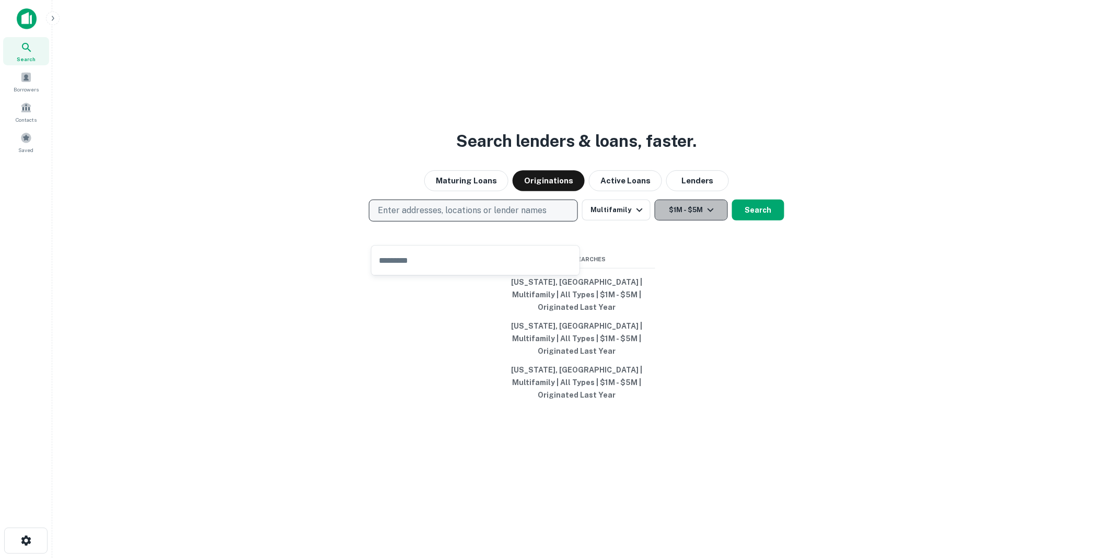
click at [711, 212] on icon "button" at bounding box center [710, 210] width 6 height 4
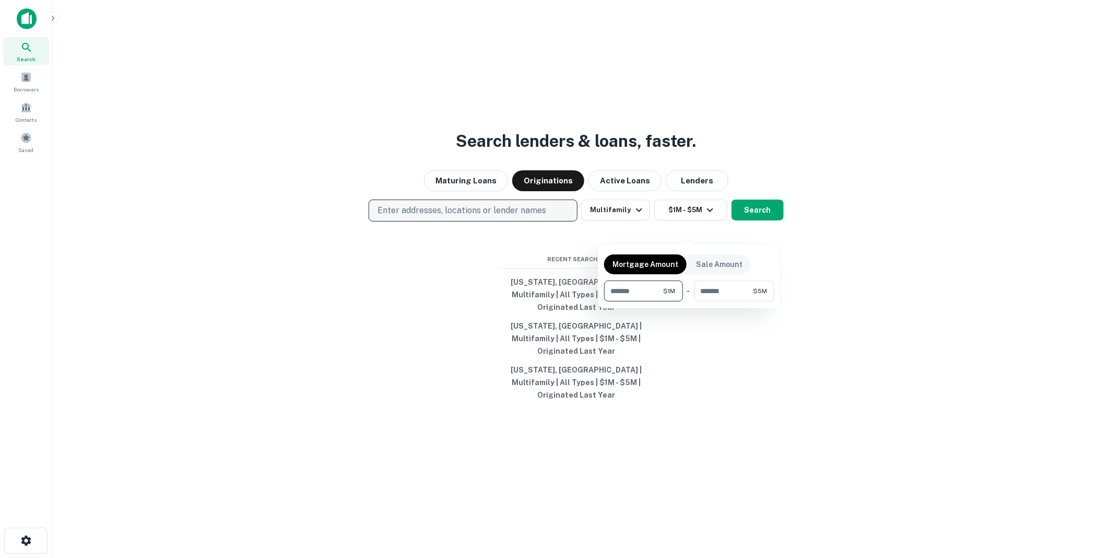
click at [649, 293] on input "*******" at bounding box center [634, 290] width 60 height 21
click at [740, 294] on input "*******" at bounding box center [724, 290] width 59 height 21
type input "*"
type input "********"
click at [646, 290] on input "*******" at bounding box center [633, 290] width 58 height 21
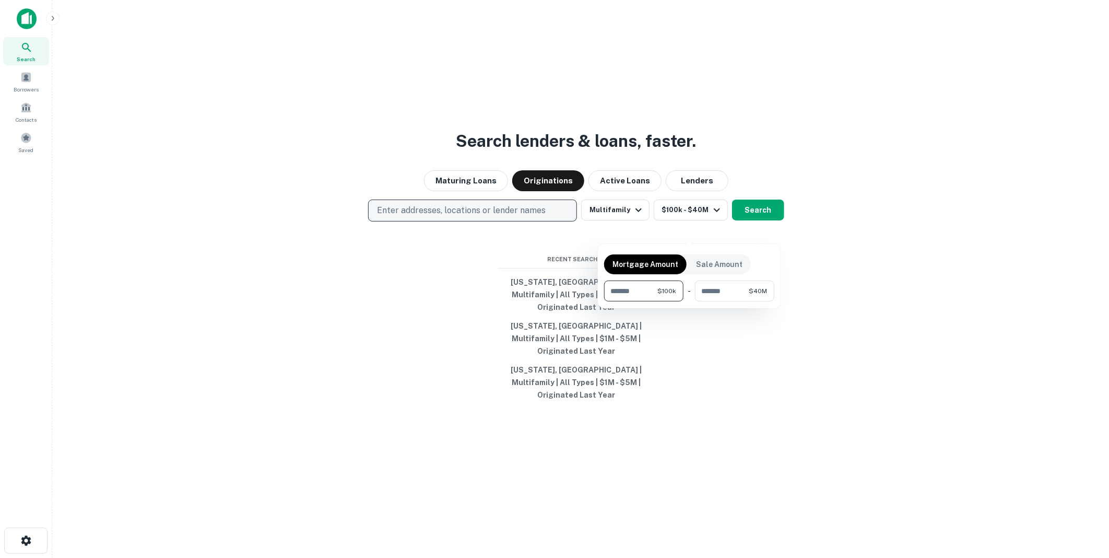
type input "*"
type input "********"
click at [458, 309] on div at bounding box center [554, 279] width 1109 height 558
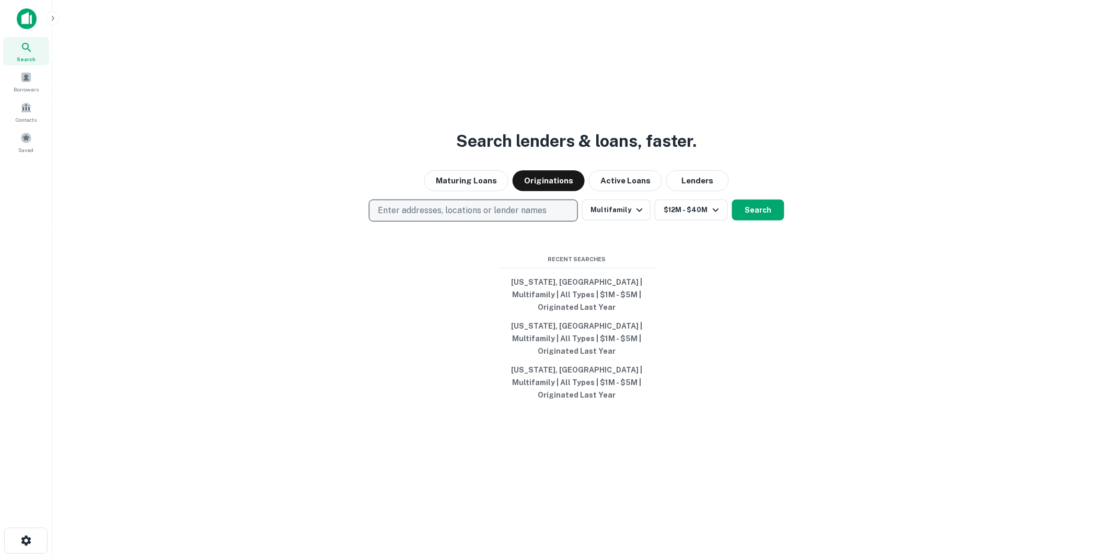
click at [414, 217] on p "Enter addresses, locations or lender names" at bounding box center [462, 210] width 169 height 13
type input "*****"
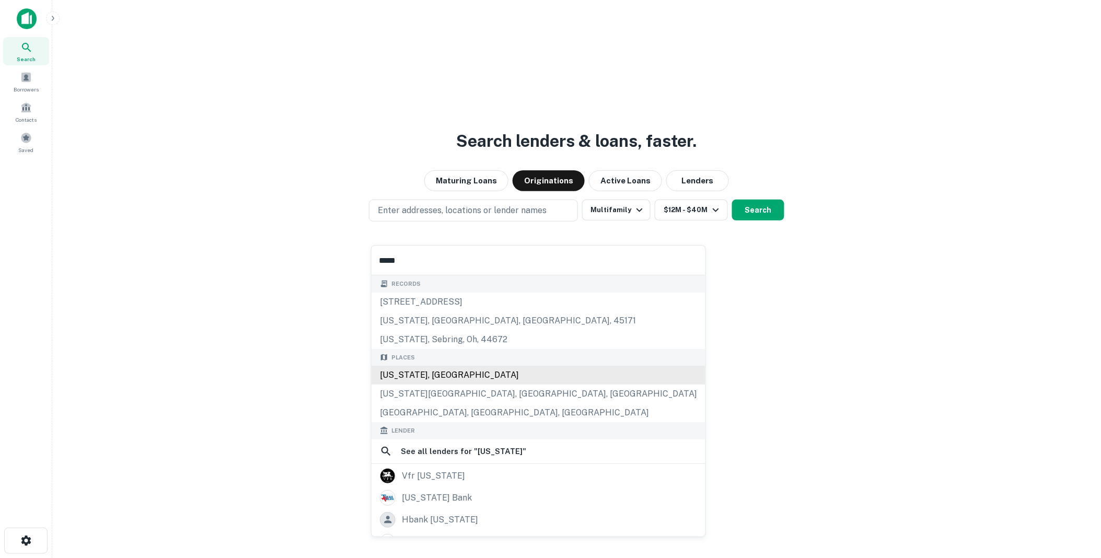
click at [411, 371] on div "[US_STATE], [GEOGRAPHIC_DATA]" at bounding box center [538, 375] width 334 height 19
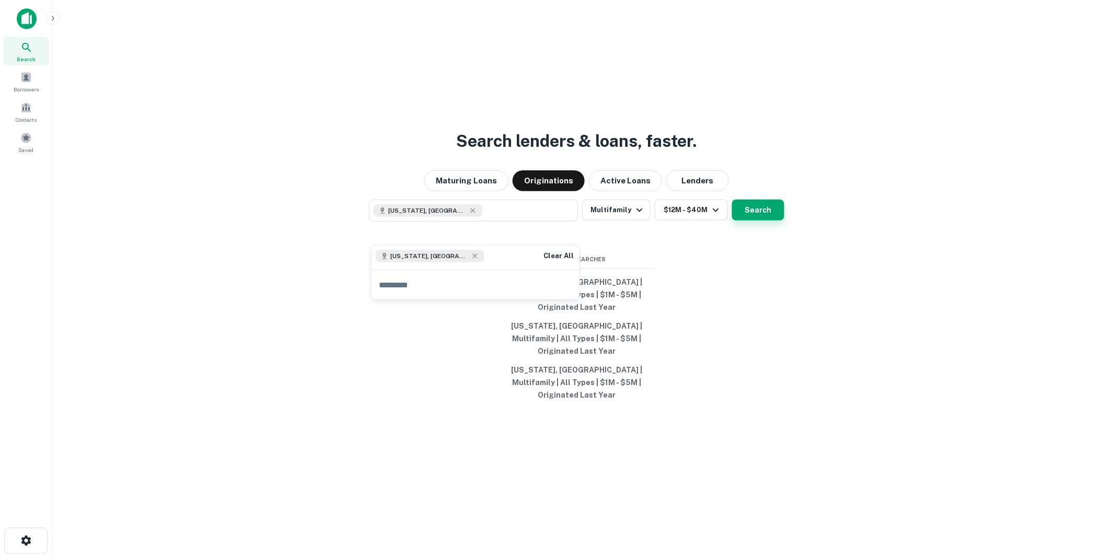
click at [751, 220] on button "Search" at bounding box center [758, 210] width 52 height 21
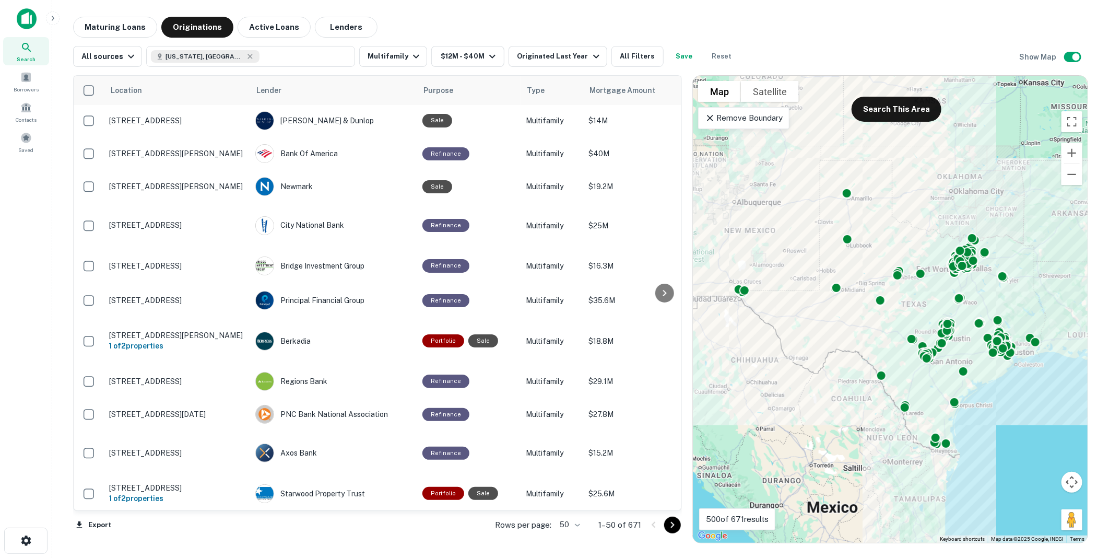
click at [577, 524] on body "Search Borrowers Contacts Saved Maturing Loans Originations Active Loans Lender…" at bounding box center [554, 279] width 1109 height 558
click at [568, 534] on li "100" at bounding box center [571, 536] width 30 height 19
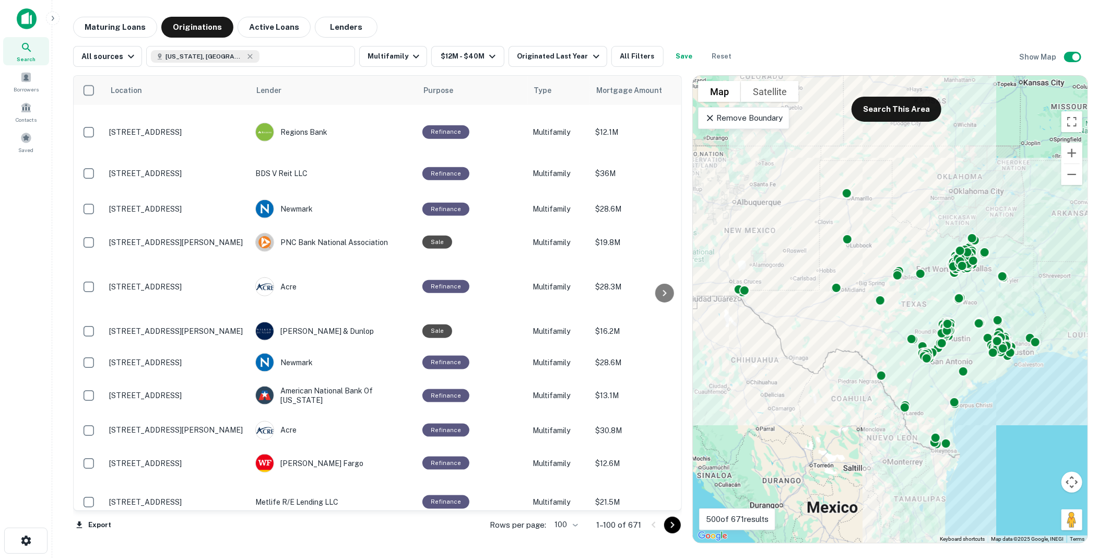
scroll to position [3207, 0]
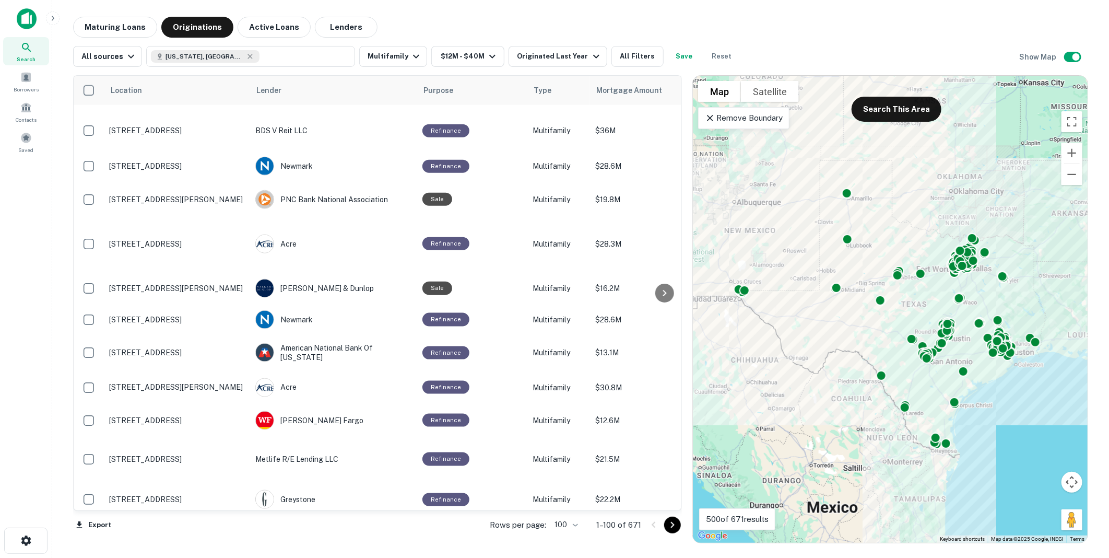
drag, startPoint x: 672, startPoint y: 525, endPoint x: 633, endPoint y: 509, distance: 42.6
click at [672, 525] on icon "Go to next page" at bounding box center [673, 525] width 13 height 13
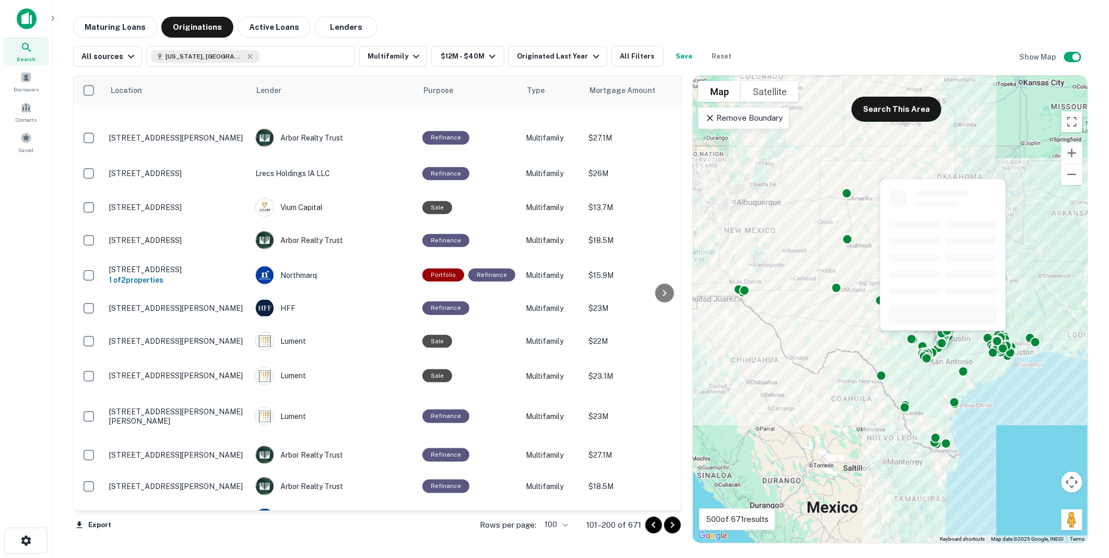
scroll to position [3342, 0]
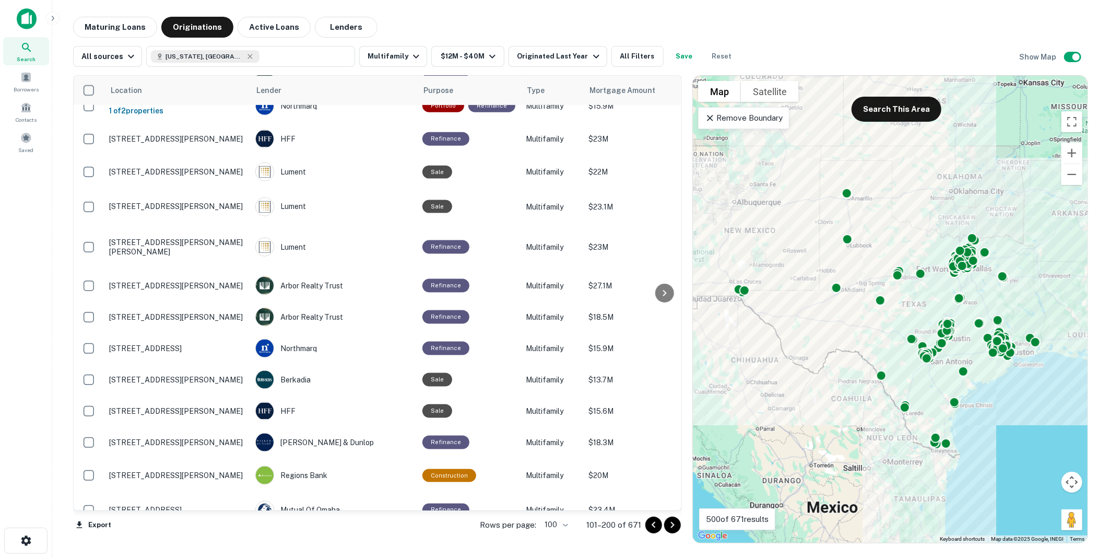
click at [674, 523] on icon "Go to next page" at bounding box center [673, 525] width 13 height 13
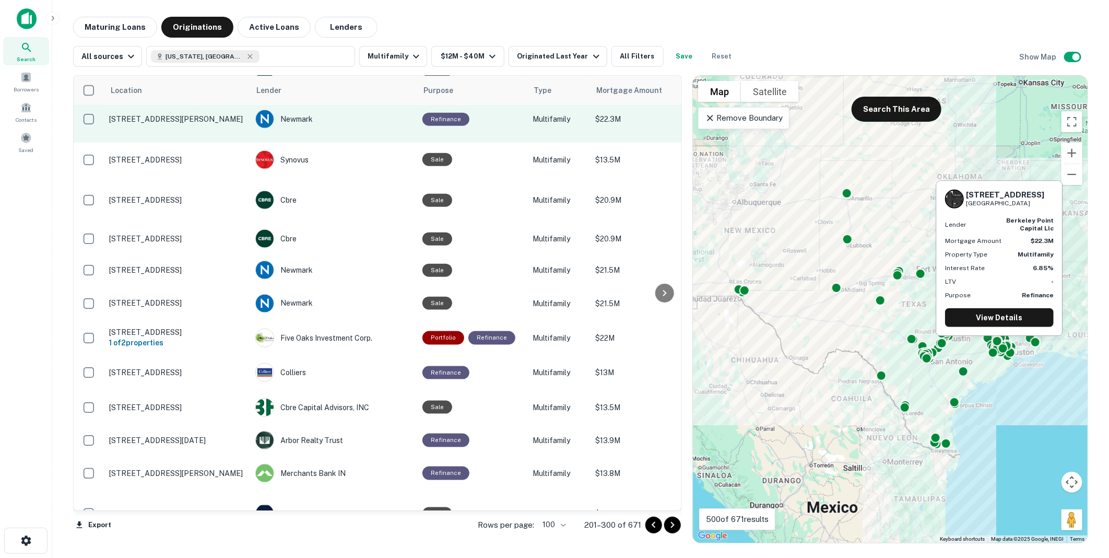
scroll to position [3216, 0]
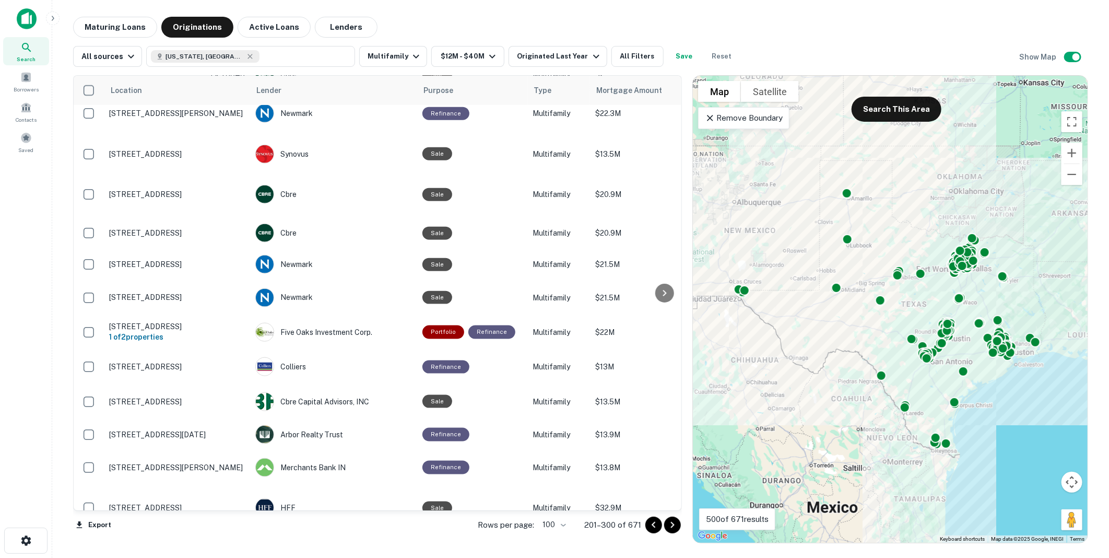
click at [674, 524] on icon "Go to next page" at bounding box center [673, 525] width 4 height 6
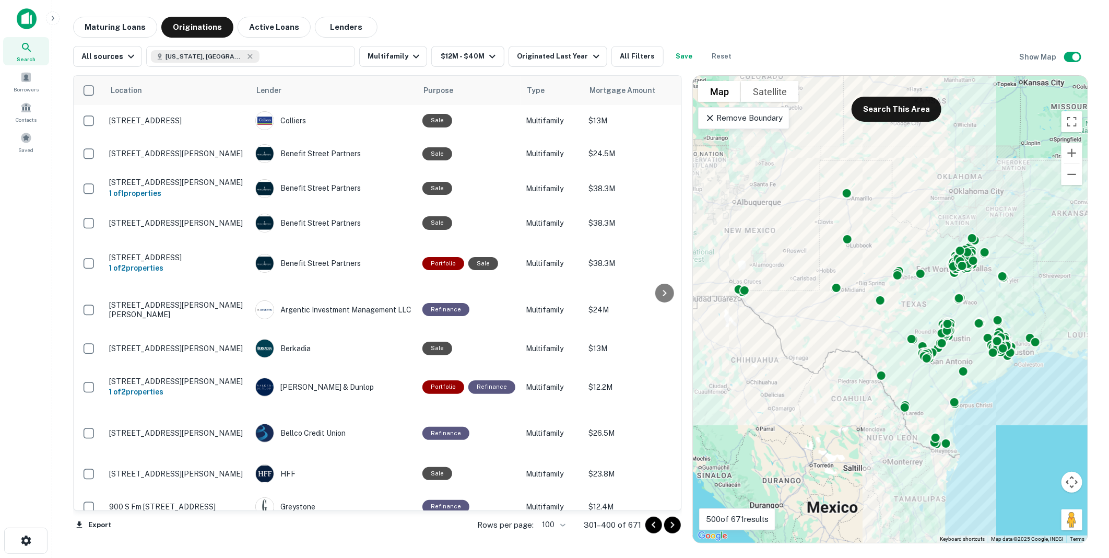
click at [673, 523] on icon "Go to next page" at bounding box center [673, 525] width 4 height 6
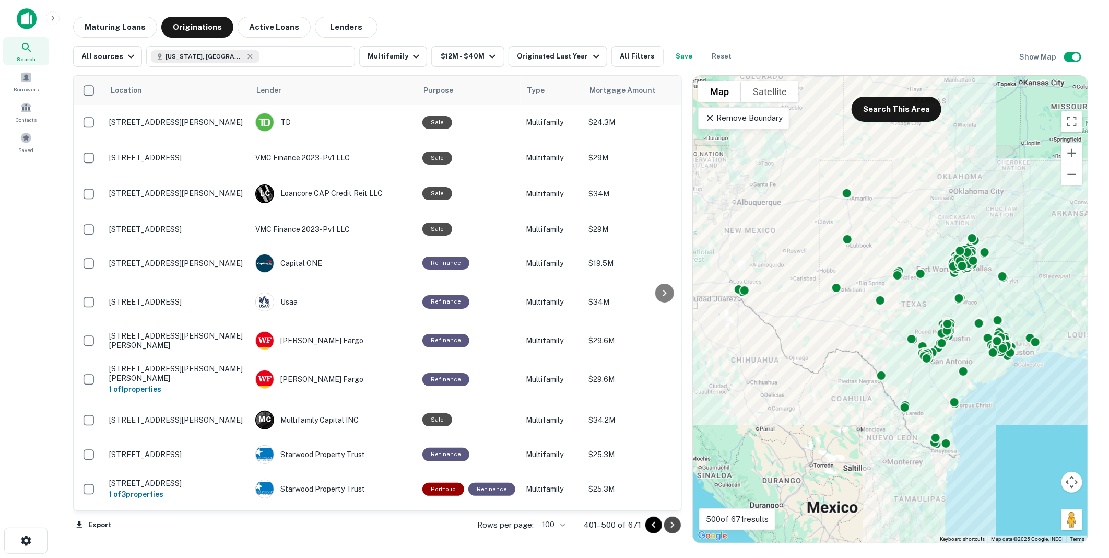
click at [672, 523] on icon "Go to next page" at bounding box center [673, 525] width 4 height 6
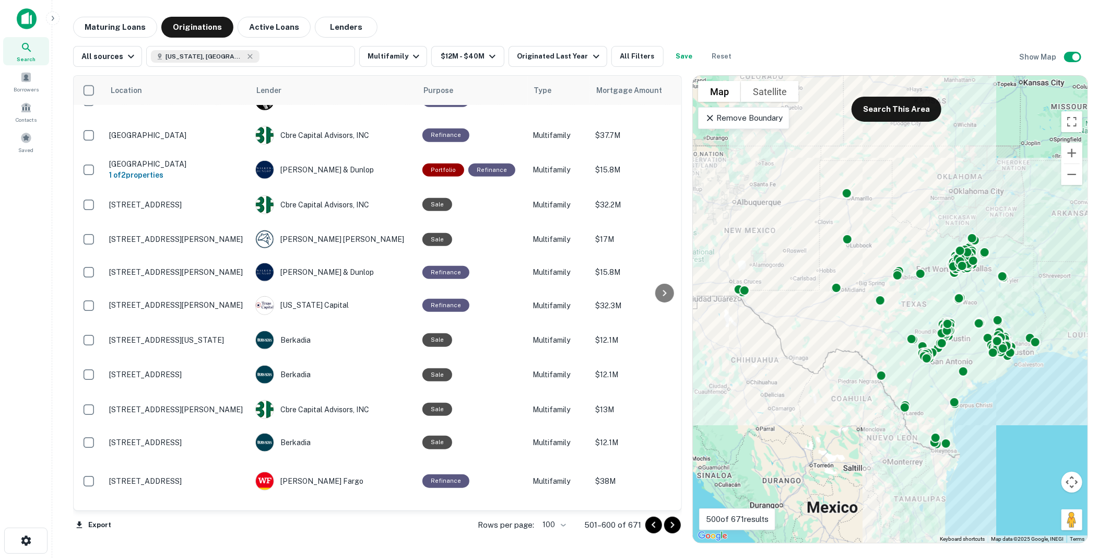
scroll to position [3126, 0]
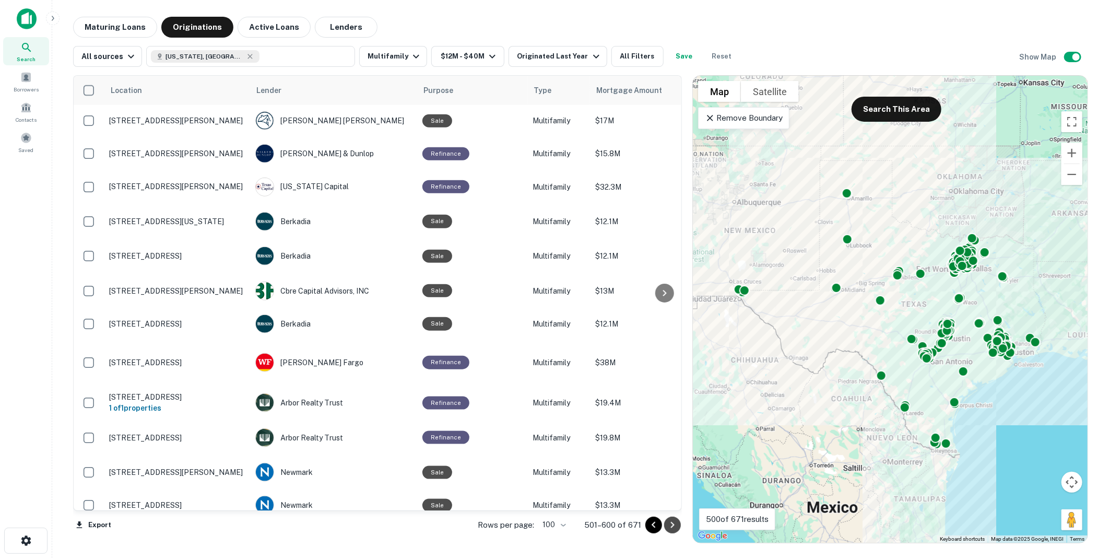
click at [674, 521] on icon "Go to next page" at bounding box center [673, 525] width 13 height 13
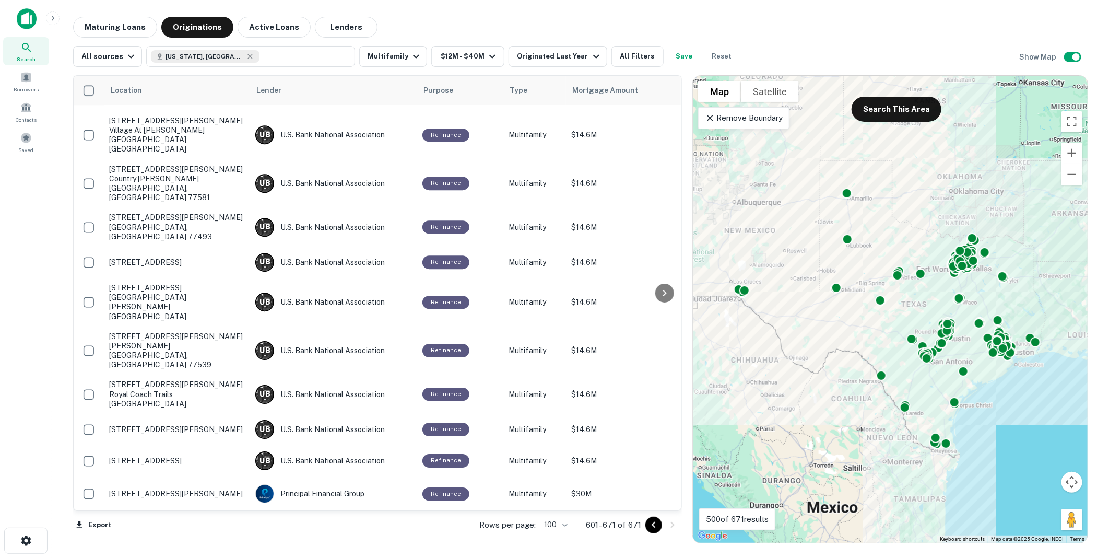
scroll to position [1951, 0]
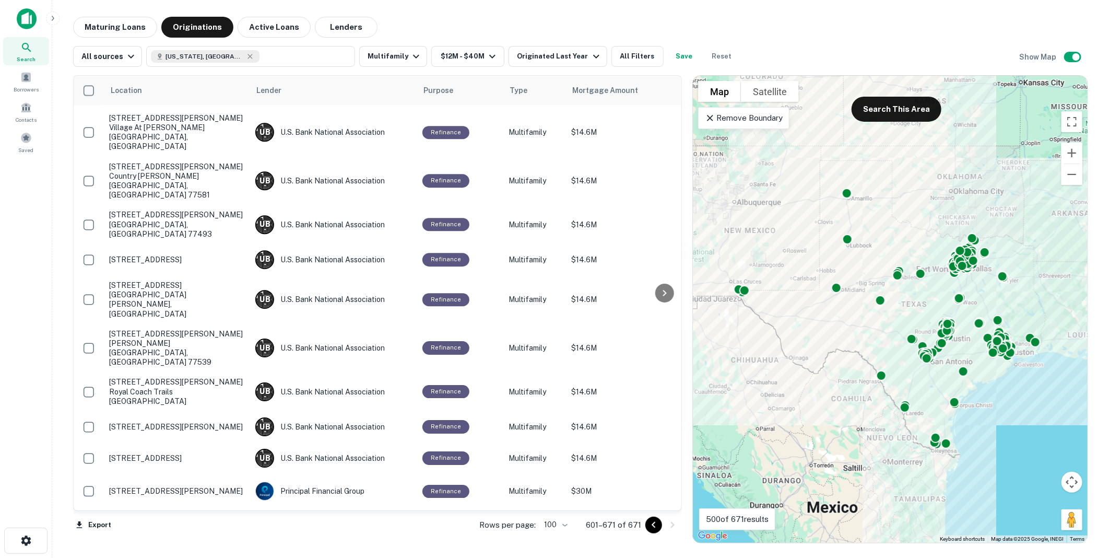
click at [445, 533] on div "Export Rows per page: 100 *** 601–671 of 671" at bounding box center [377, 525] width 609 height 28
click at [654, 525] on icon "Go to previous page" at bounding box center [654, 524] width 4 height 6
click at [654, 525] on div "Export Rows per page: 100 *** 601–671 of 671" at bounding box center [377, 525] width 609 height 28
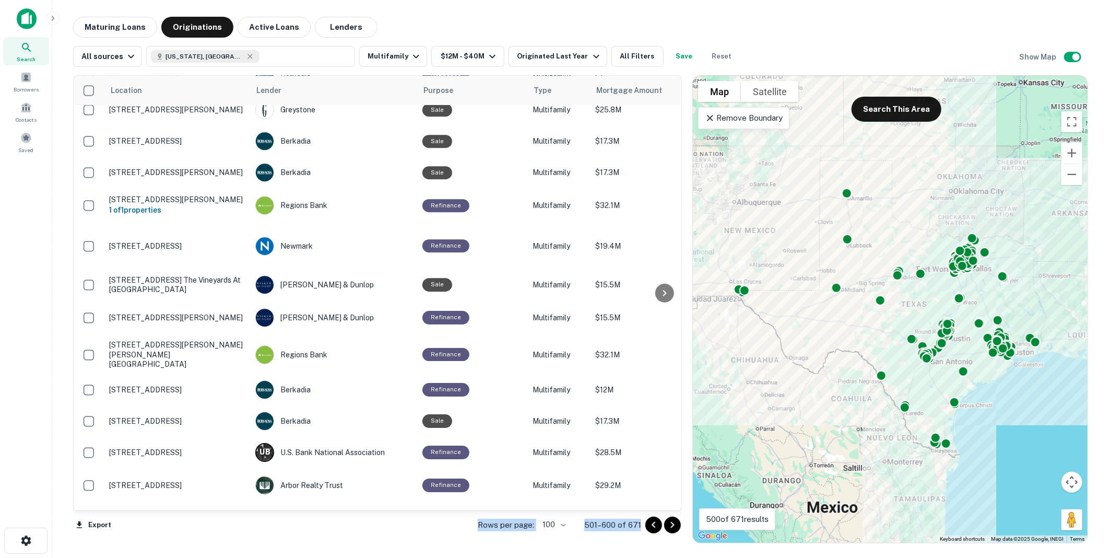
click at [651, 524] on icon "Go to previous page" at bounding box center [654, 525] width 13 height 13
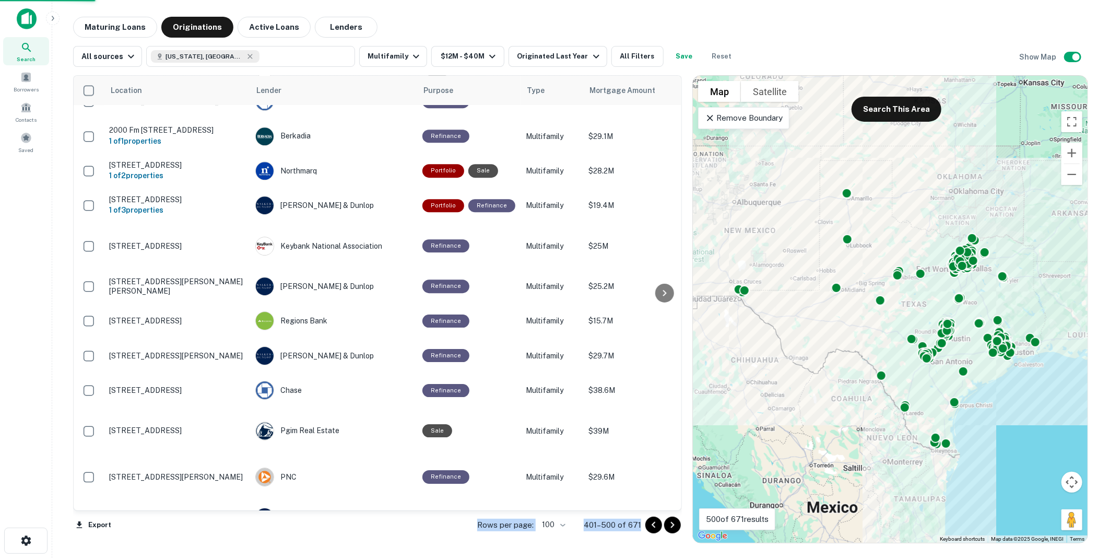
click at [651, 524] on icon "Go to previous page" at bounding box center [654, 525] width 13 height 13
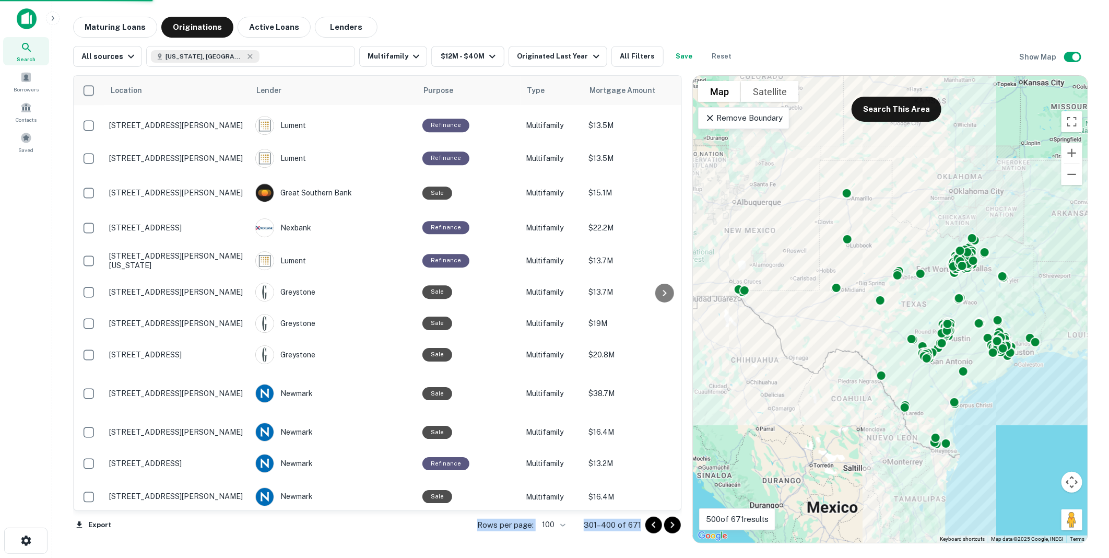
click at [651, 524] on icon "Go to previous page" at bounding box center [654, 525] width 13 height 13
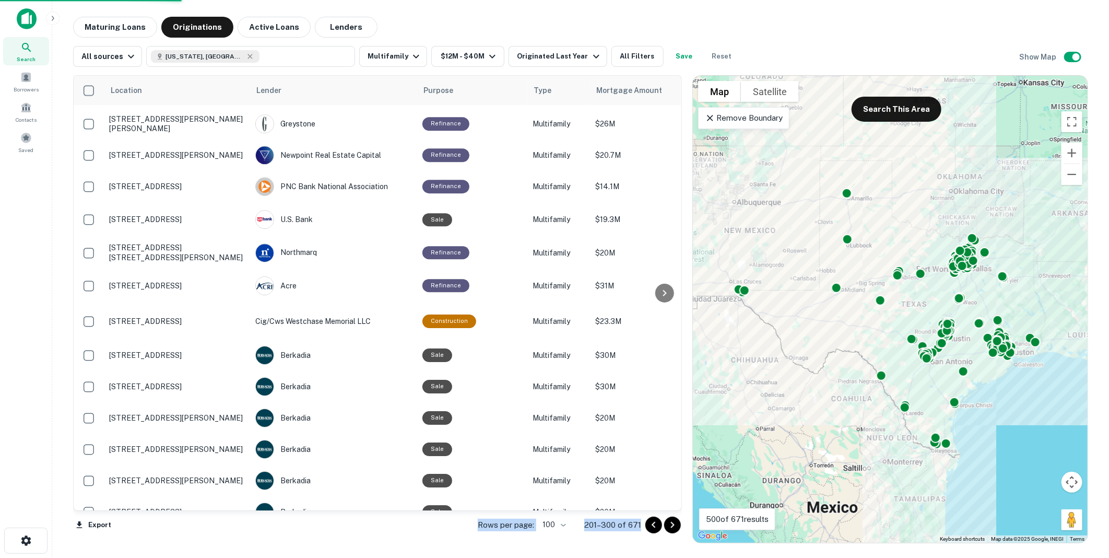
click at [651, 524] on icon "Go to previous page" at bounding box center [654, 525] width 13 height 13
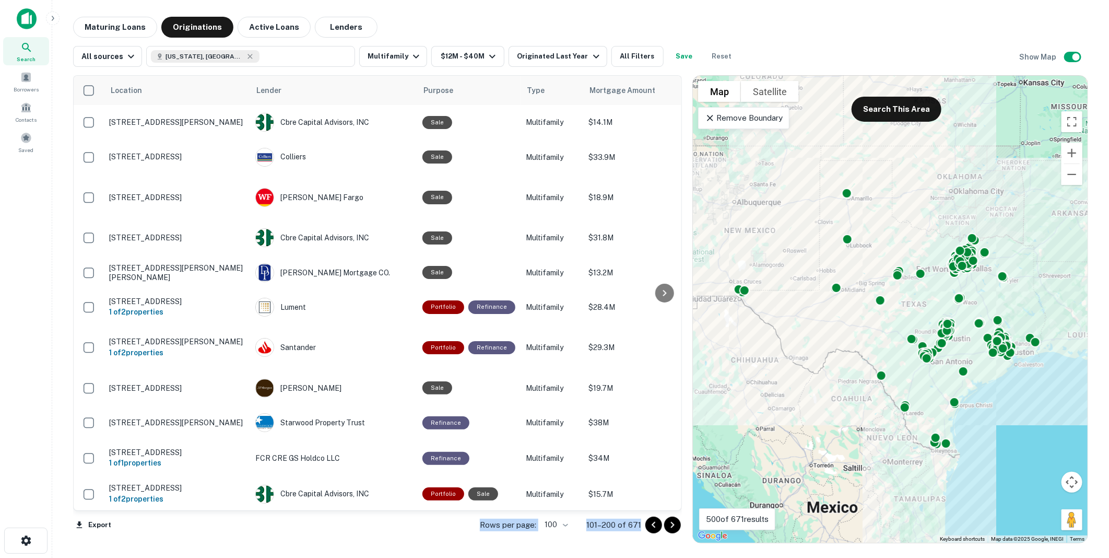
click at [655, 523] on icon "Go to previous page" at bounding box center [654, 525] width 13 height 13
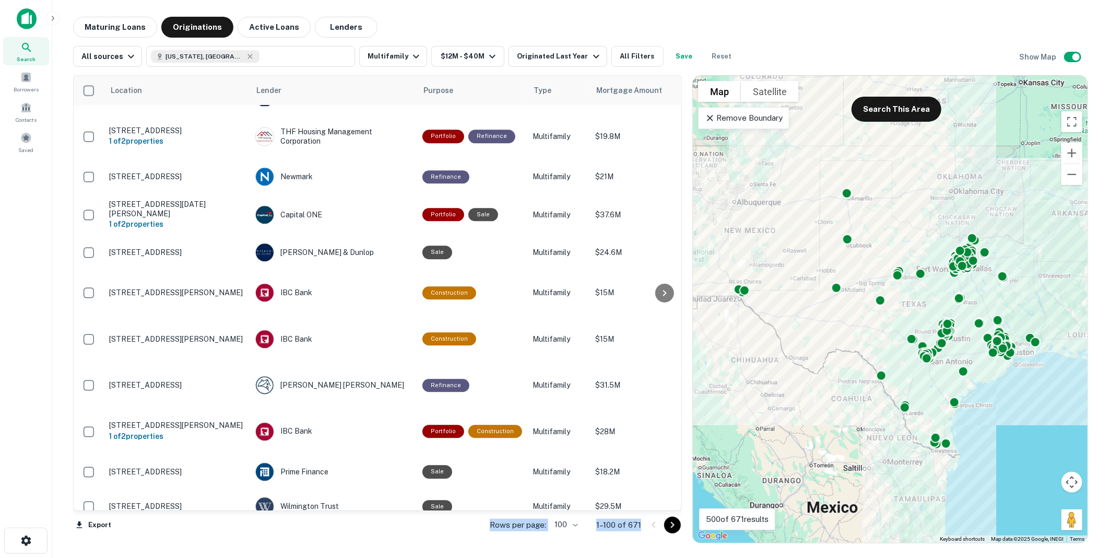
scroll to position [1611, 0]
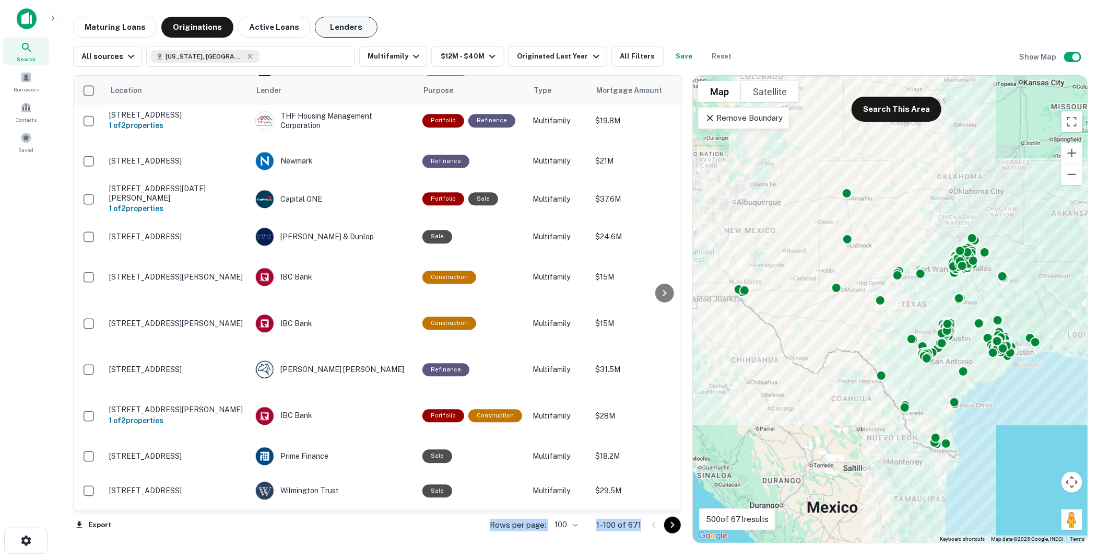
click at [333, 27] on button "Lenders" at bounding box center [346, 27] width 63 height 21
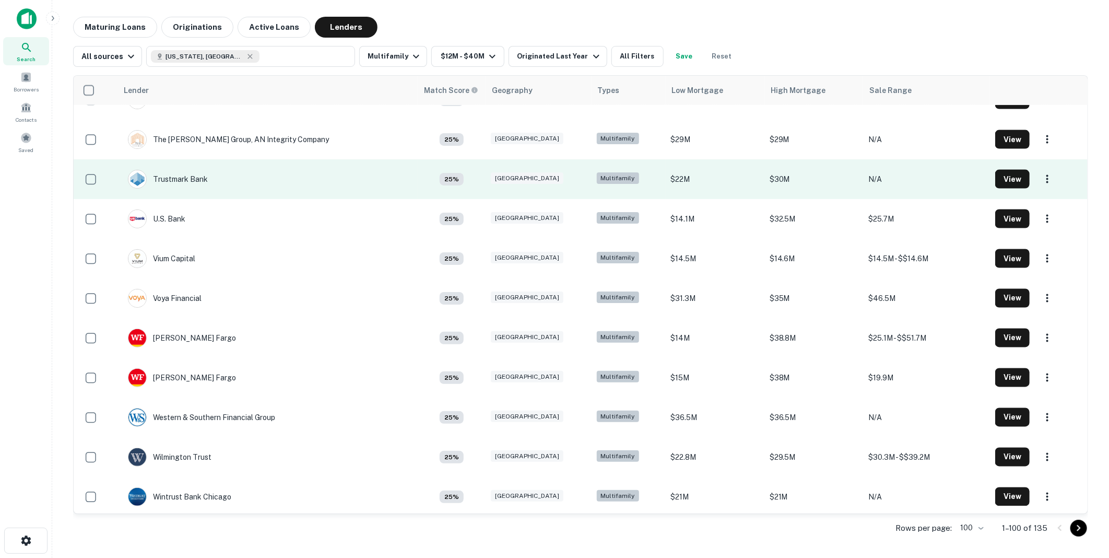
scroll to position [3560, 0]
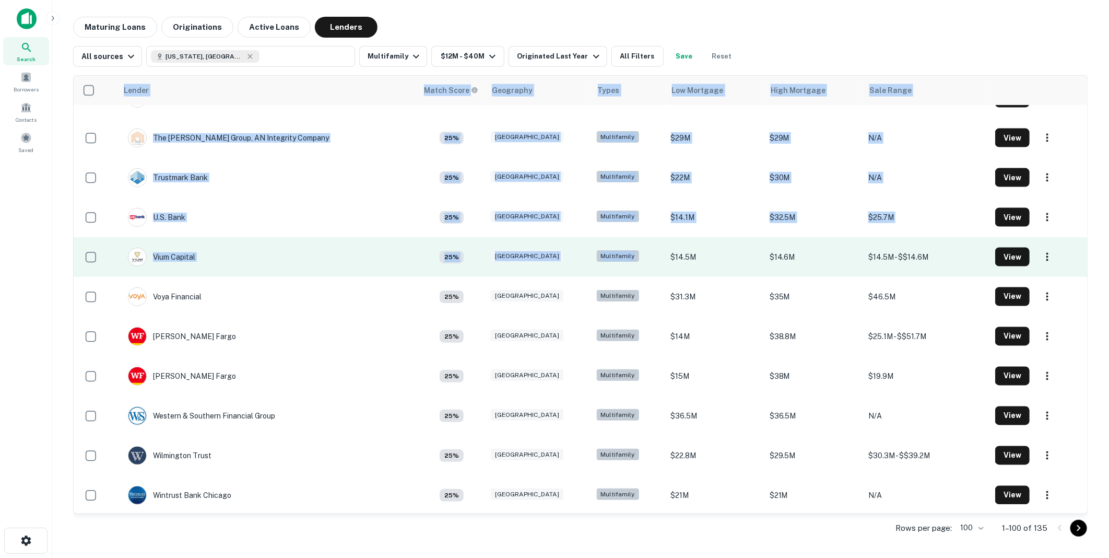
click at [592, 239] on td "Multifamily" at bounding box center [629, 257] width 74 height 40
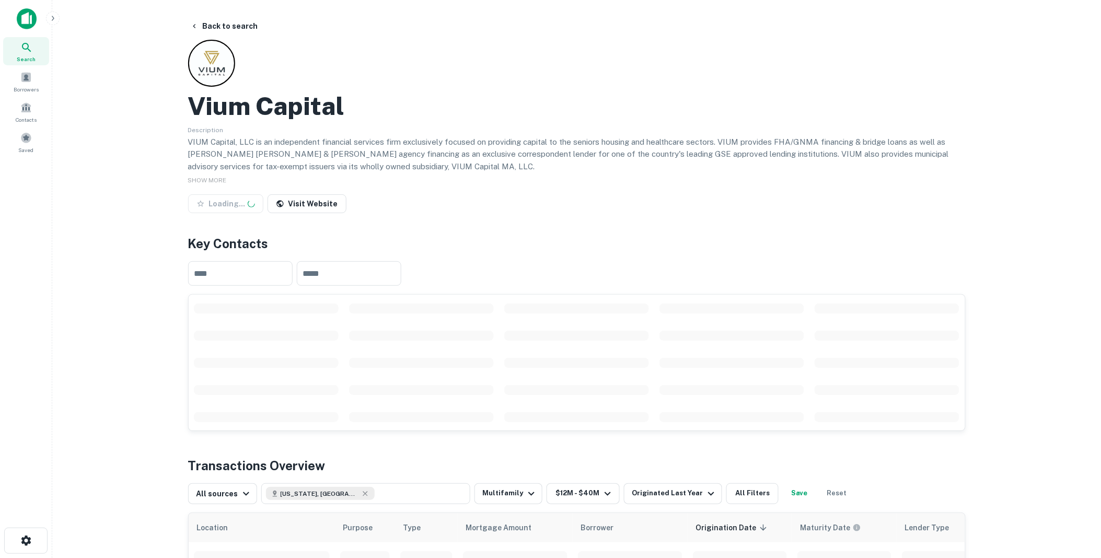
click at [128, 212] on main "Back to search Vium Capital Description VIUM Capital, LLC is an independent fin…" at bounding box center [576, 279] width 1048 height 558
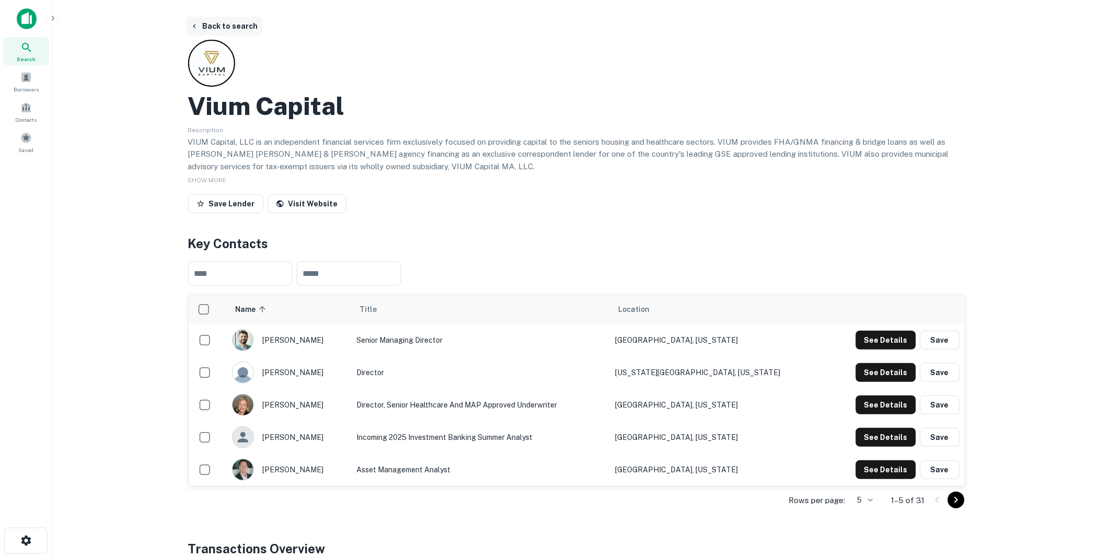
click at [207, 22] on button "Back to search" at bounding box center [224, 26] width 76 height 19
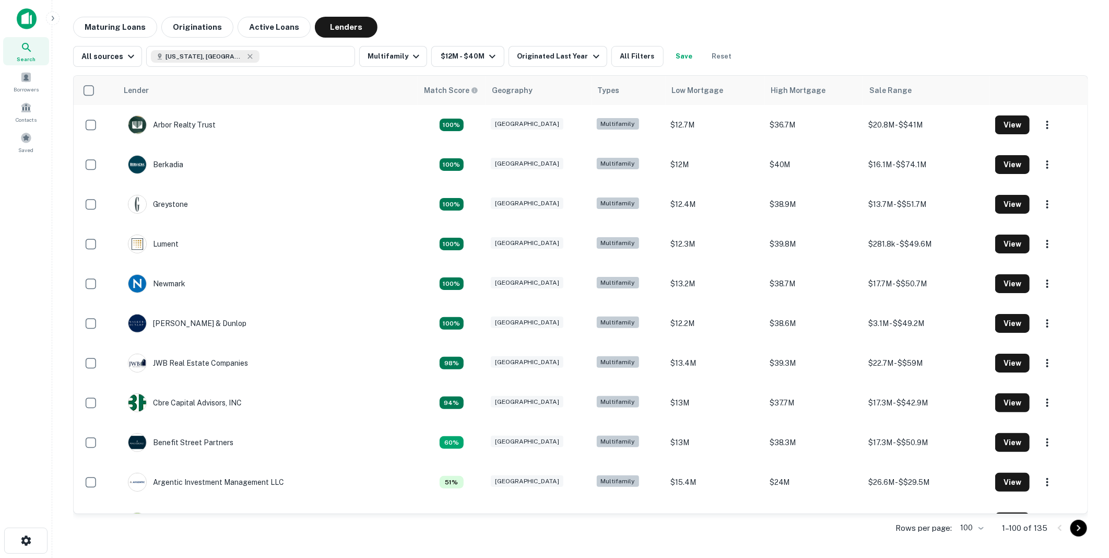
scroll to position [3560, 0]
